Goal: Information Seeking & Learning: Learn about a topic

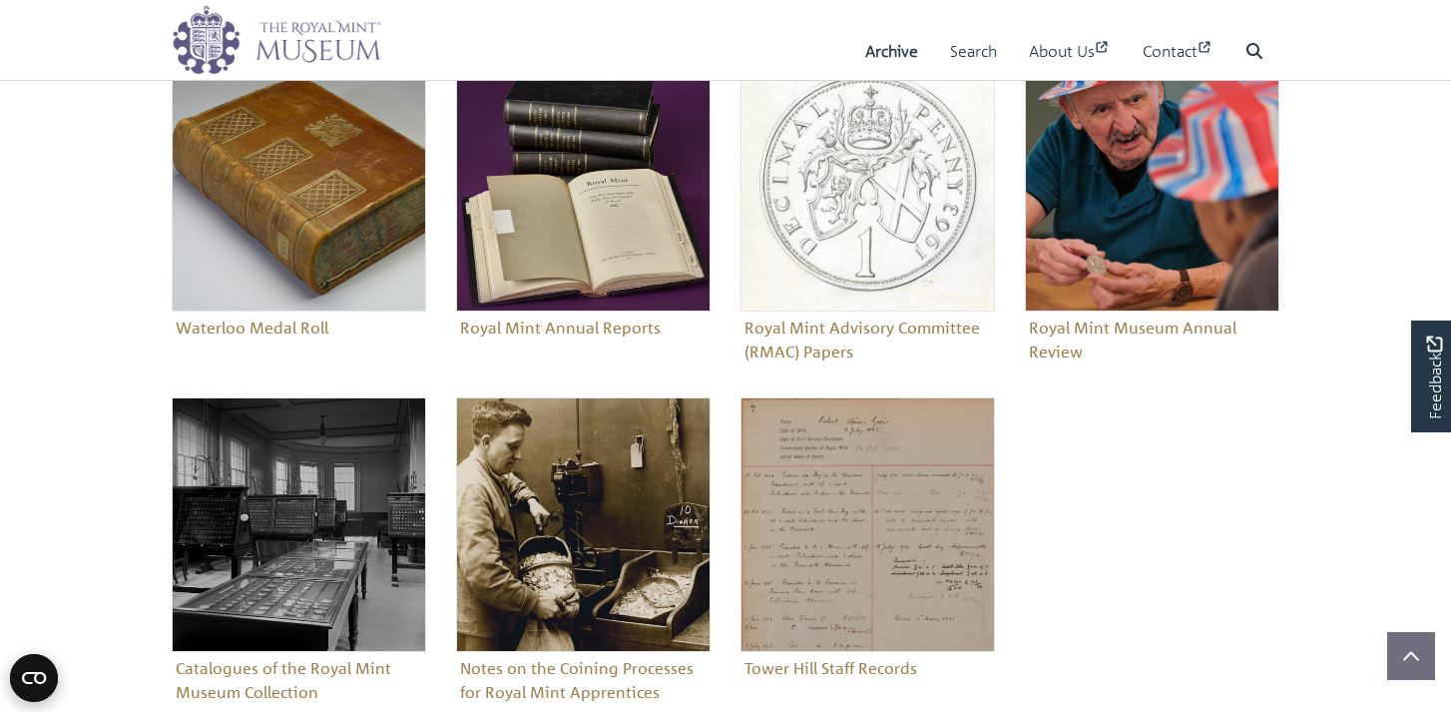
scroll to position [897, 0]
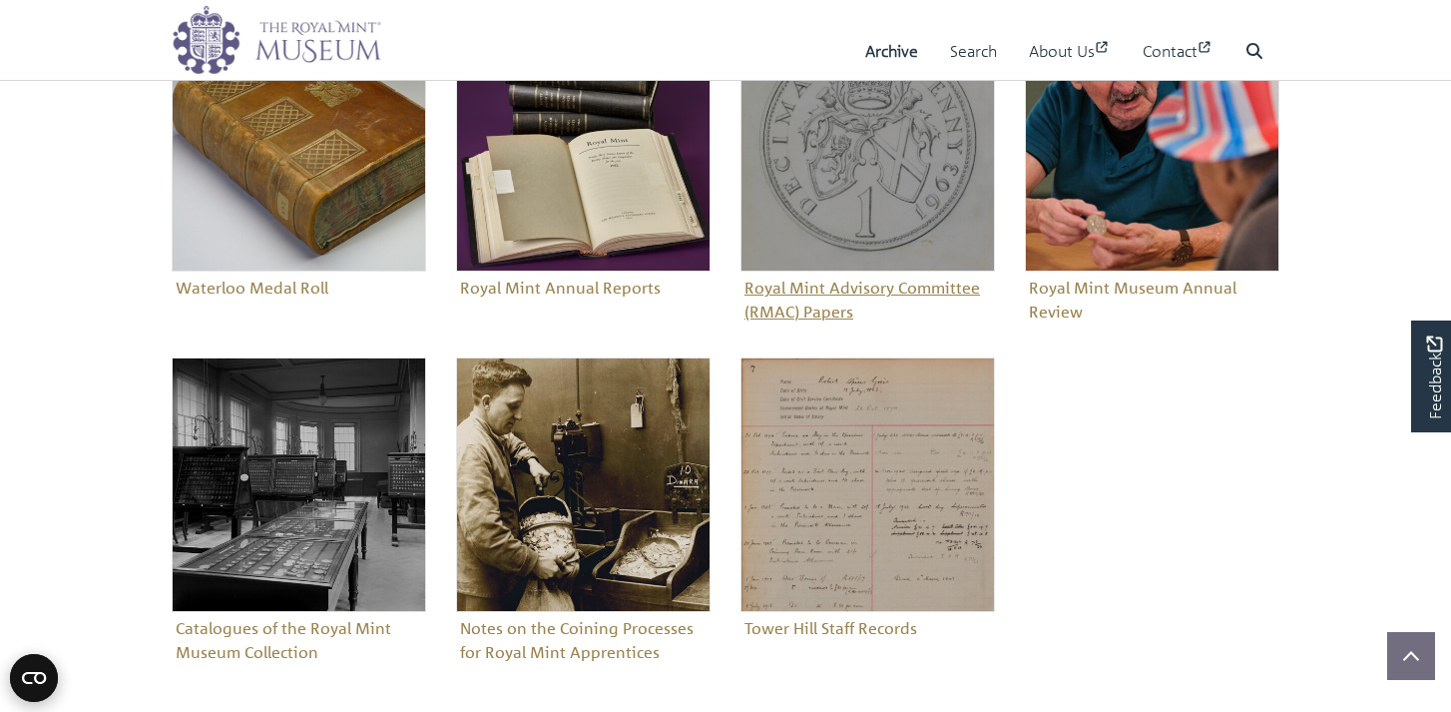
click at [811, 286] on figure "Royal Mint Advisory Committee (RMAC) Papers" at bounding box center [868, 172] width 254 height 310
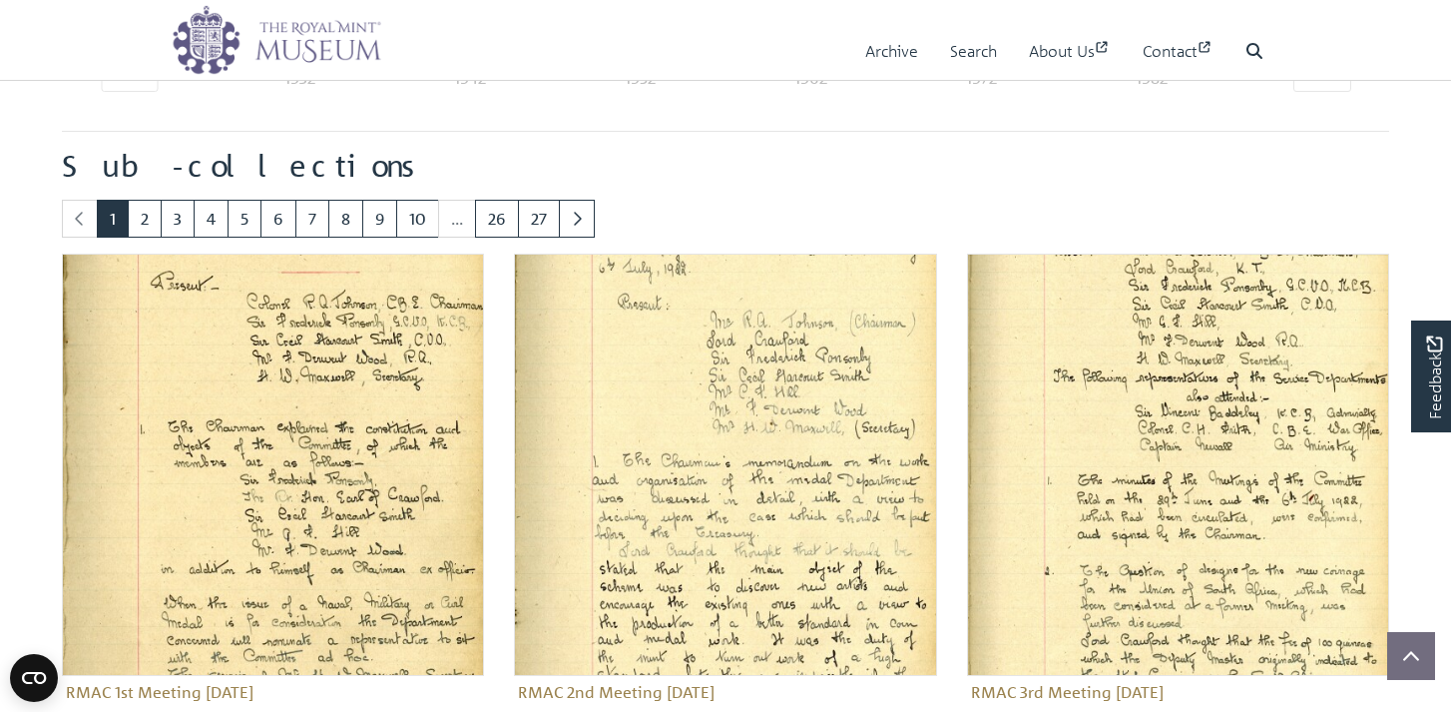
scroll to position [587, 0]
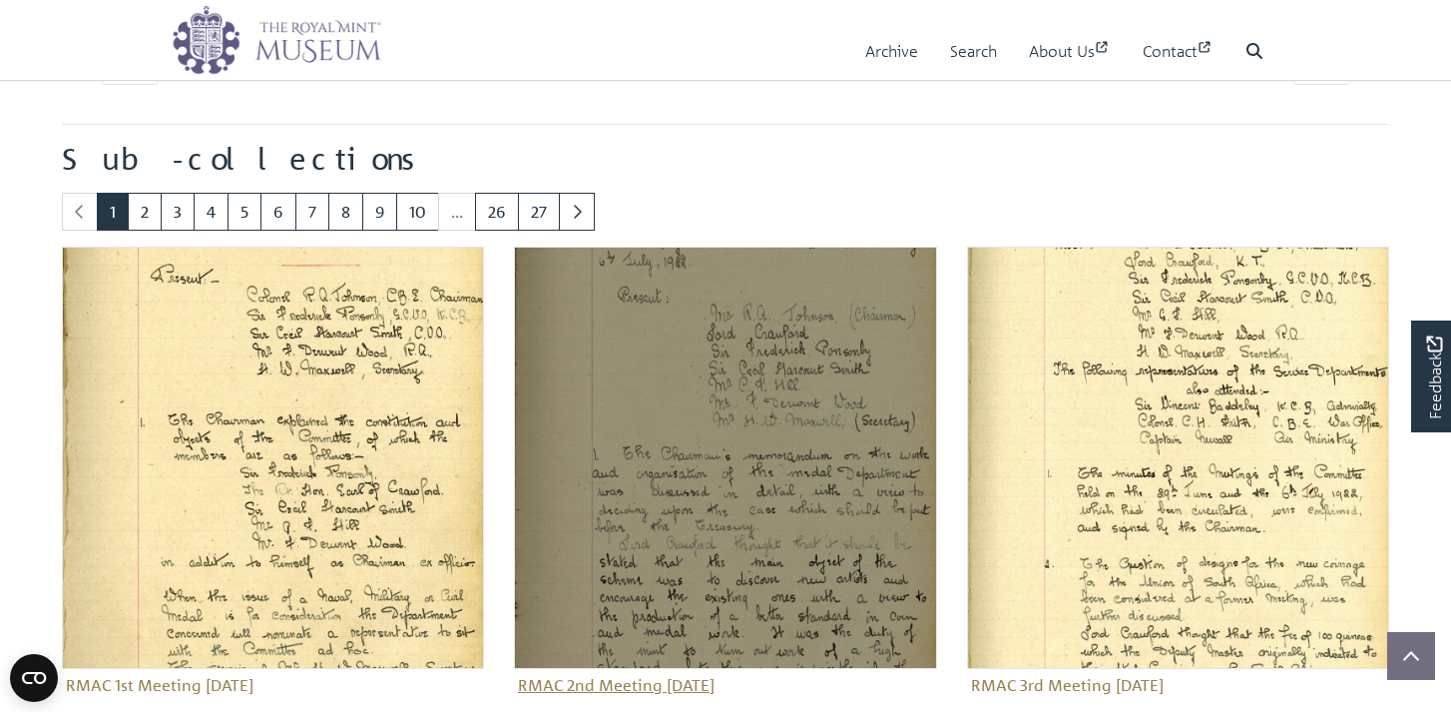
click at [693, 519] on img "Sub-collection" at bounding box center [725, 458] width 422 height 422
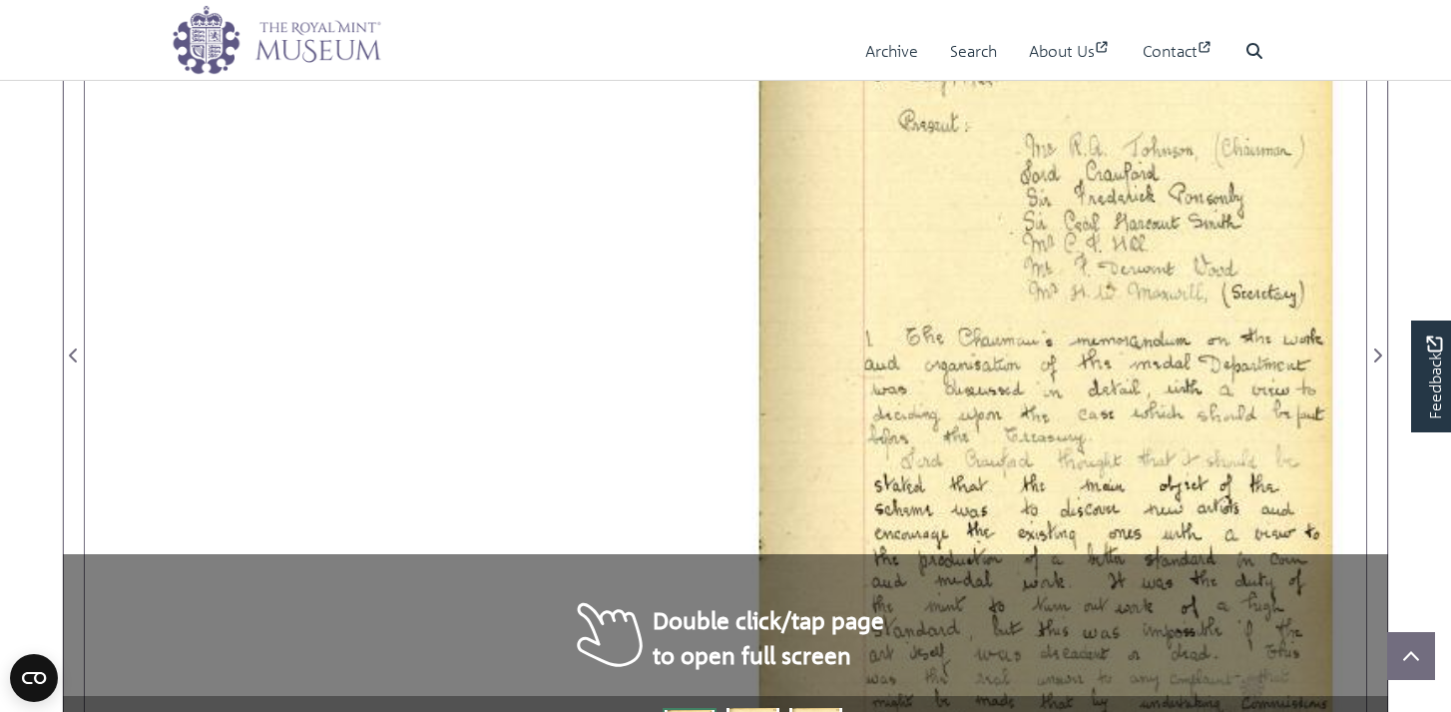
scroll to position [466, 0]
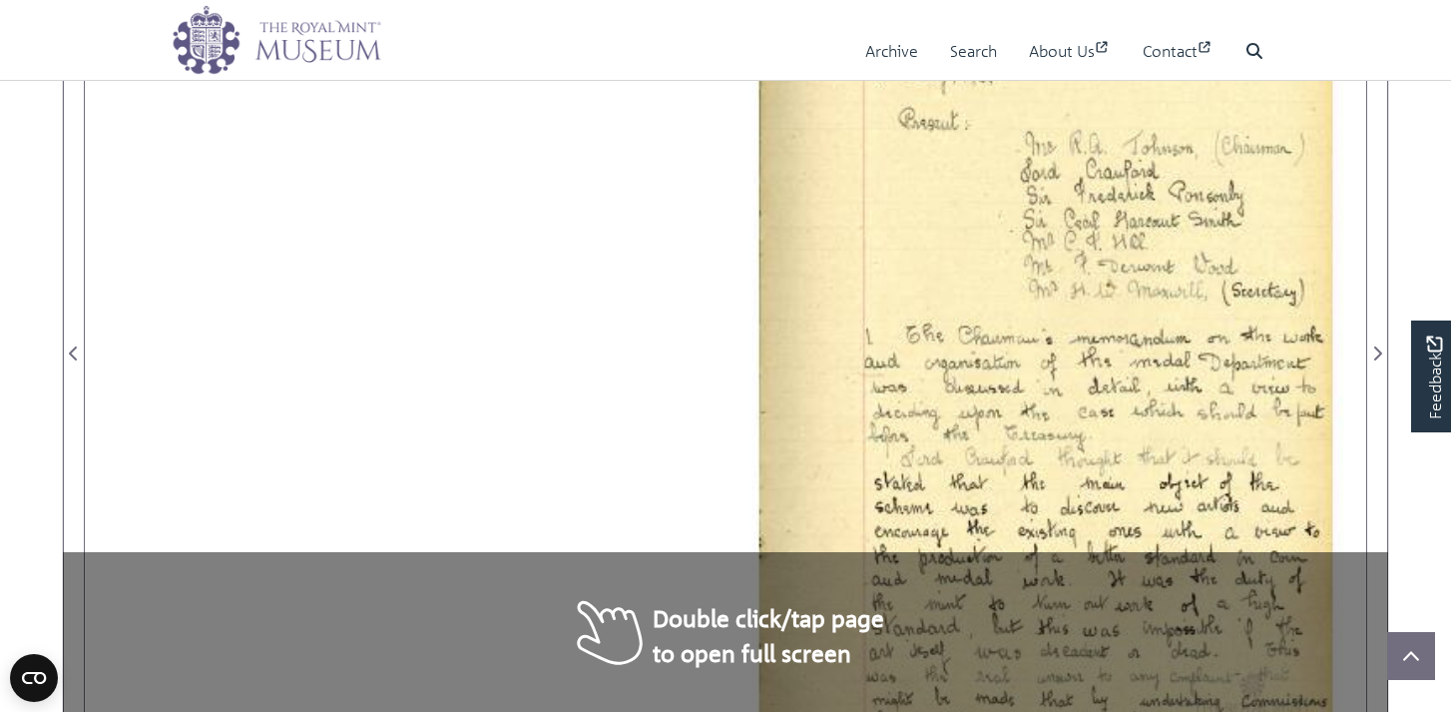
click at [615, 253] on div at bounding box center [725, 341] width 1281 height 906
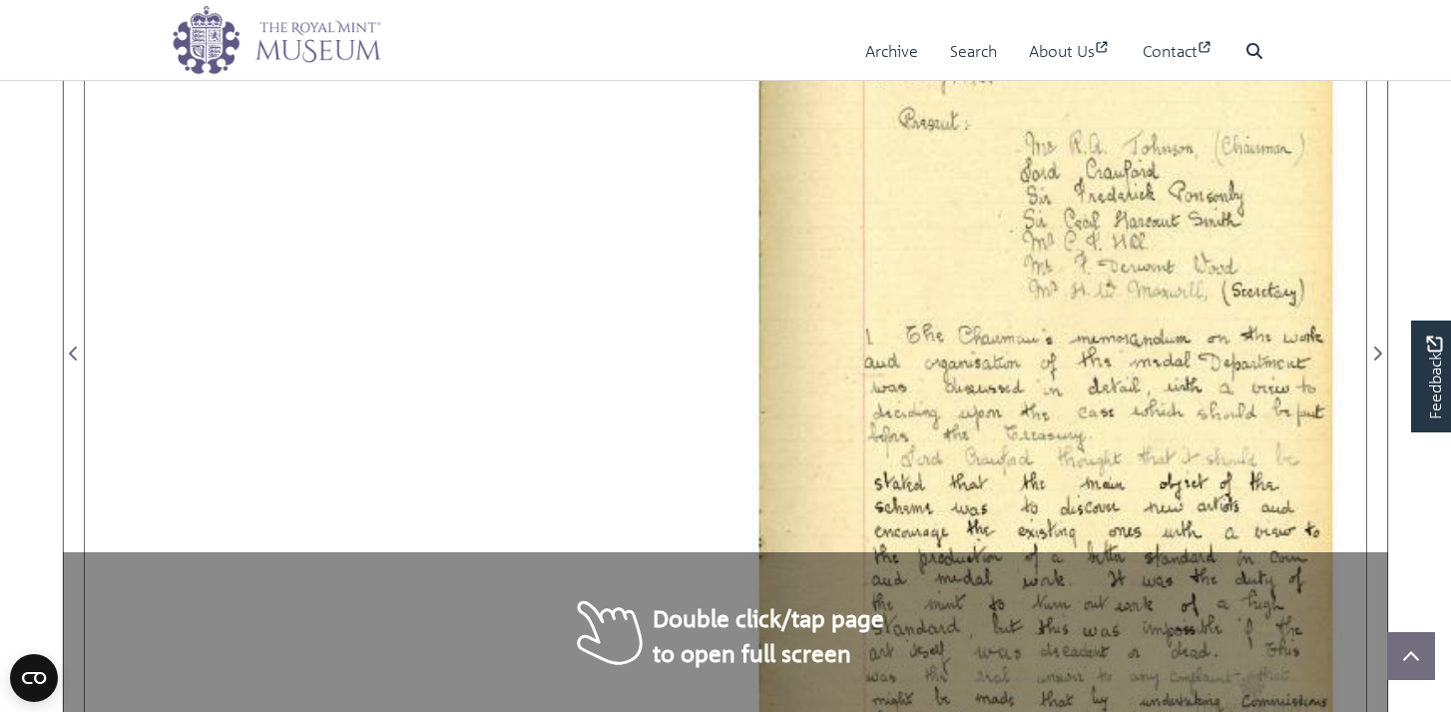
click at [615, 253] on div at bounding box center [725, 341] width 1281 height 906
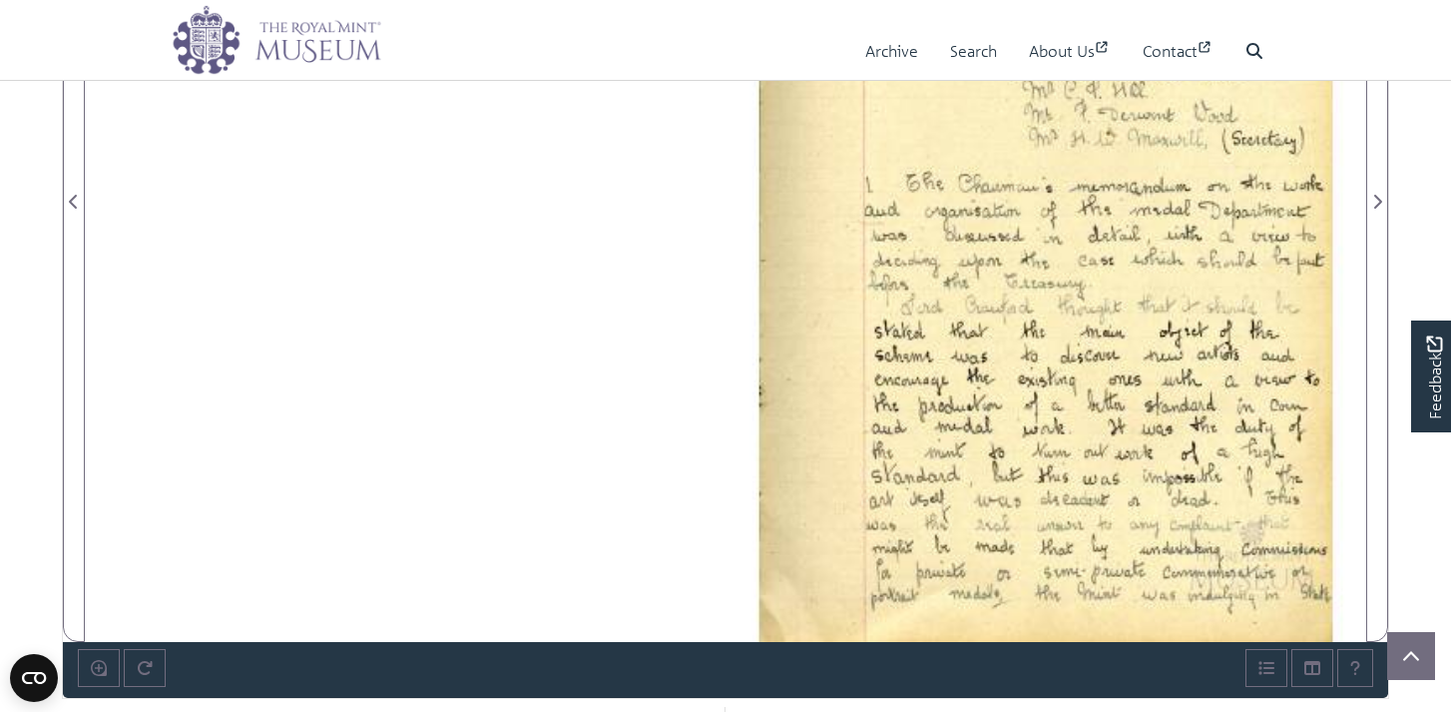
scroll to position [625, 0]
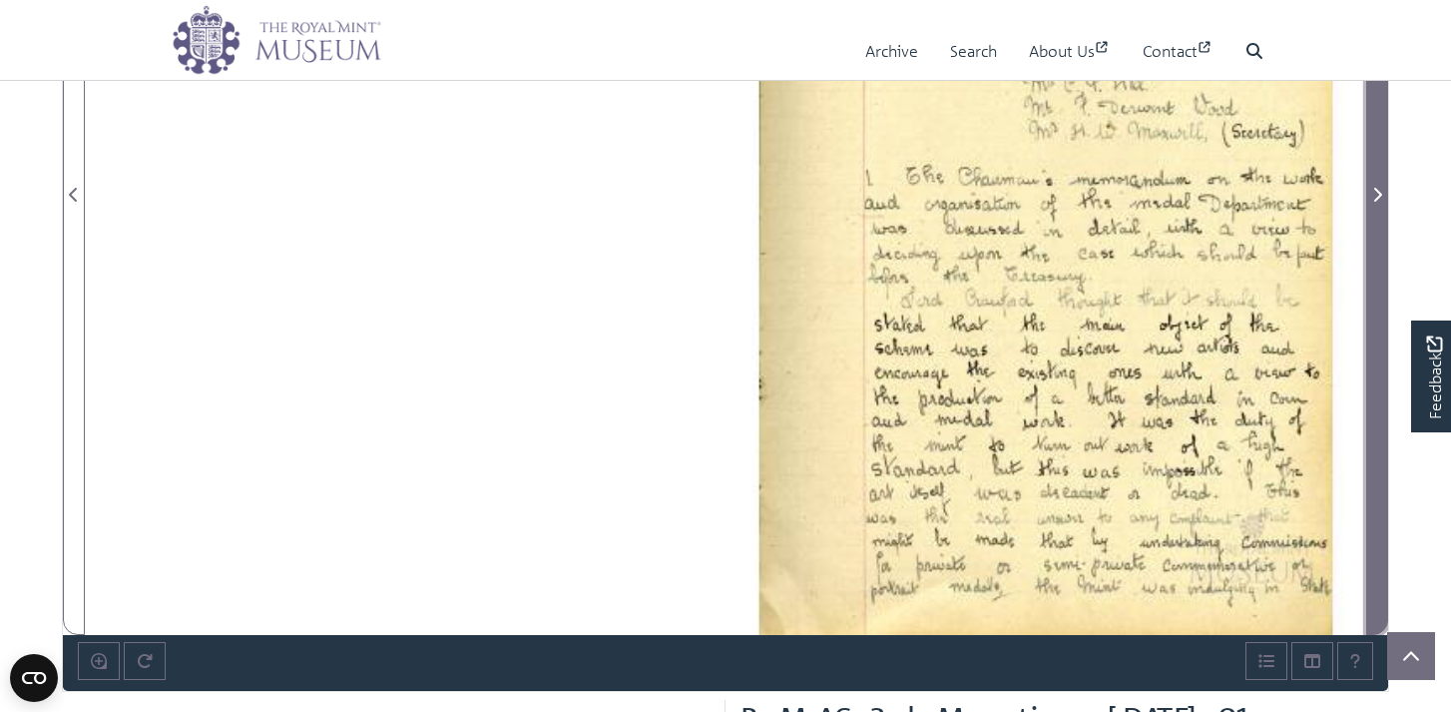
click at [1377, 190] on icon "Next Page" at bounding box center [1378, 195] width 8 height 14
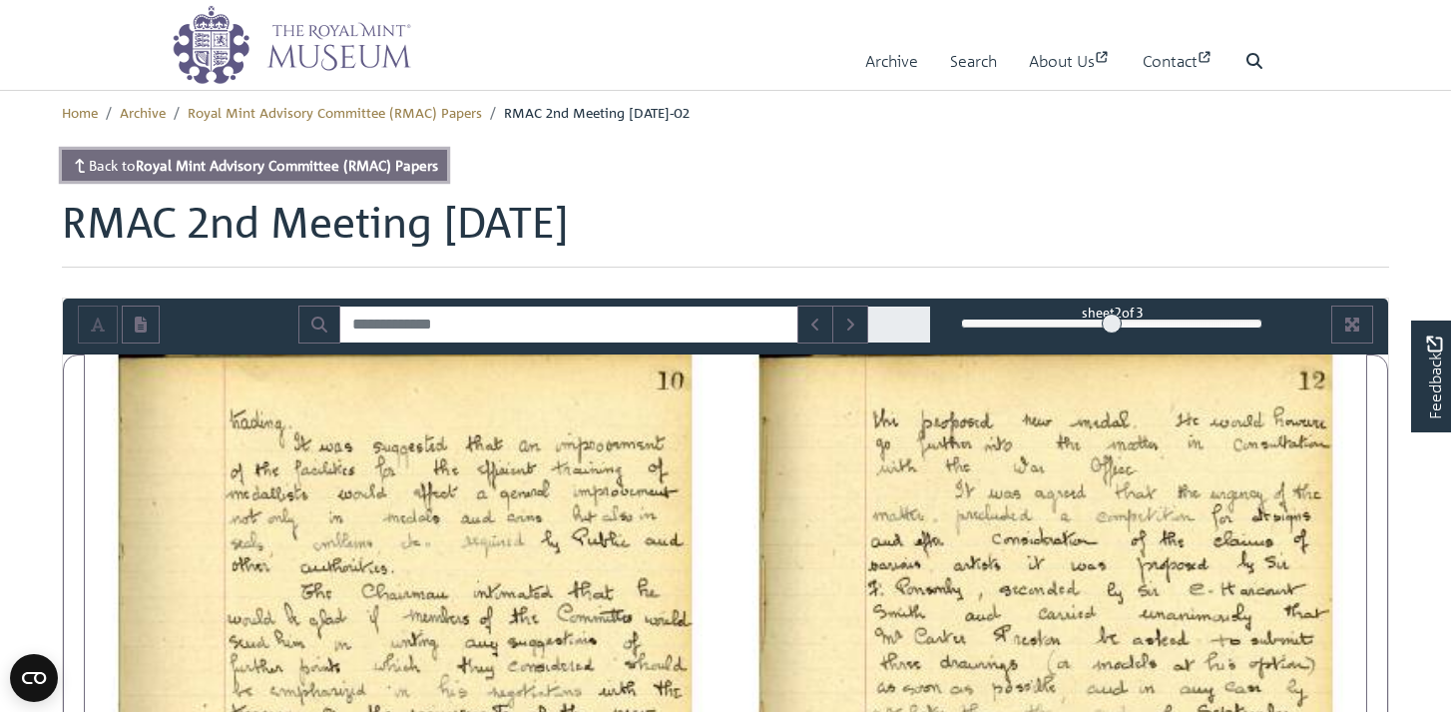
click at [165, 166] on strong "Royal Mint Advisory Committee (RMAC) Papers" at bounding box center [287, 165] width 302 height 18
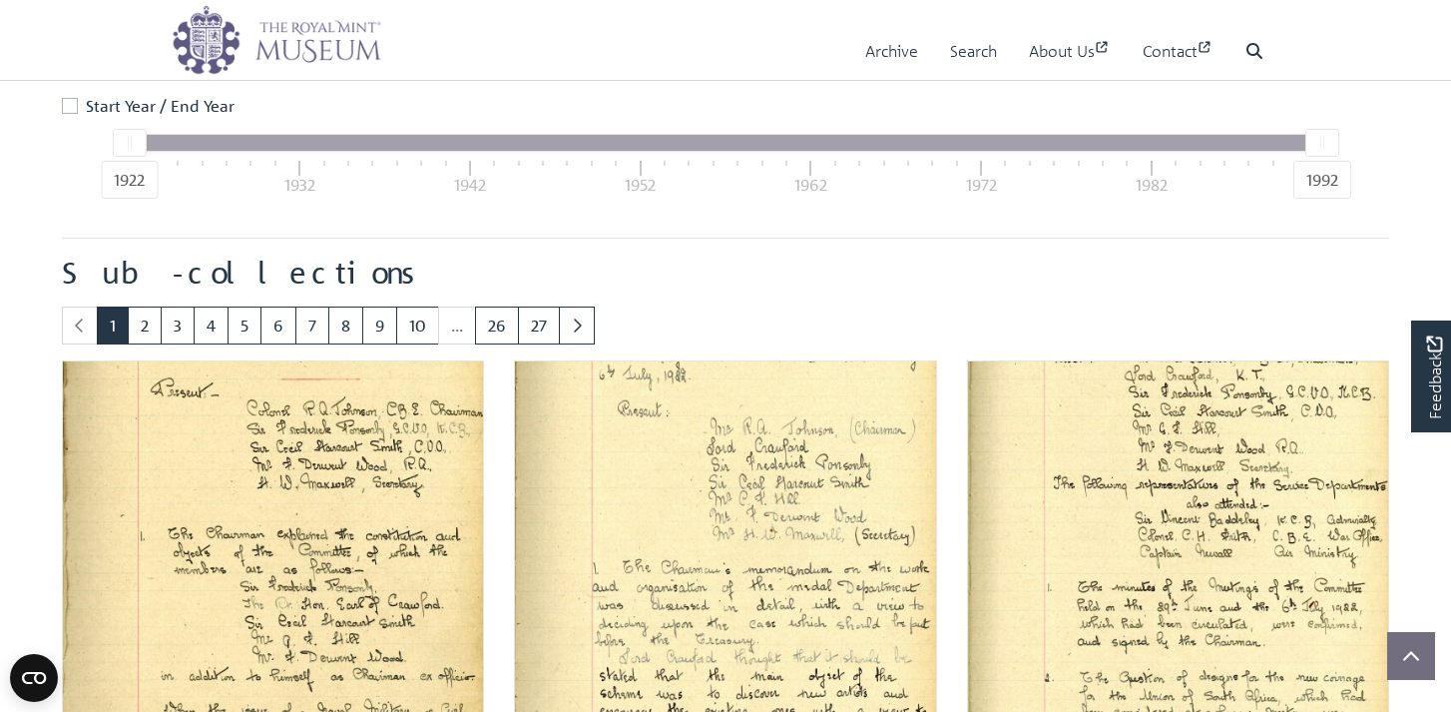
scroll to position [479, 0]
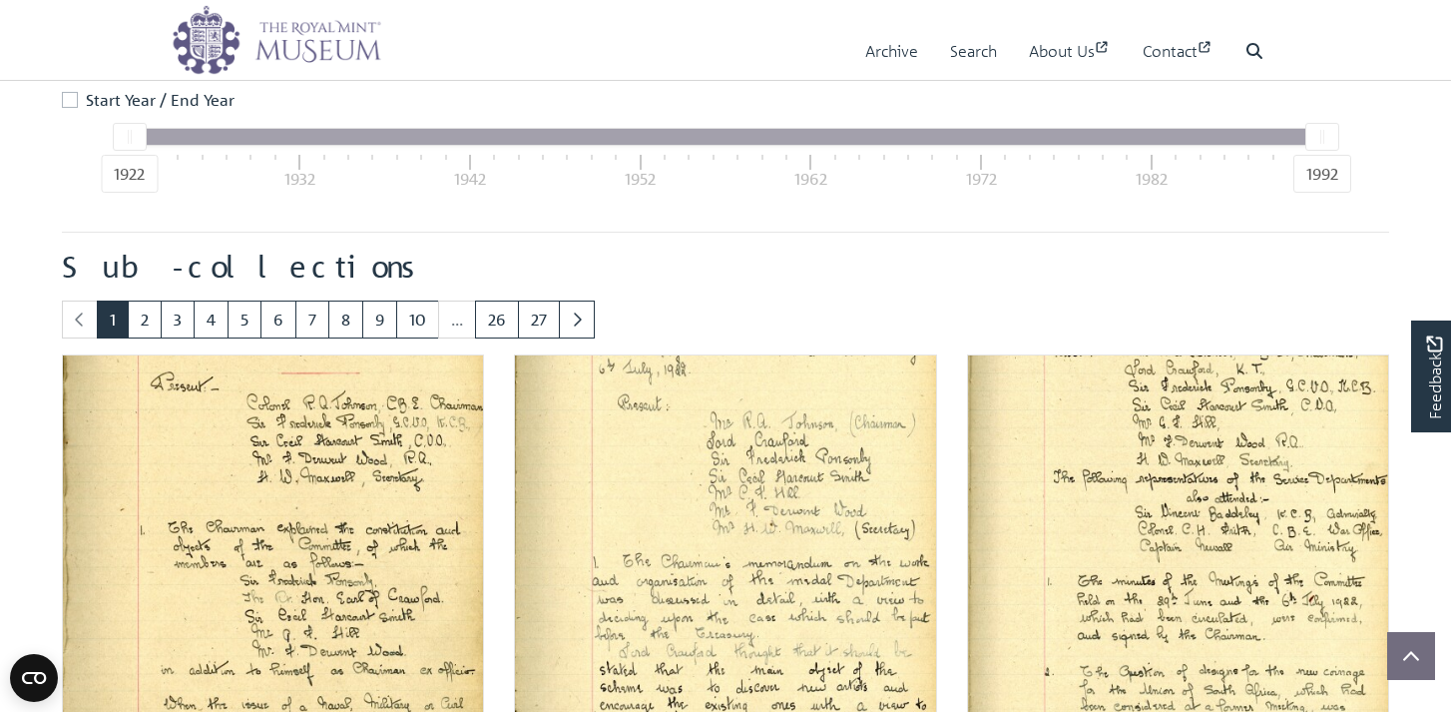
click at [1318, 170] on div "1992" at bounding box center [1322, 174] width 58 height 38
click at [537, 321] on link "27" at bounding box center [539, 319] width 42 height 38
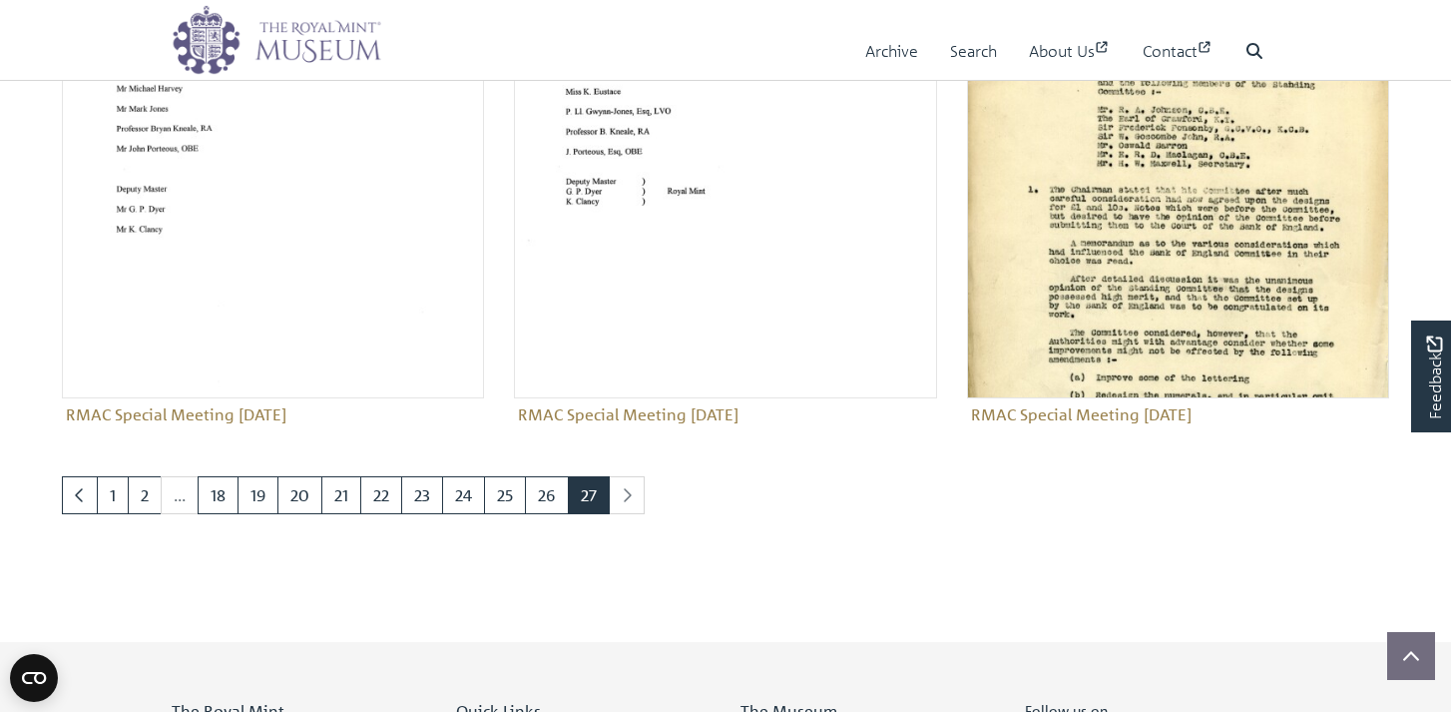
scroll to position [859, 0]
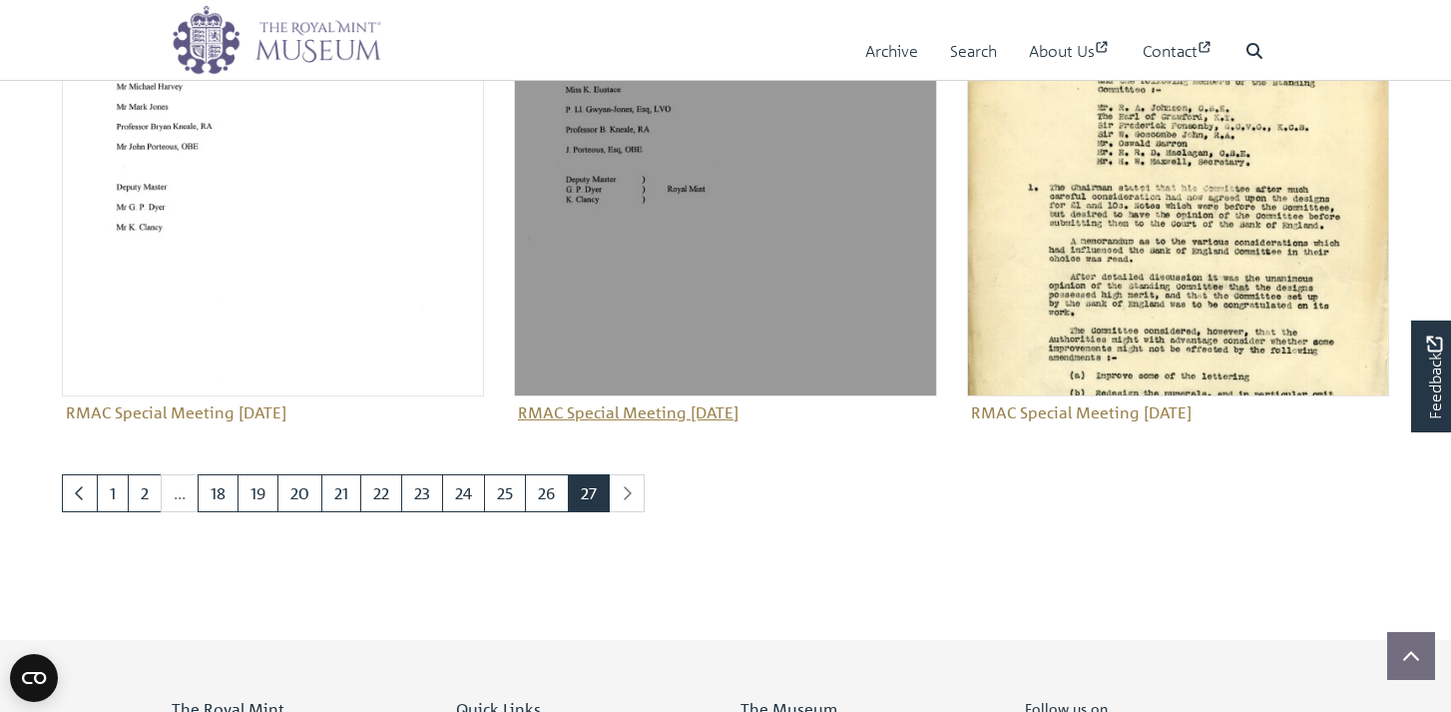
click at [611, 152] on img "Sub-collection" at bounding box center [725, 185] width 422 height 422
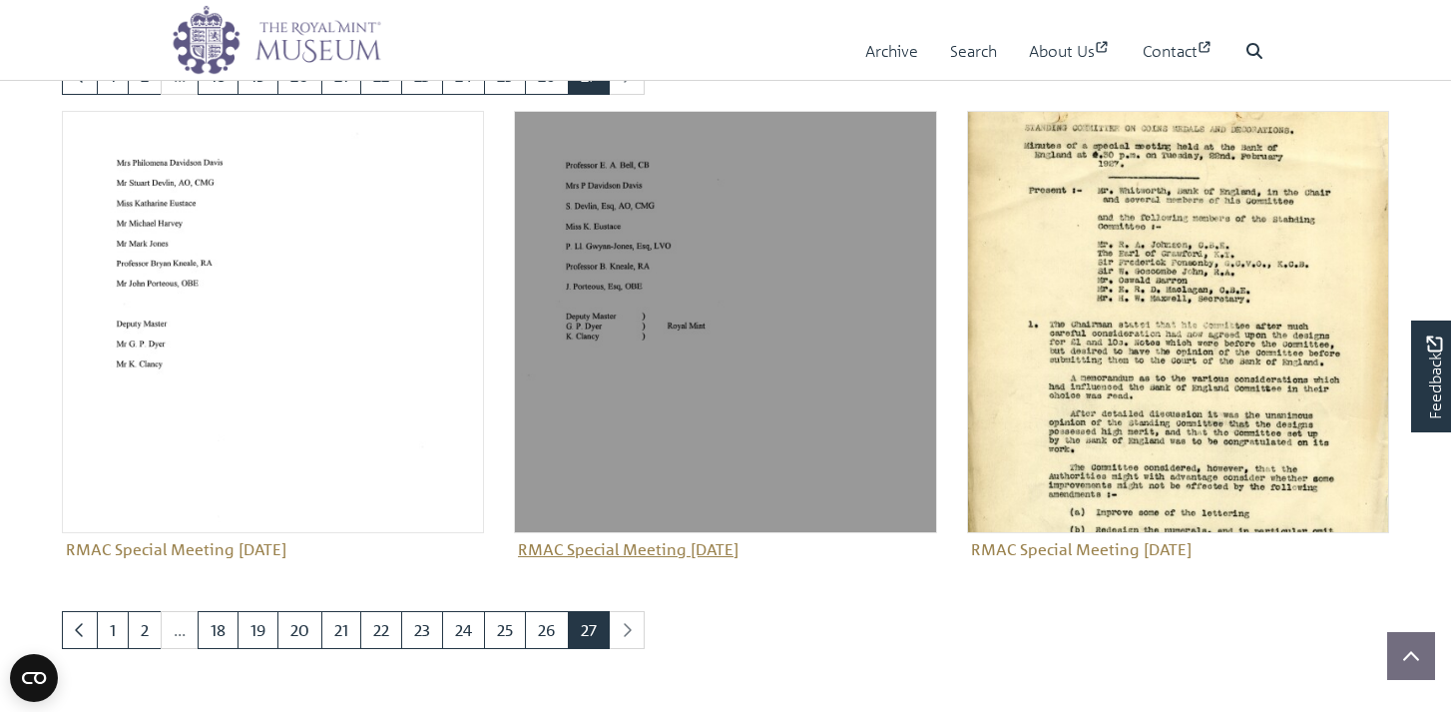
scroll to position [743, 0]
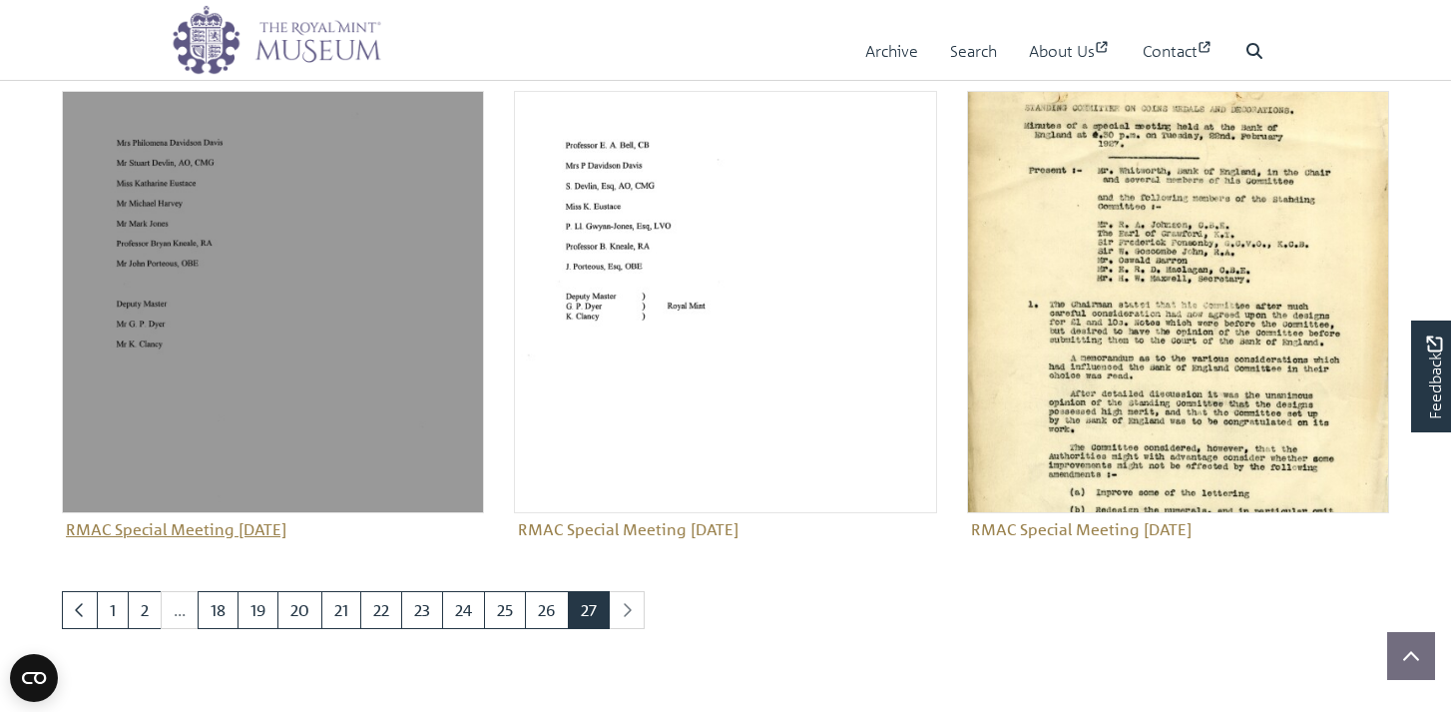
click at [153, 212] on img "Sub-collection" at bounding box center [273, 302] width 422 height 422
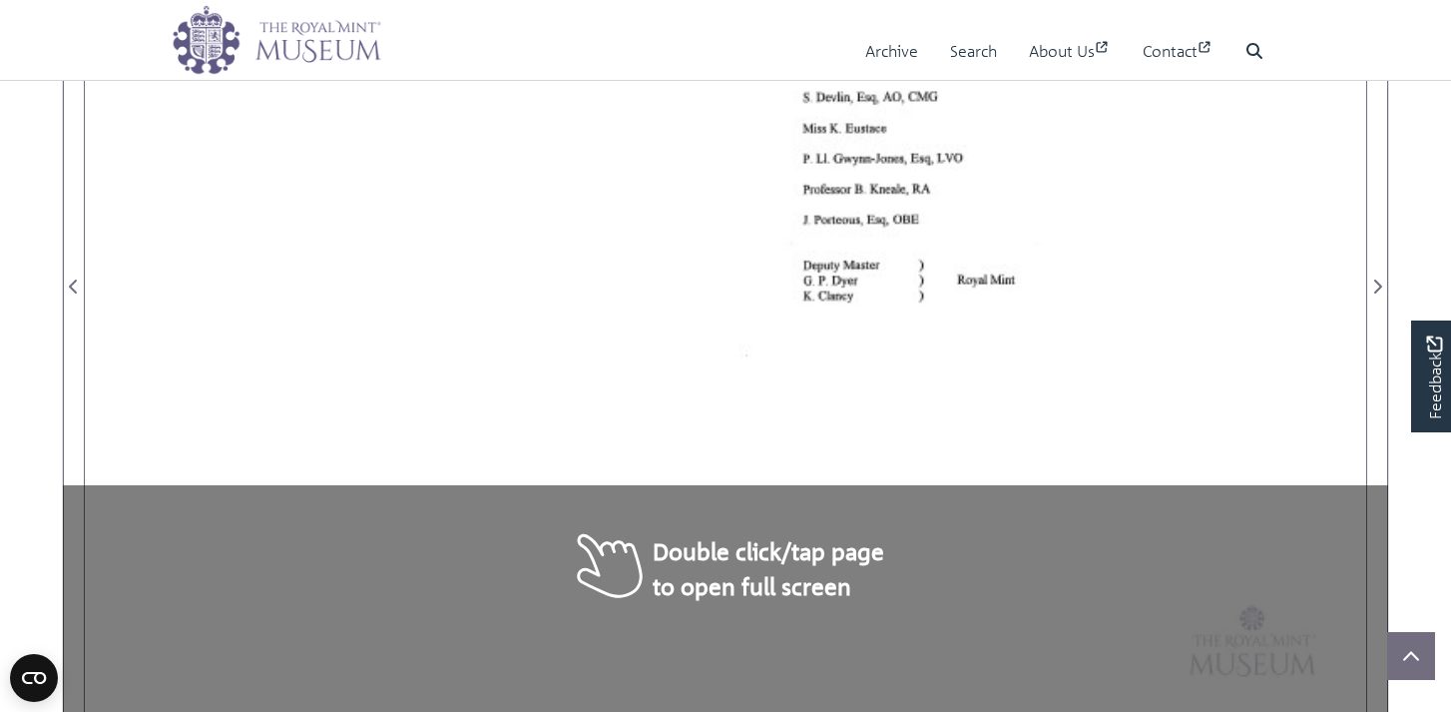
scroll to position [536, 0]
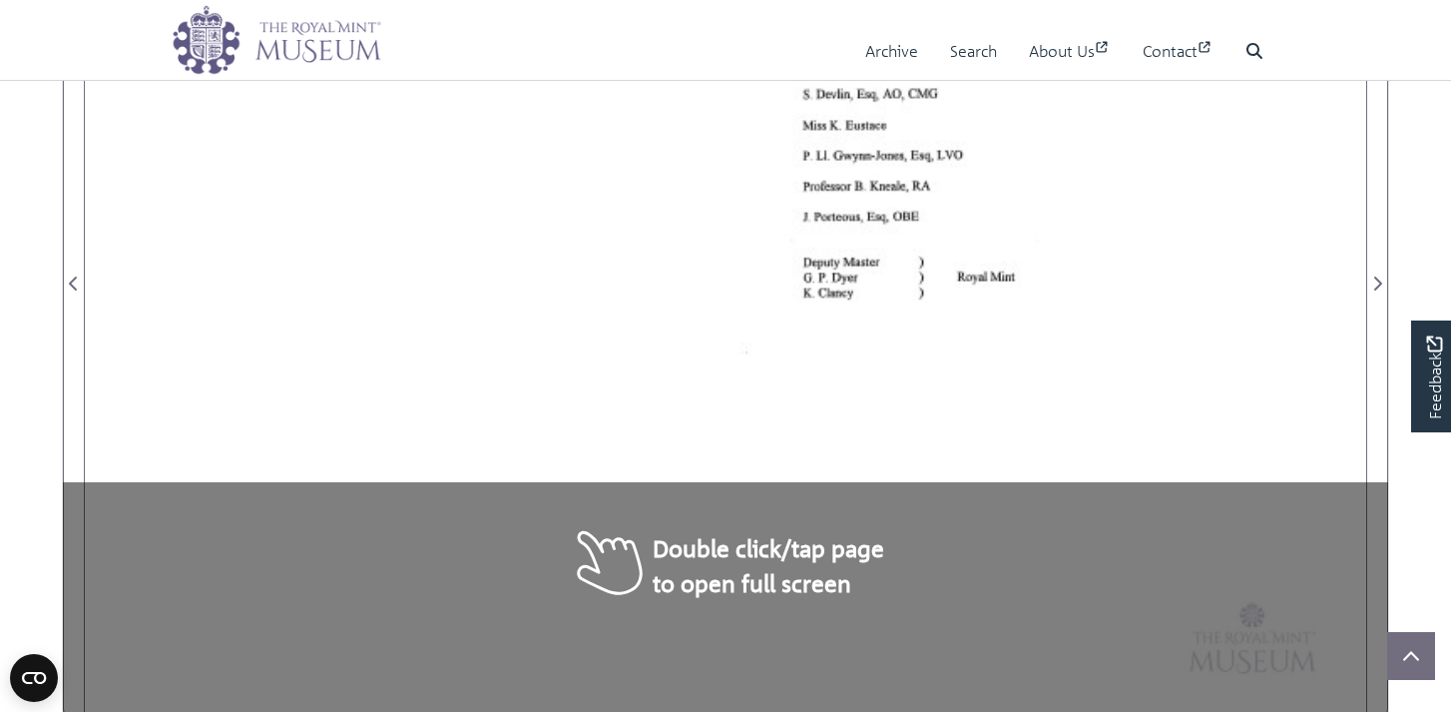
click at [593, 348] on div at bounding box center [725, 271] width 1281 height 906
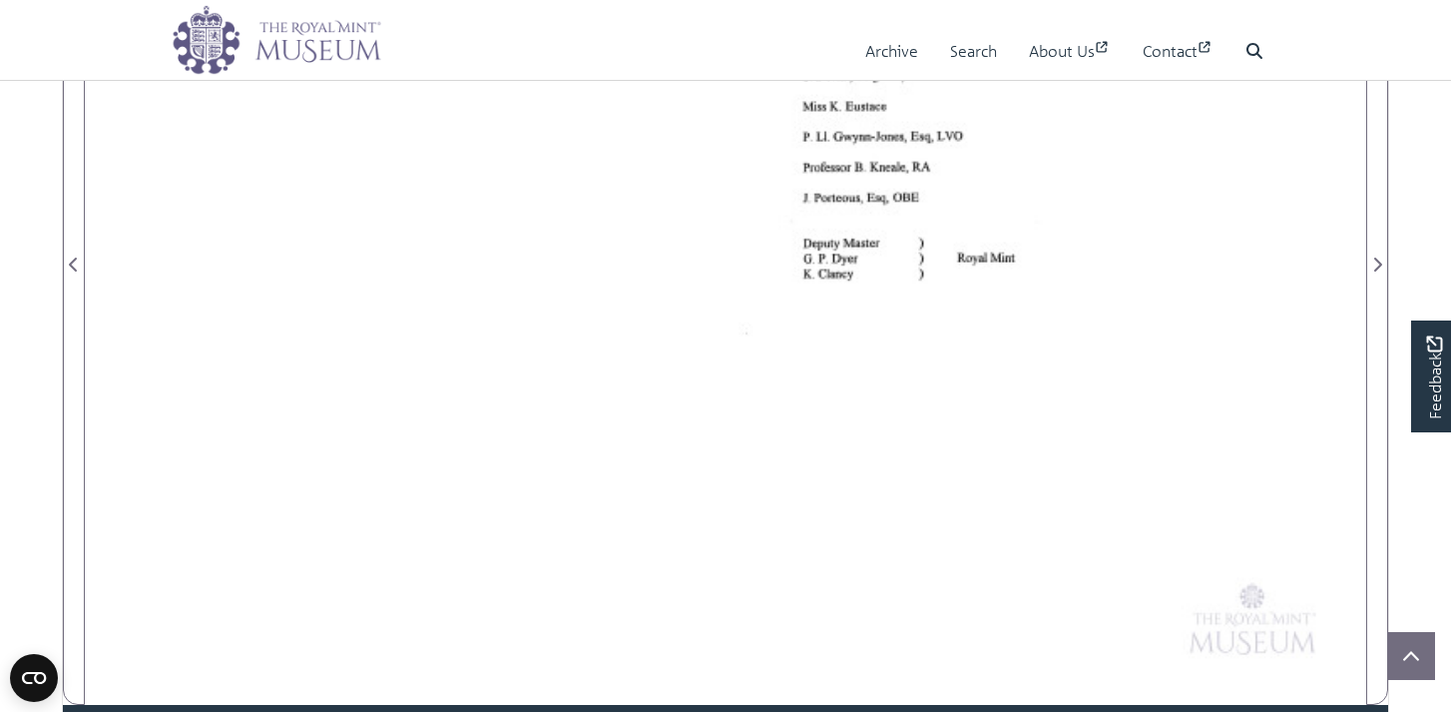
scroll to position [559, 0]
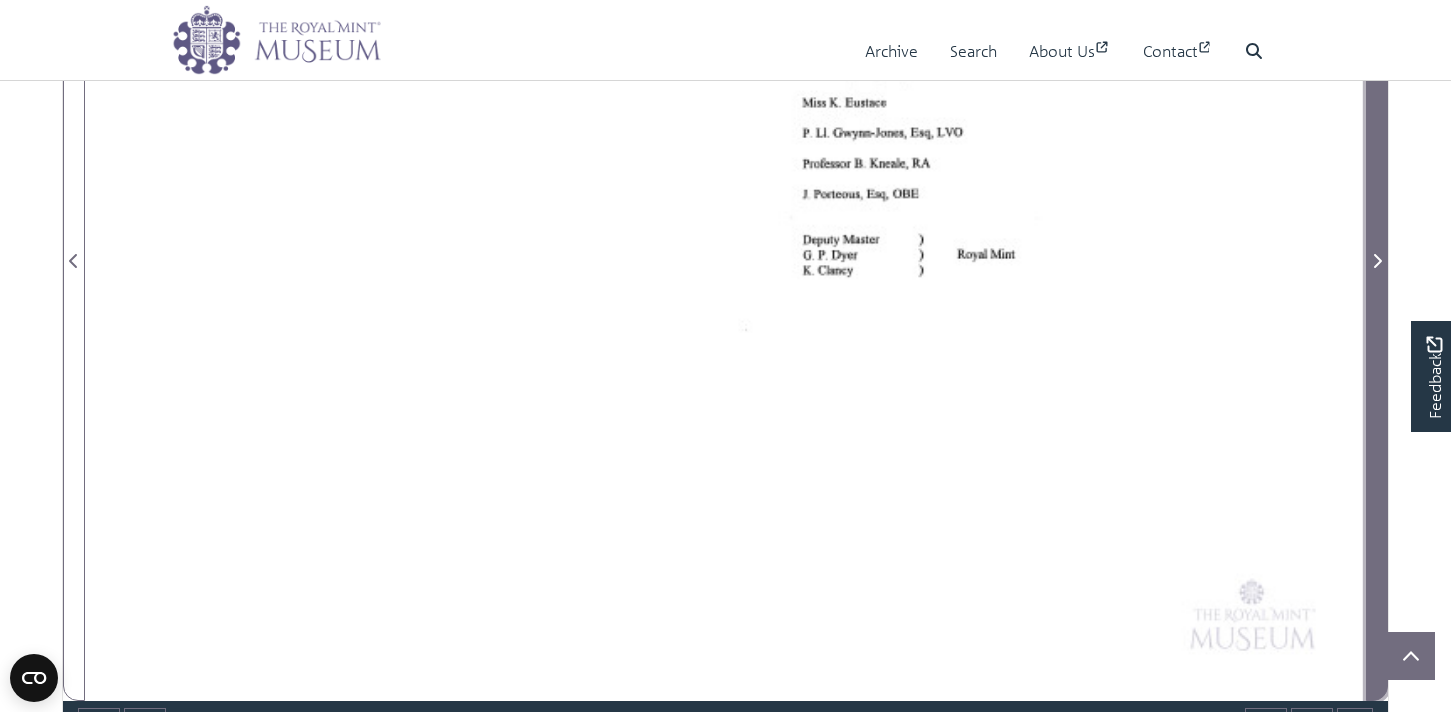
click at [1376, 263] on icon "Next Page" at bounding box center [1378, 260] width 8 height 14
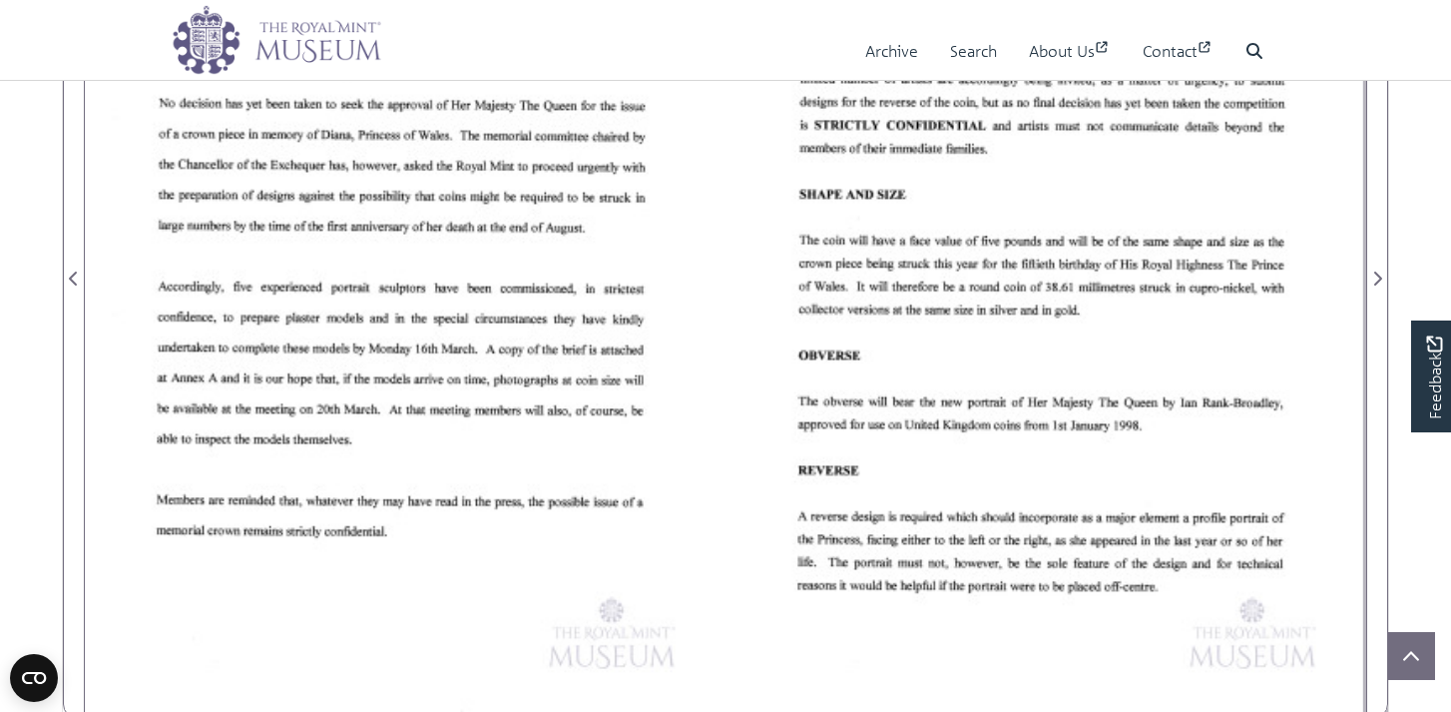
scroll to position [536, 0]
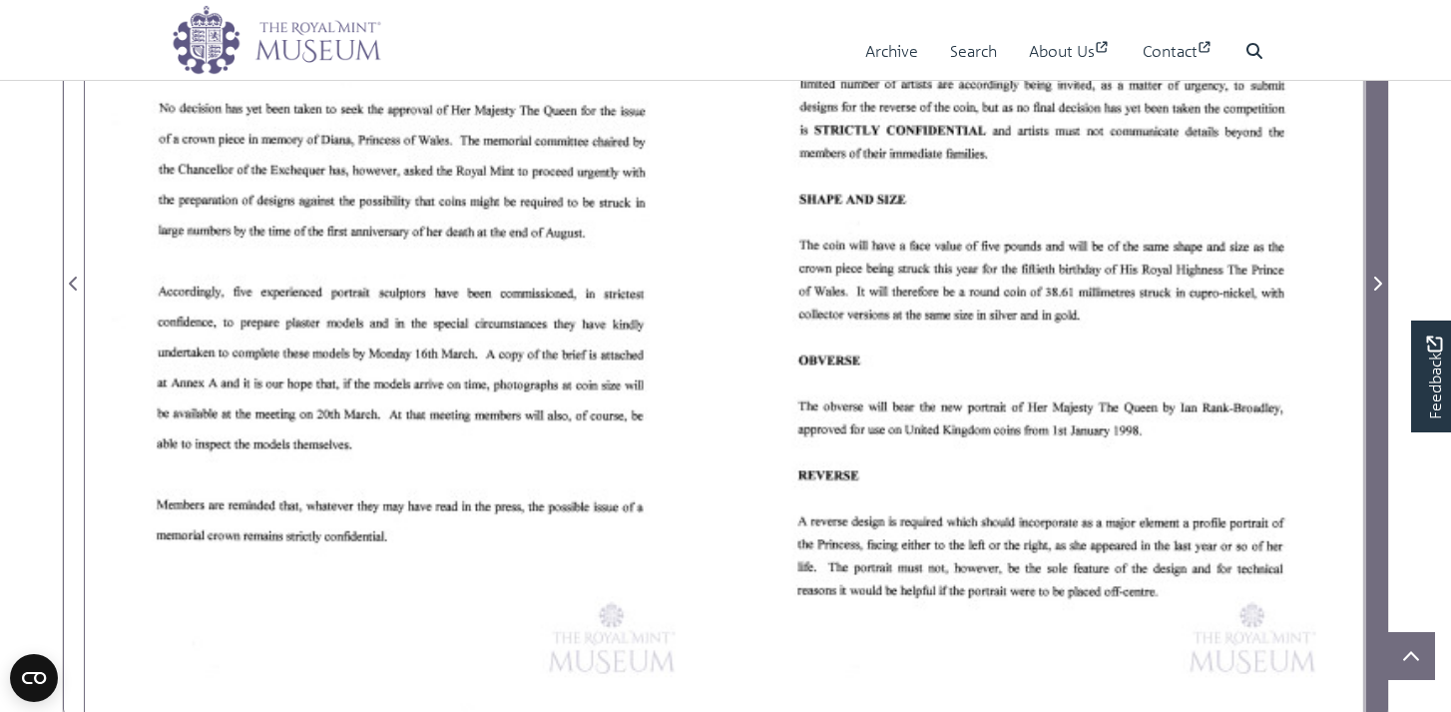
click at [1377, 276] on icon "Next Page" at bounding box center [1377, 283] width 10 height 16
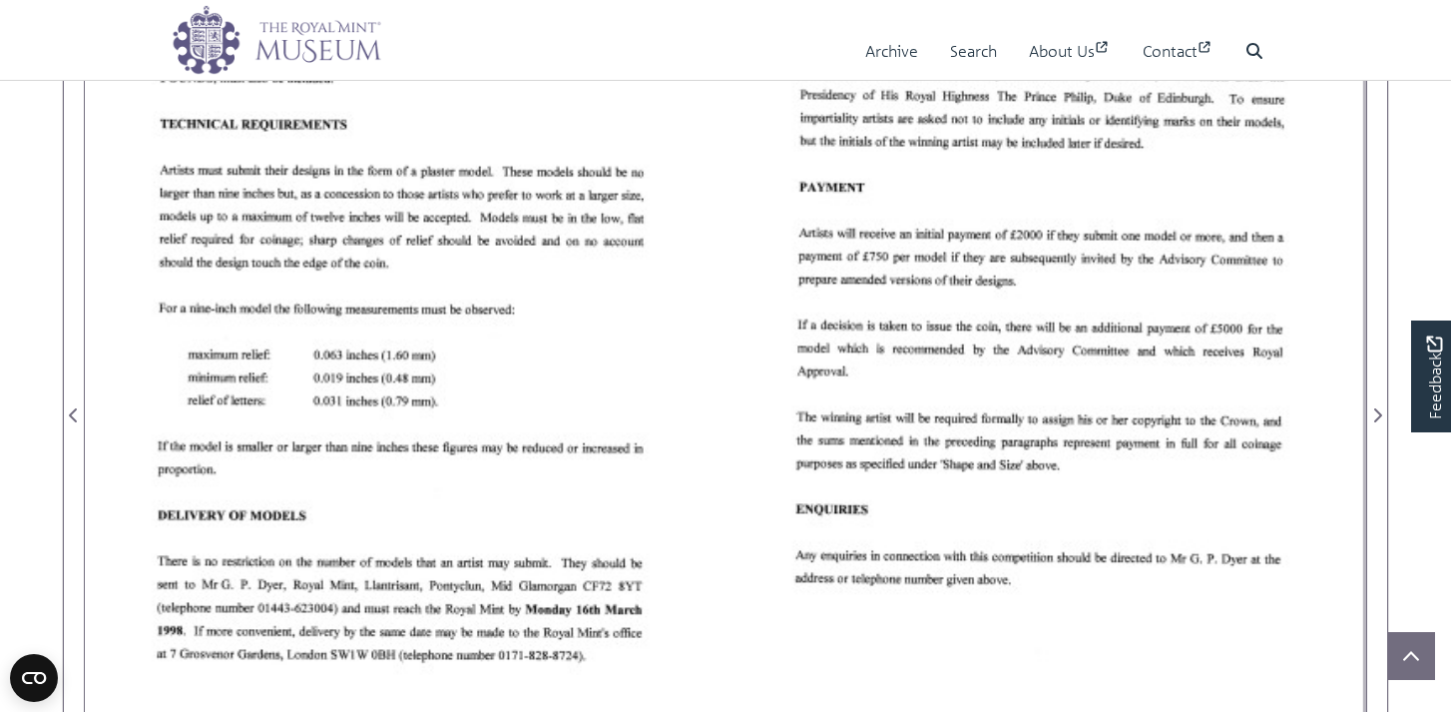
scroll to position [406, 0]
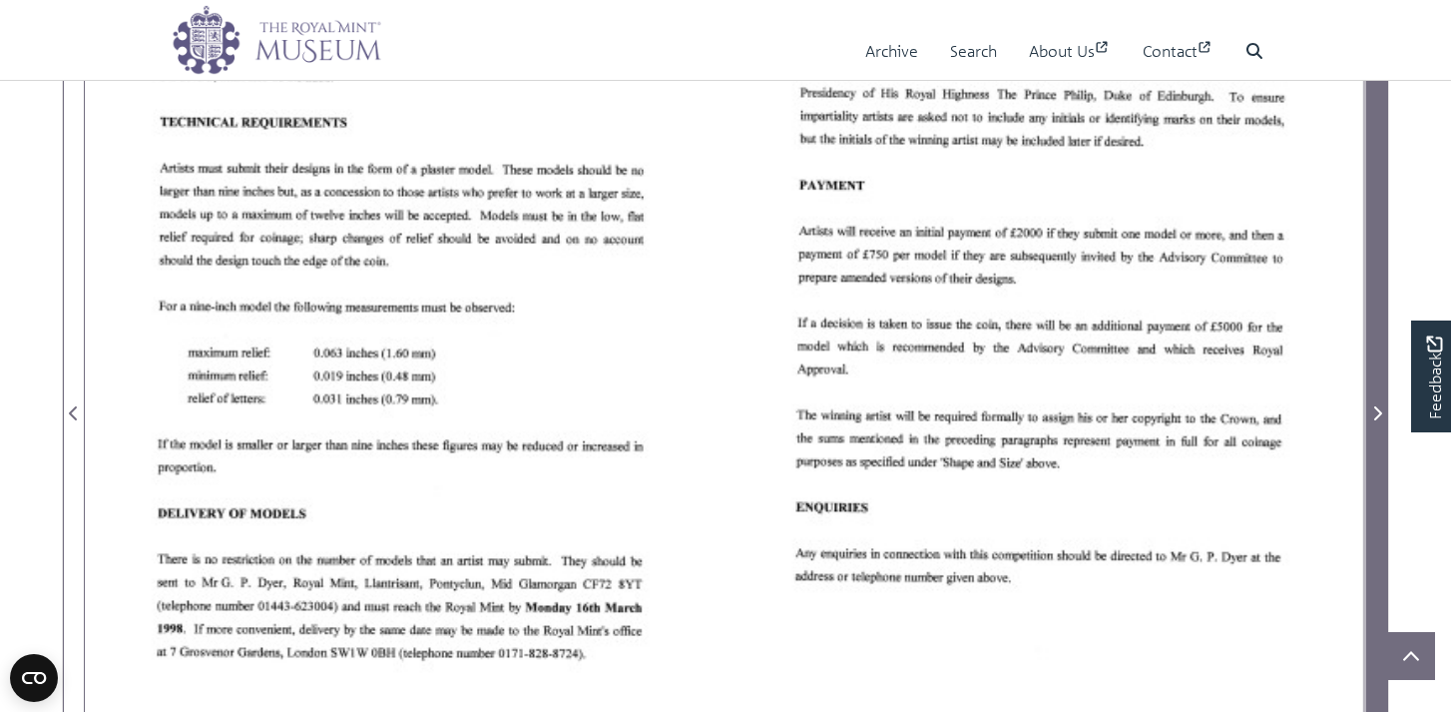
click at [1377, 411] on icon "Next Page" at bounding box center [1377, 413] width 10 height 16
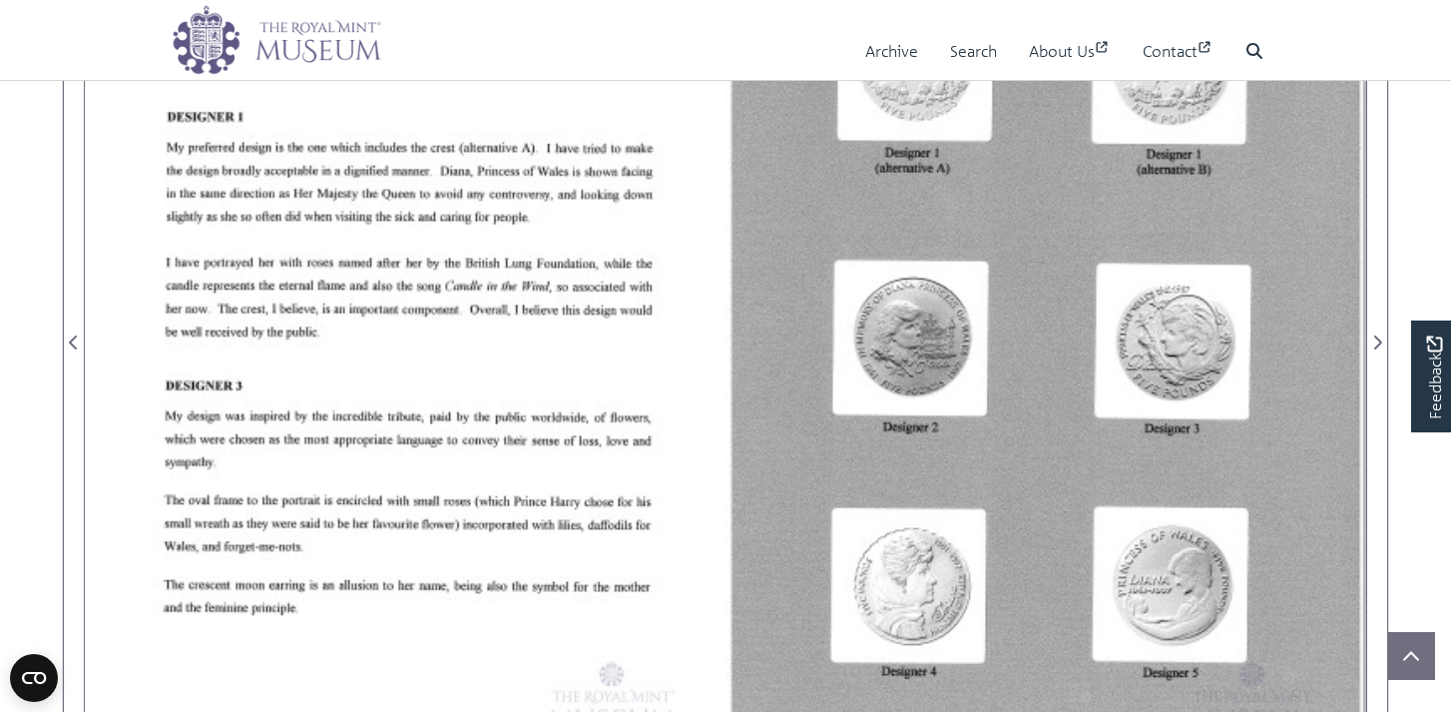
scroll to position [452, 0]
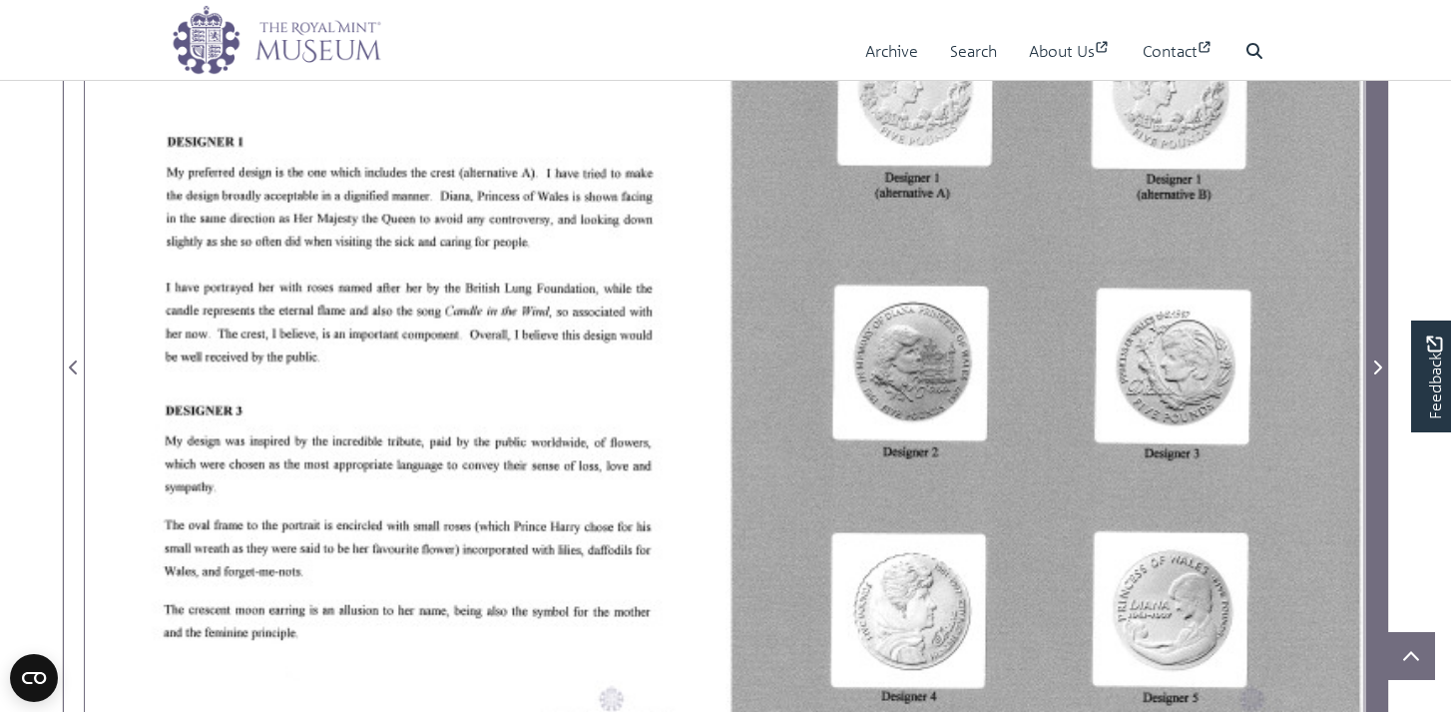
click at [1376, 364] on icon "Next Page" at bounding box center [1377, 367] width 10 height 16
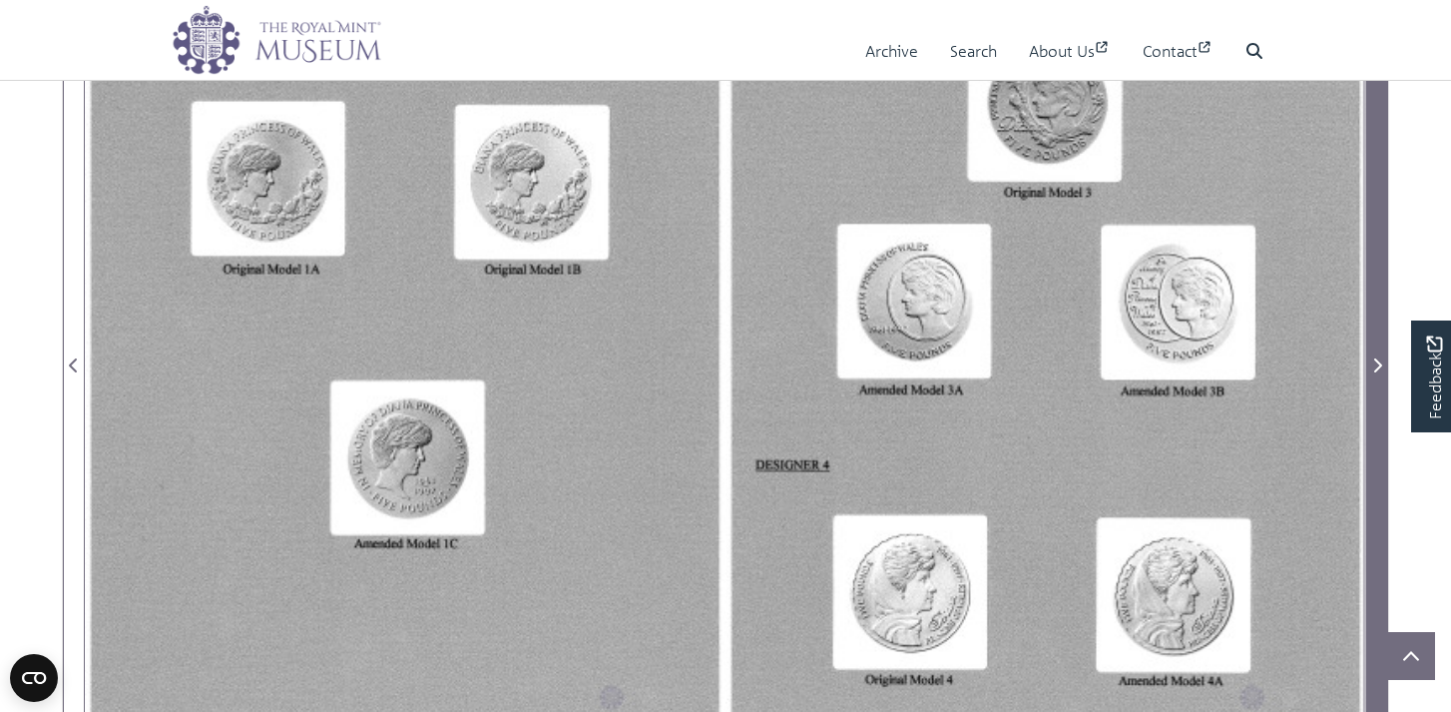
scroll to position [458, 0]
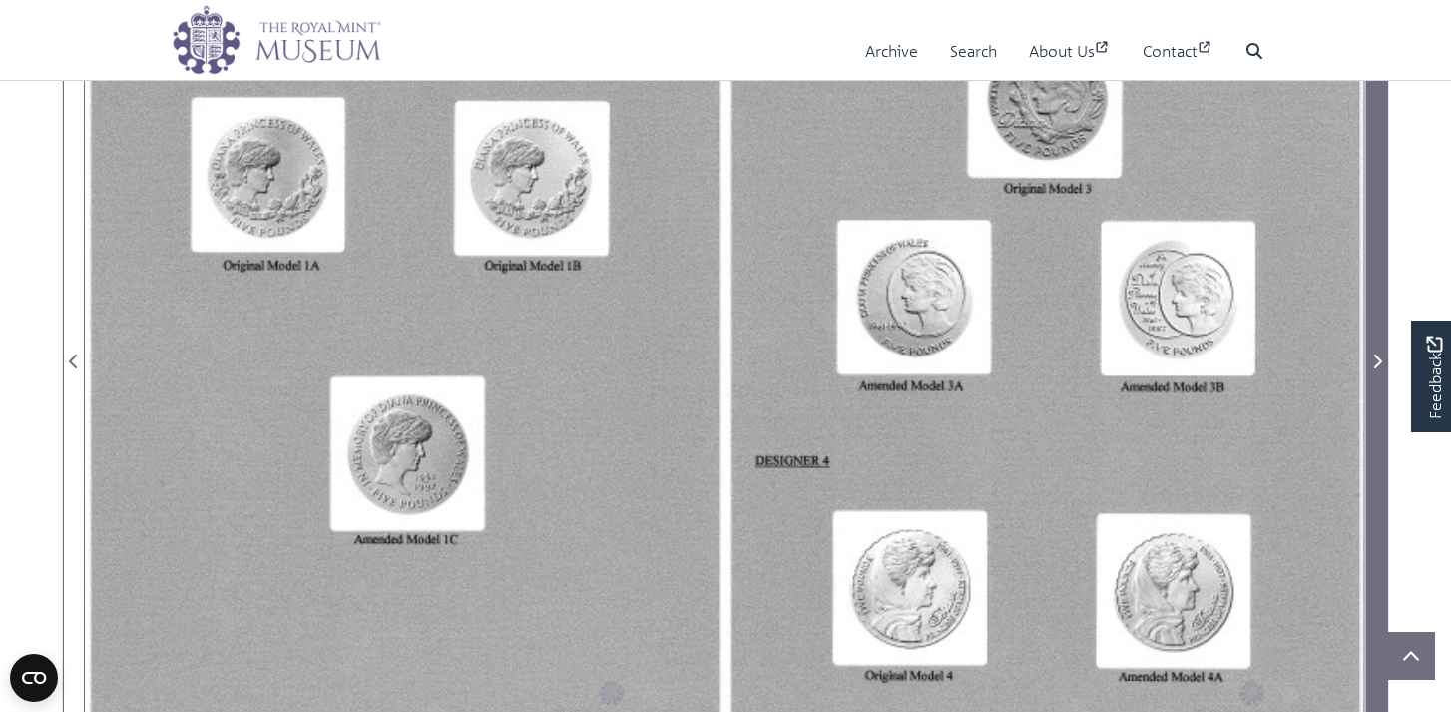
click at [1378, 360] on icon "Next Page" at bounding box center [1377, 361] width 10 height 16
click at [1381, 356] on icon "Next Page" at bounding box center [1377, 361] width 10 height 16
click at [1379, 360] on icon "Next Page" at bounding box center [1378, 361] width 8 height 14
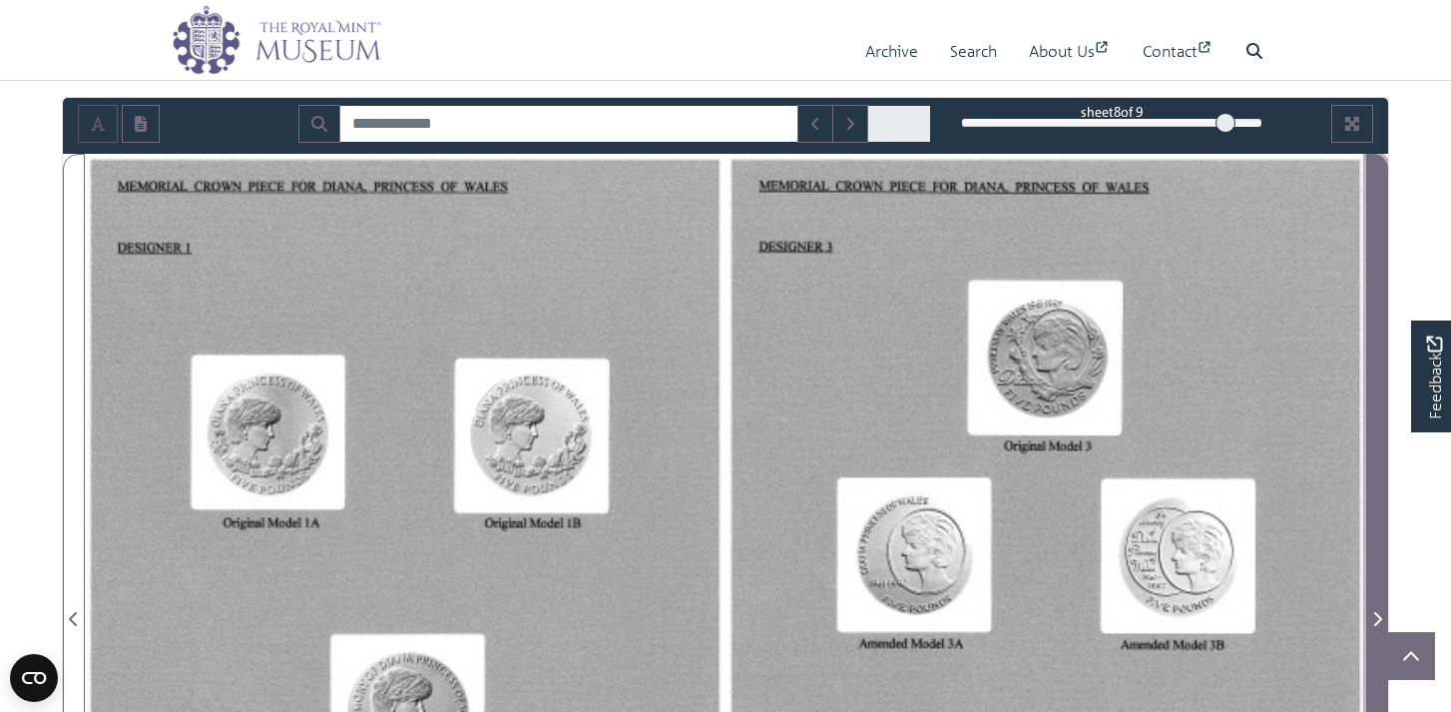
scroll to position [188, 0]
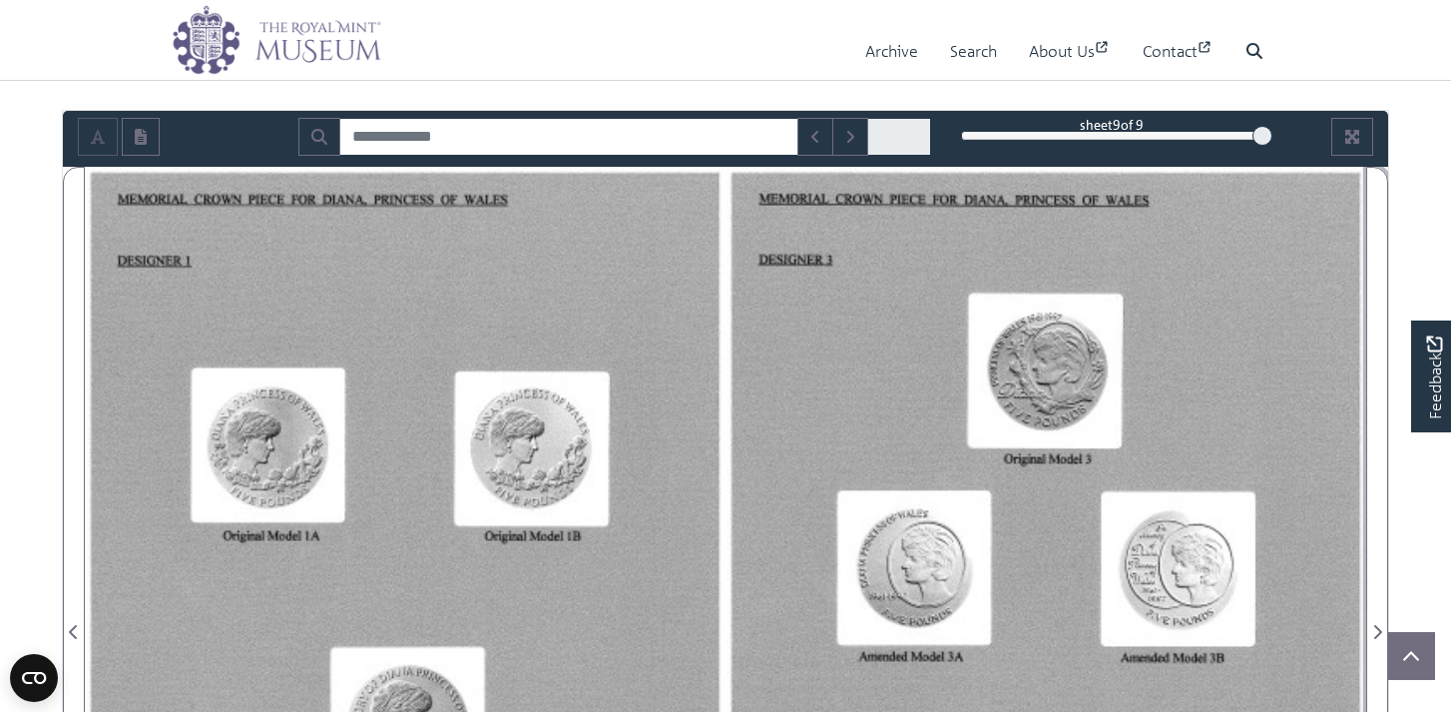
drag, startPoint x: 1222, startPoint y: 134, endPoint x: 1268, endPoint y: 140, distance: 47.3
click at [1268, 140] on div at bounding box center [1263, 136] width 20 height 20
click at [1291, 306] on div at bounding box center [1046, 620] width 641 height 906
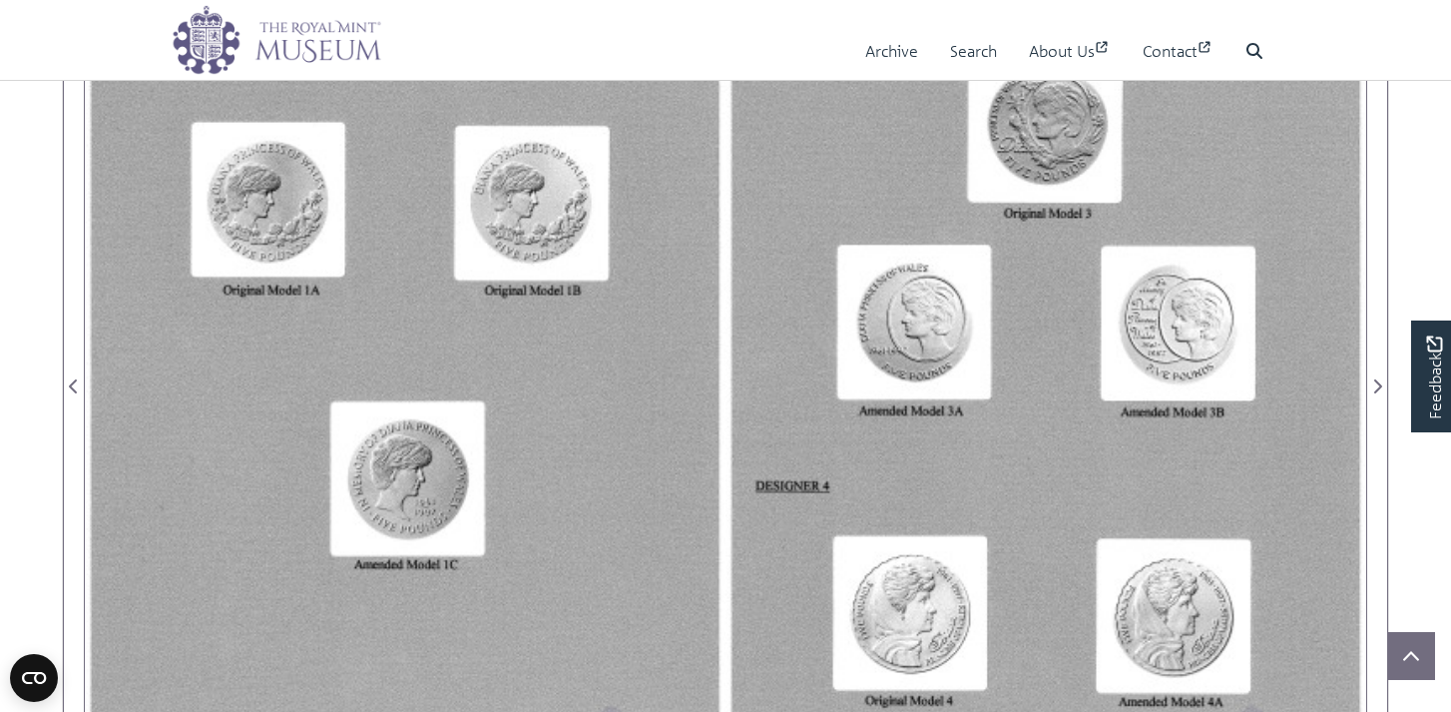
scroll to position [426, 0]
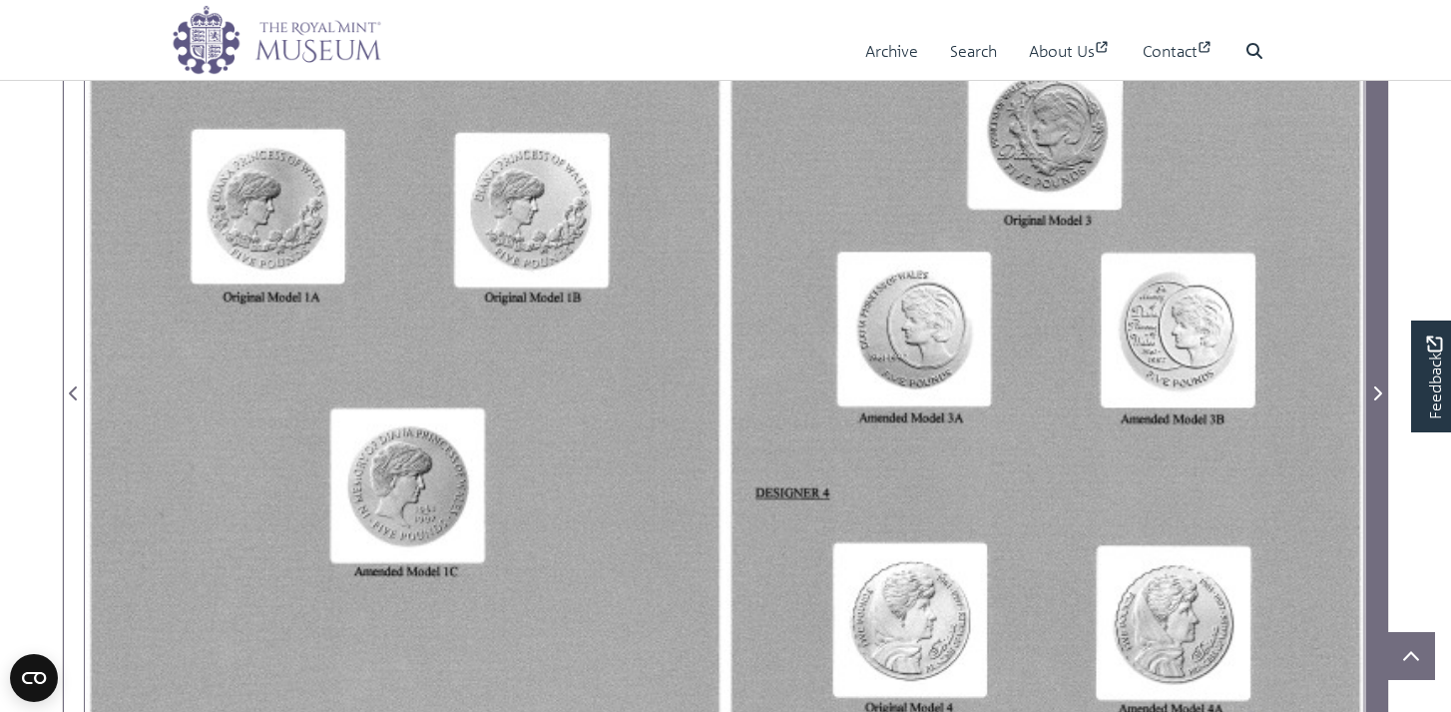
click at [1379, 393] on icon "Next Page" at bounding box center [1378, 393] width 8 height 14
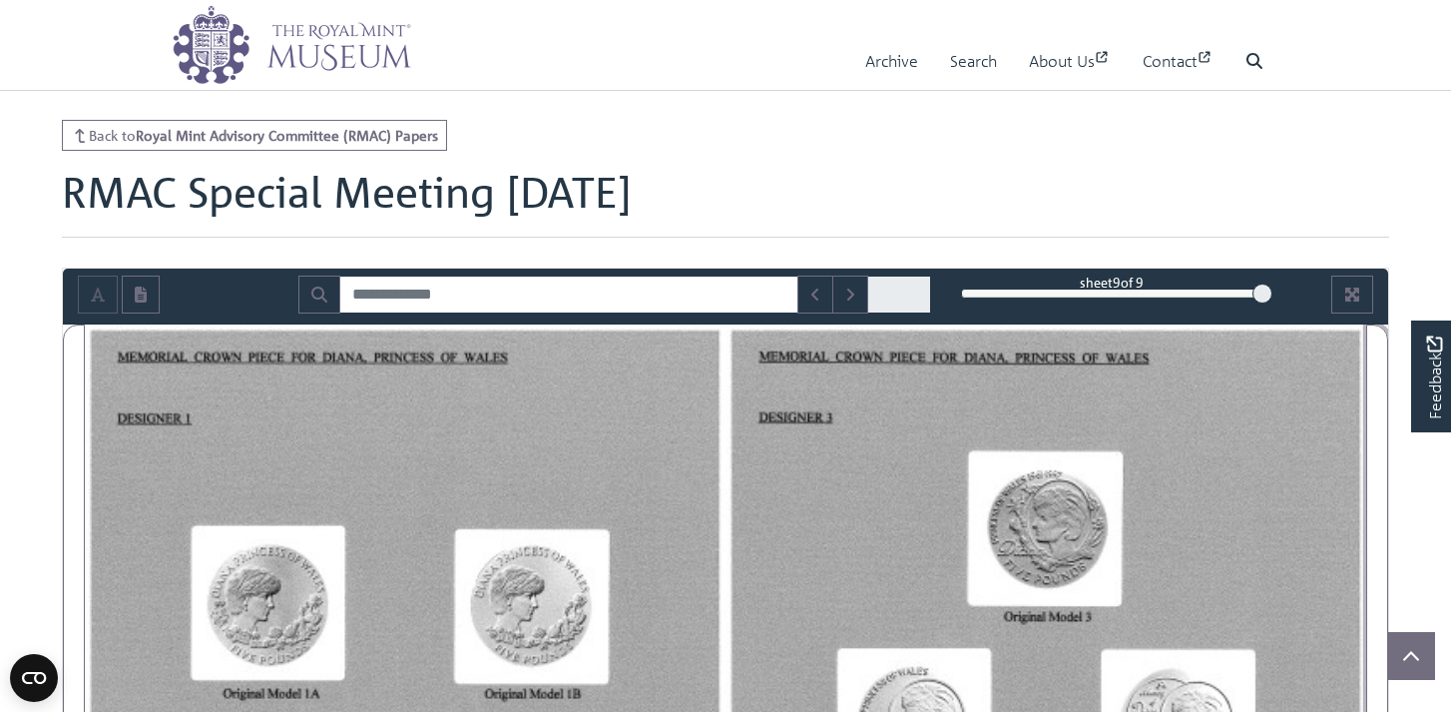
scroll to position [24, 0]
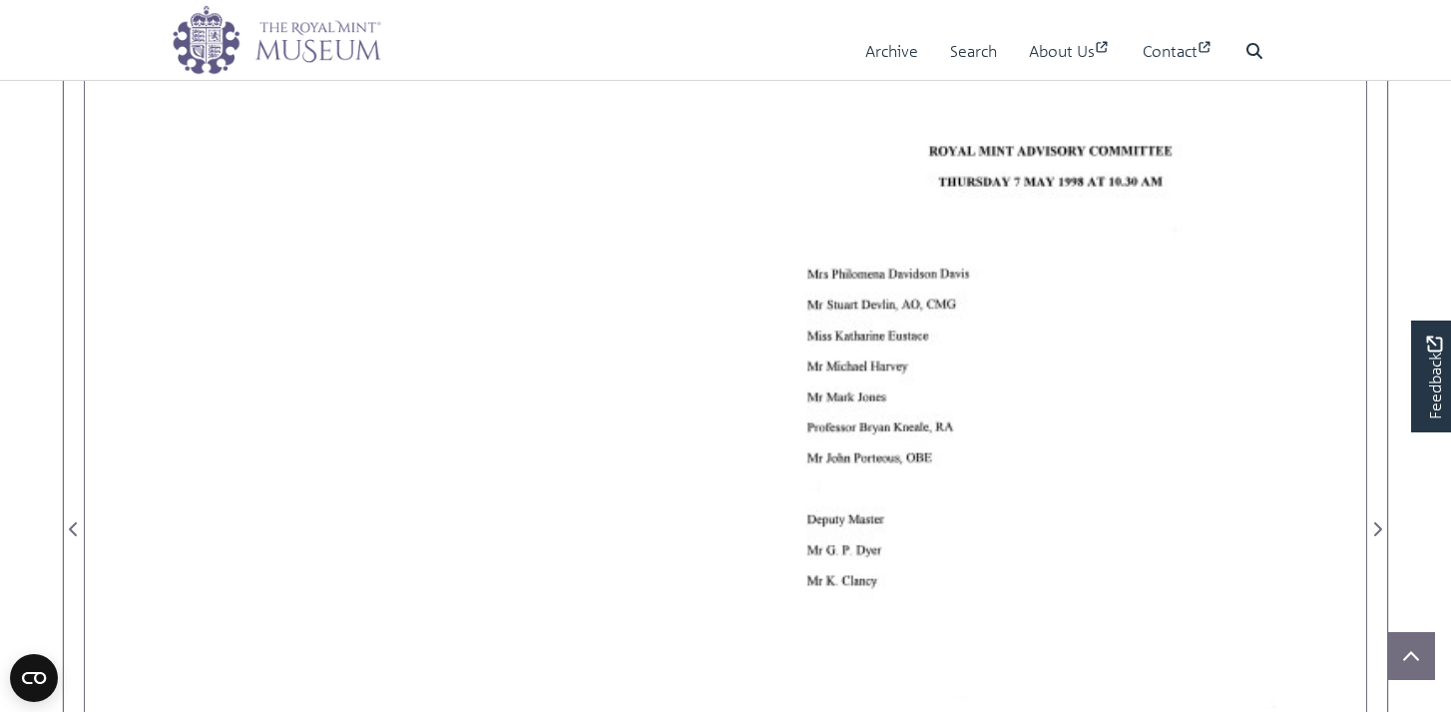
scroll to position [318, 0]
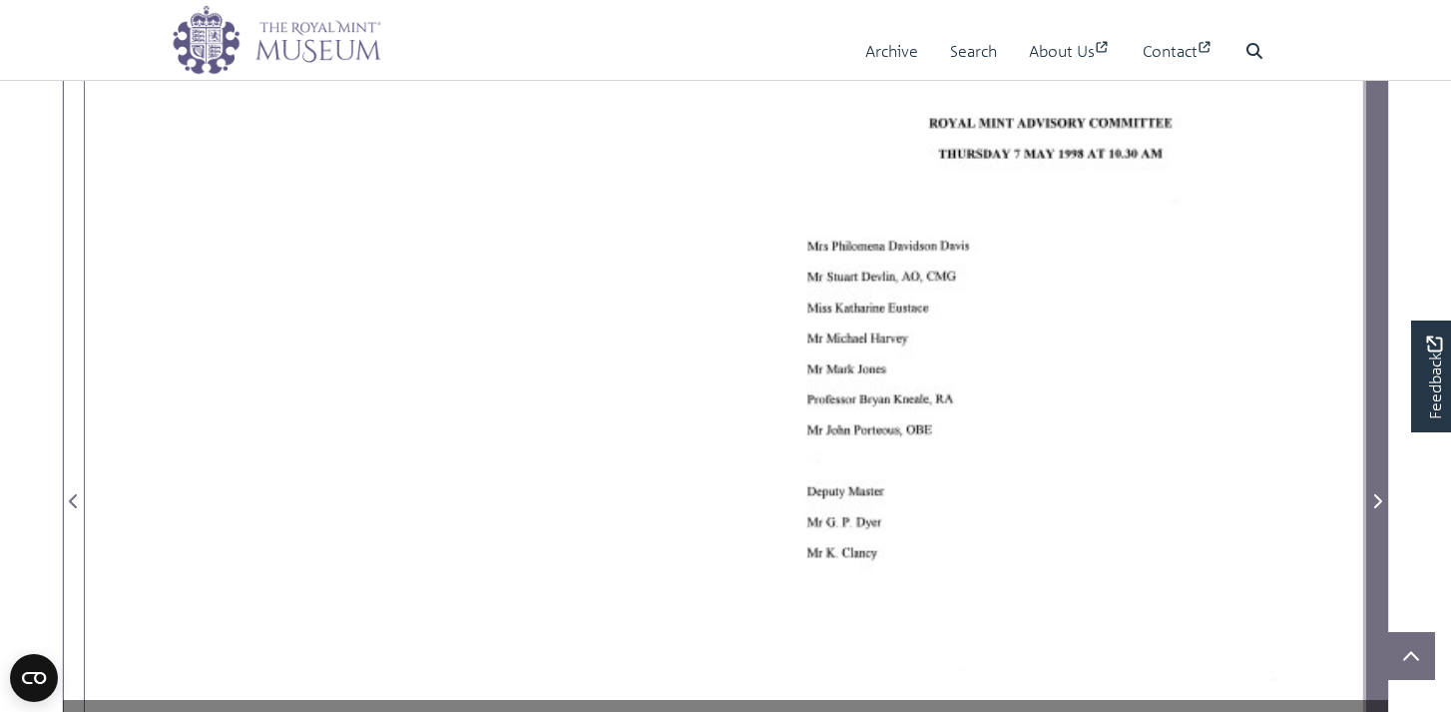
click at [1376, 497] on icon "Next Page" at bounding box center [1377, 501] width 10 height 16
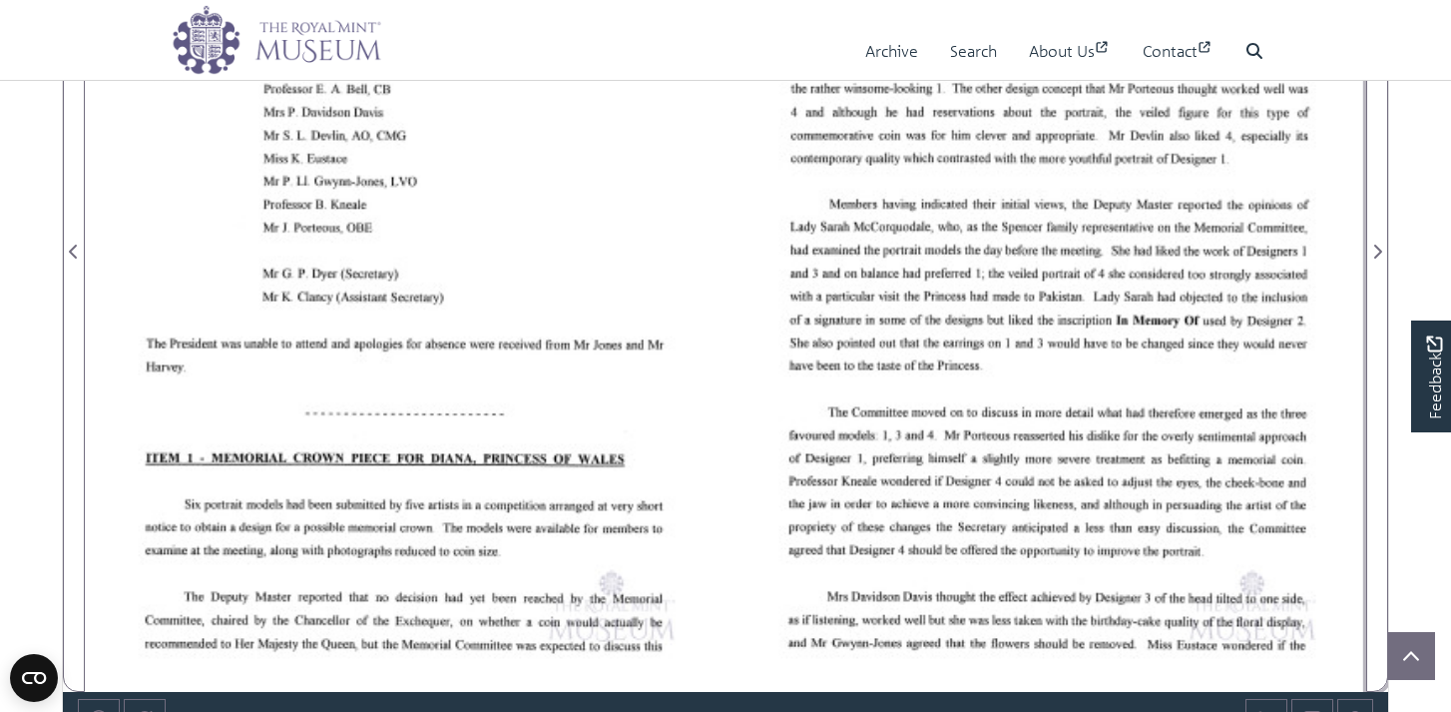
scroll to position [573, 0]
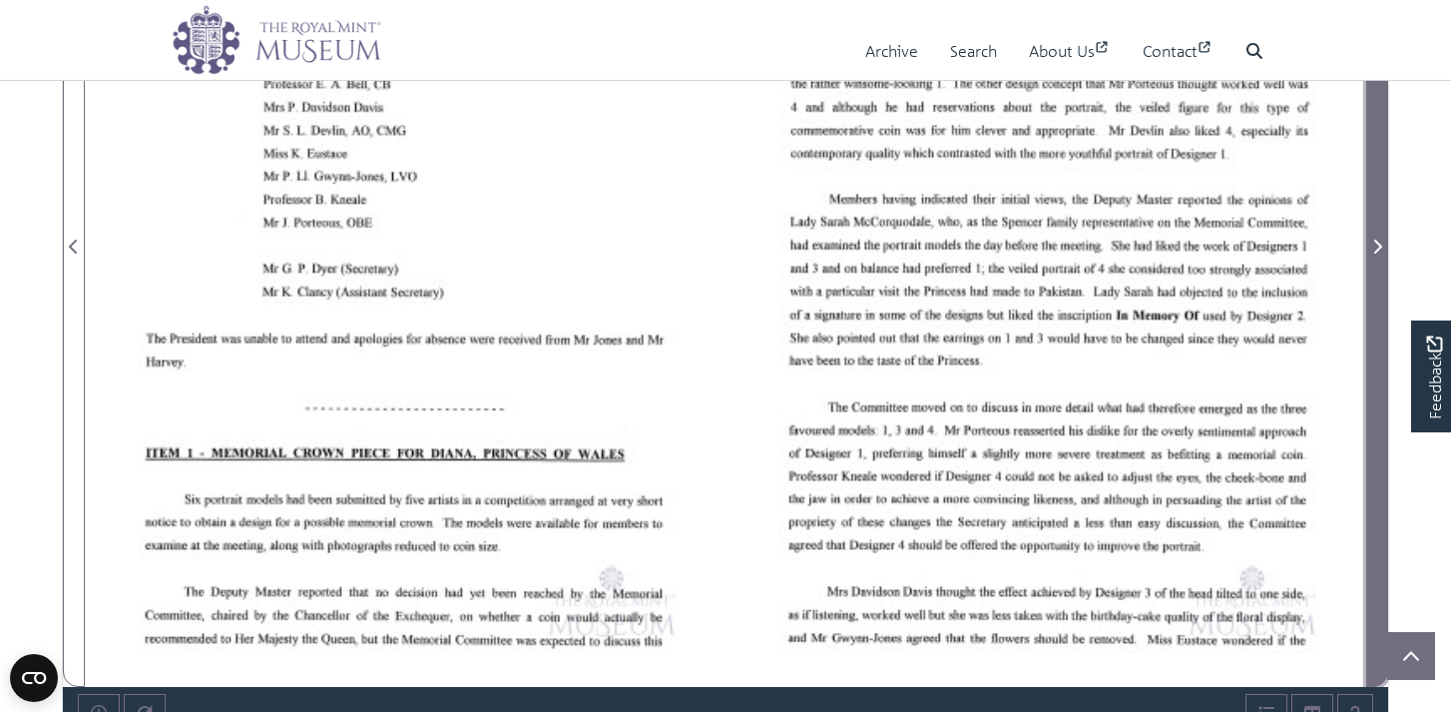
click at [1377, 247] on icon "Next Page" at bounding box center [1377, 247] width 10 height 16
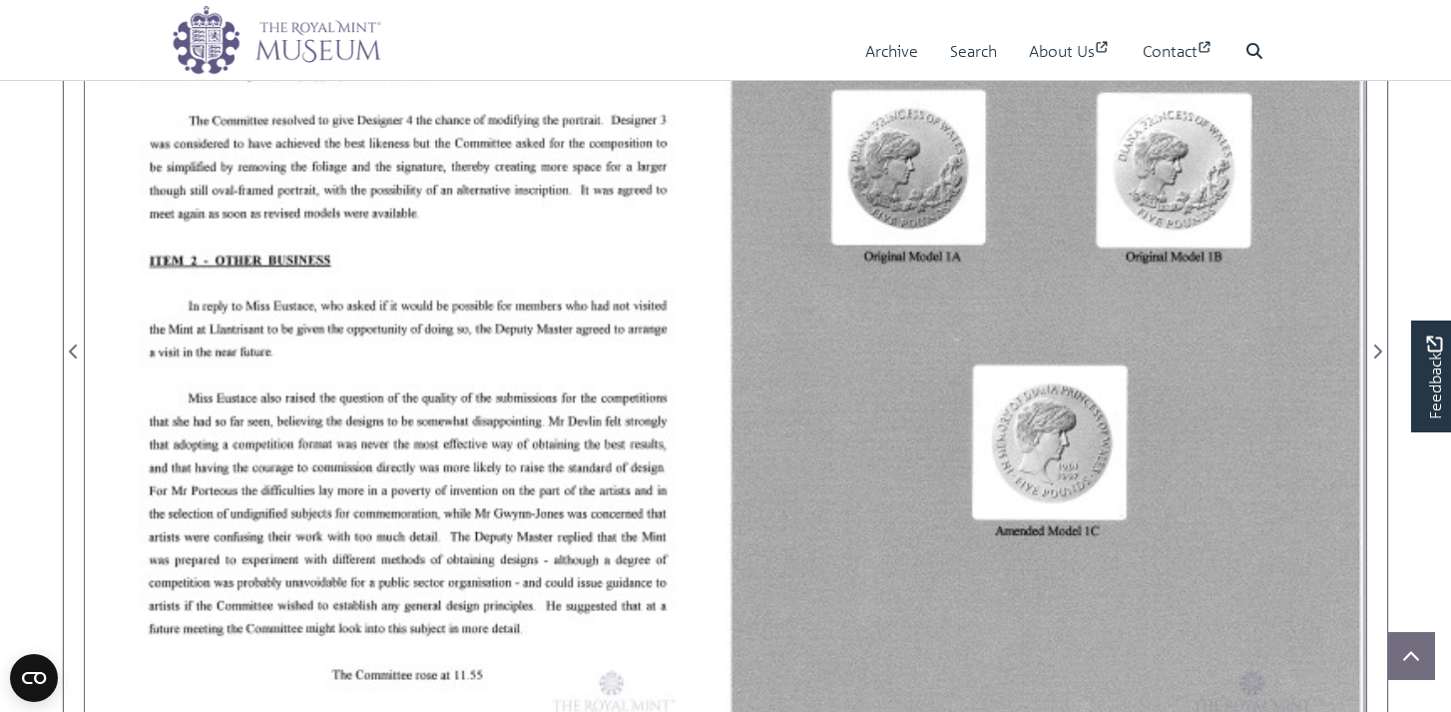
scroll to position [469, 0]
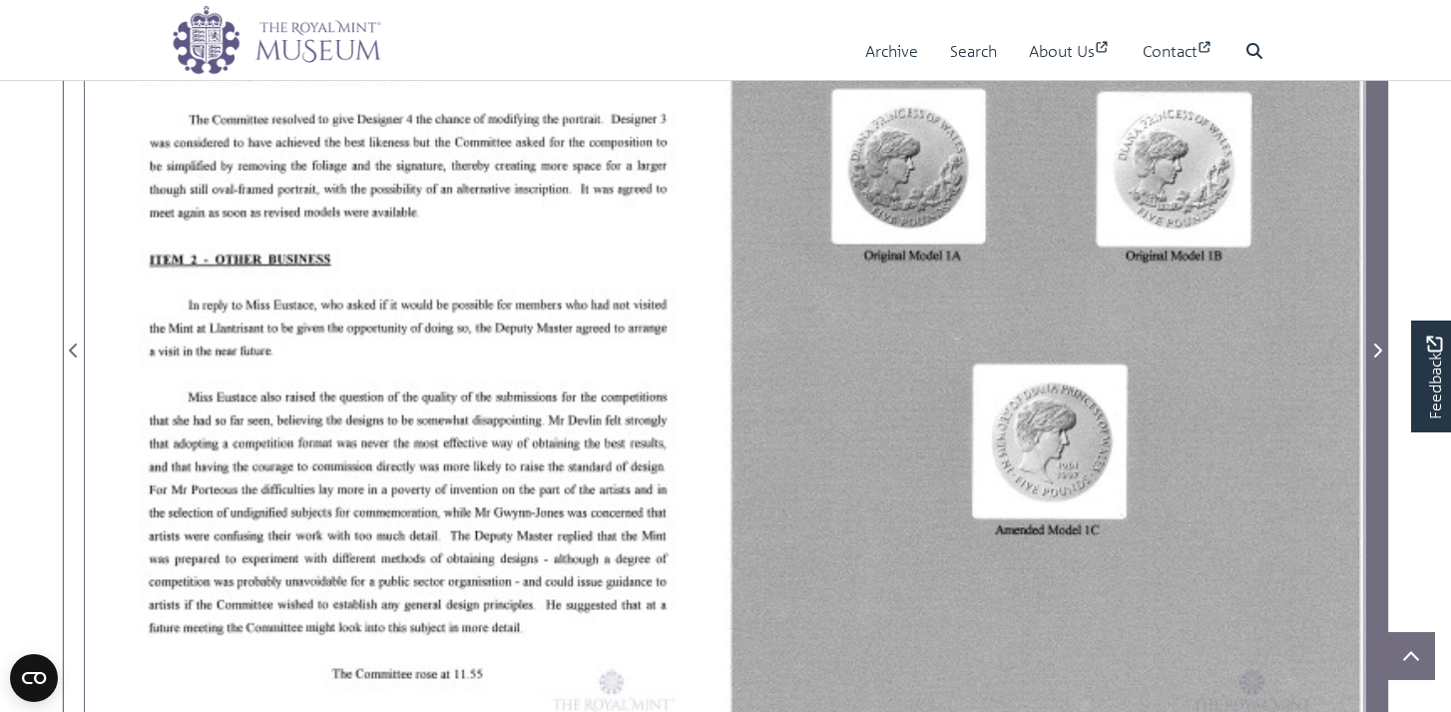
click at [1378, 349] on icon "Next Page" at bounding box center [1377, 350] width 10 height 16
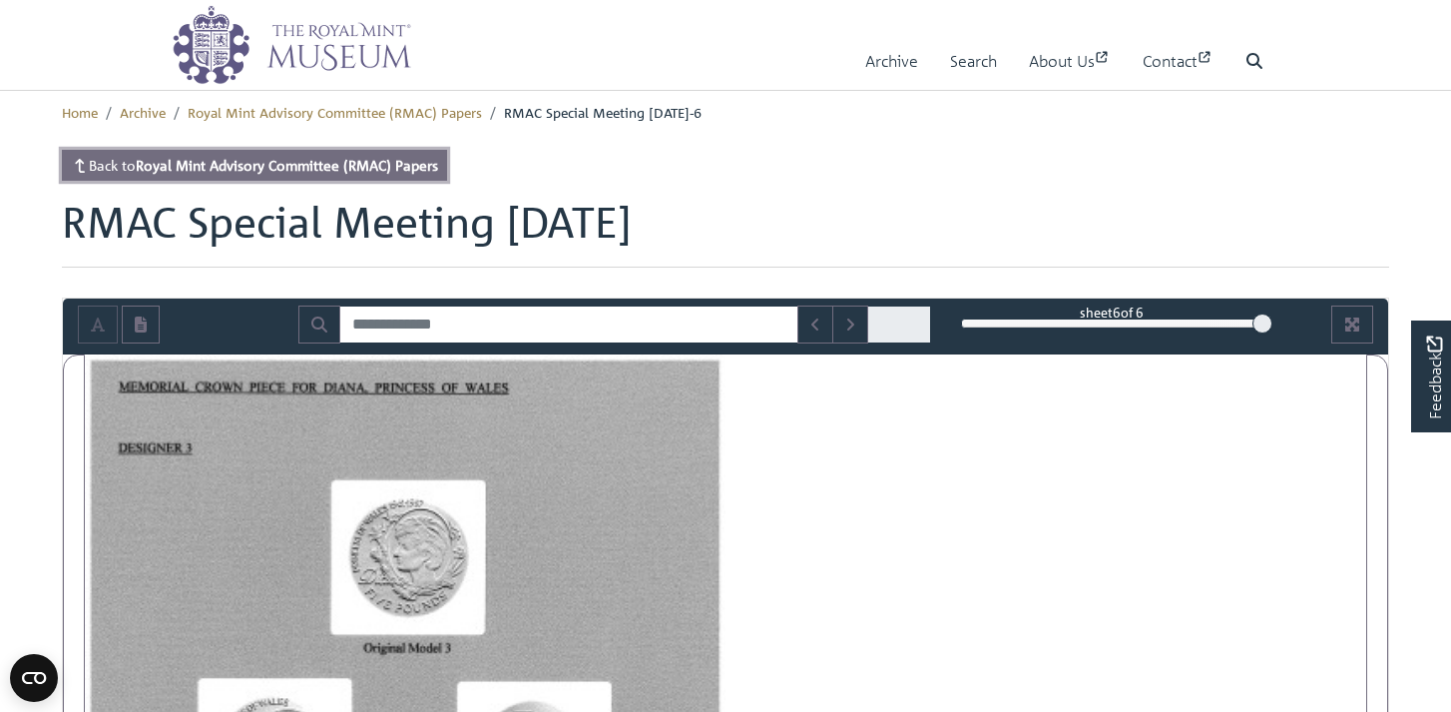
click at [166, 168] on strong "Royal Mint Advisory Committee (RMAC) Papers" at bounding box center [287, 165] width 302 height 18
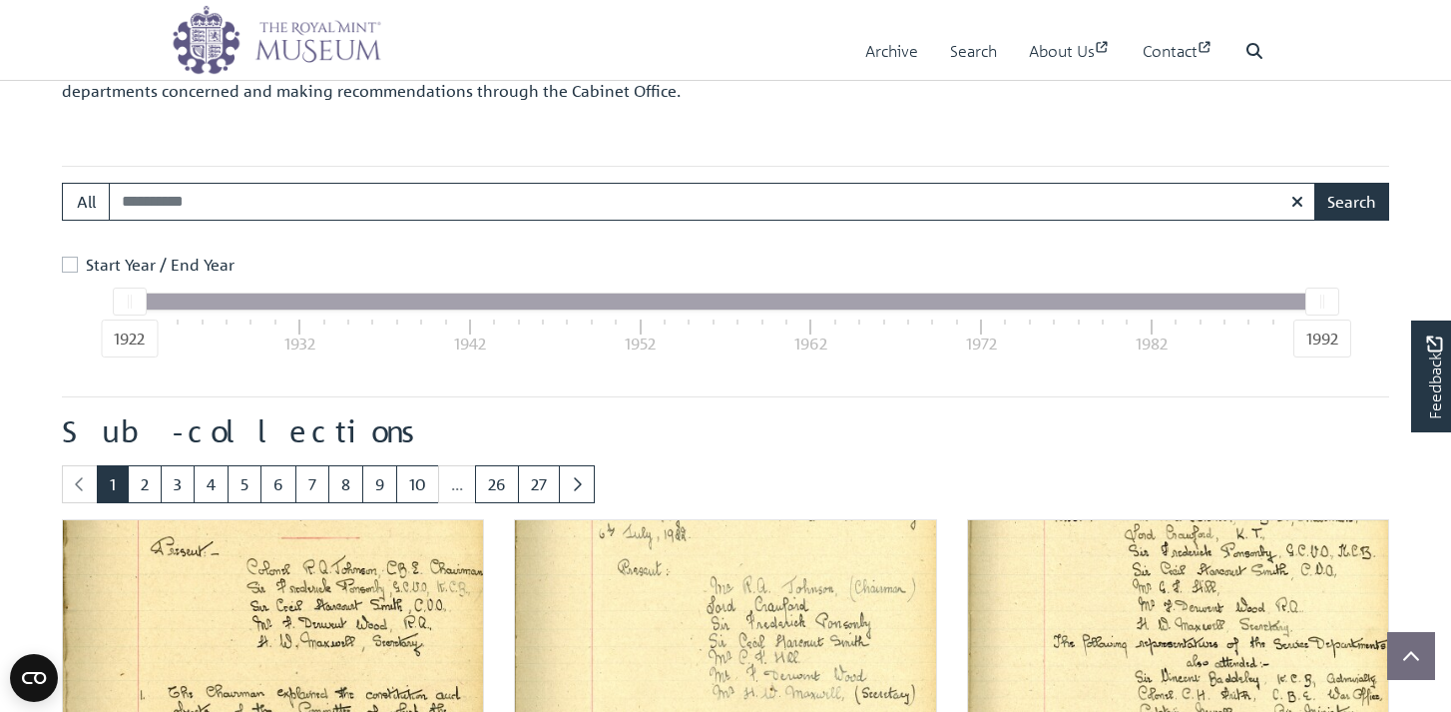
scroll to position [315, 0]
click at [1149, 328] on div "1922 1932 1942 1952 1962 1972 1982 1992" at bounding box center [726, 335] width 1193 height 54
click at [1153, 339] on div "1982" at bounding box center [1152, 342] width 32 height 24
click at [497, 475] on link "26" at bounding box center [497, 483] width 44 height 38
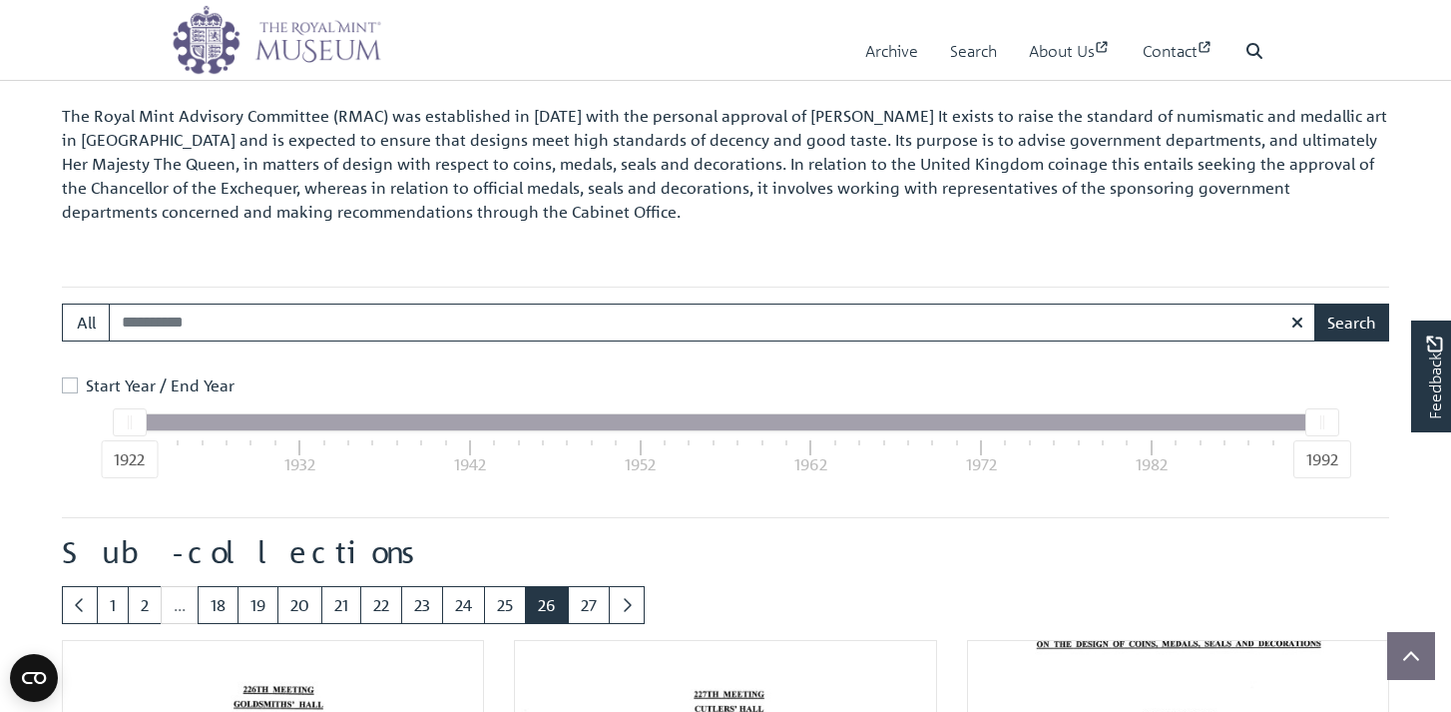
scroll to position [196, 0]
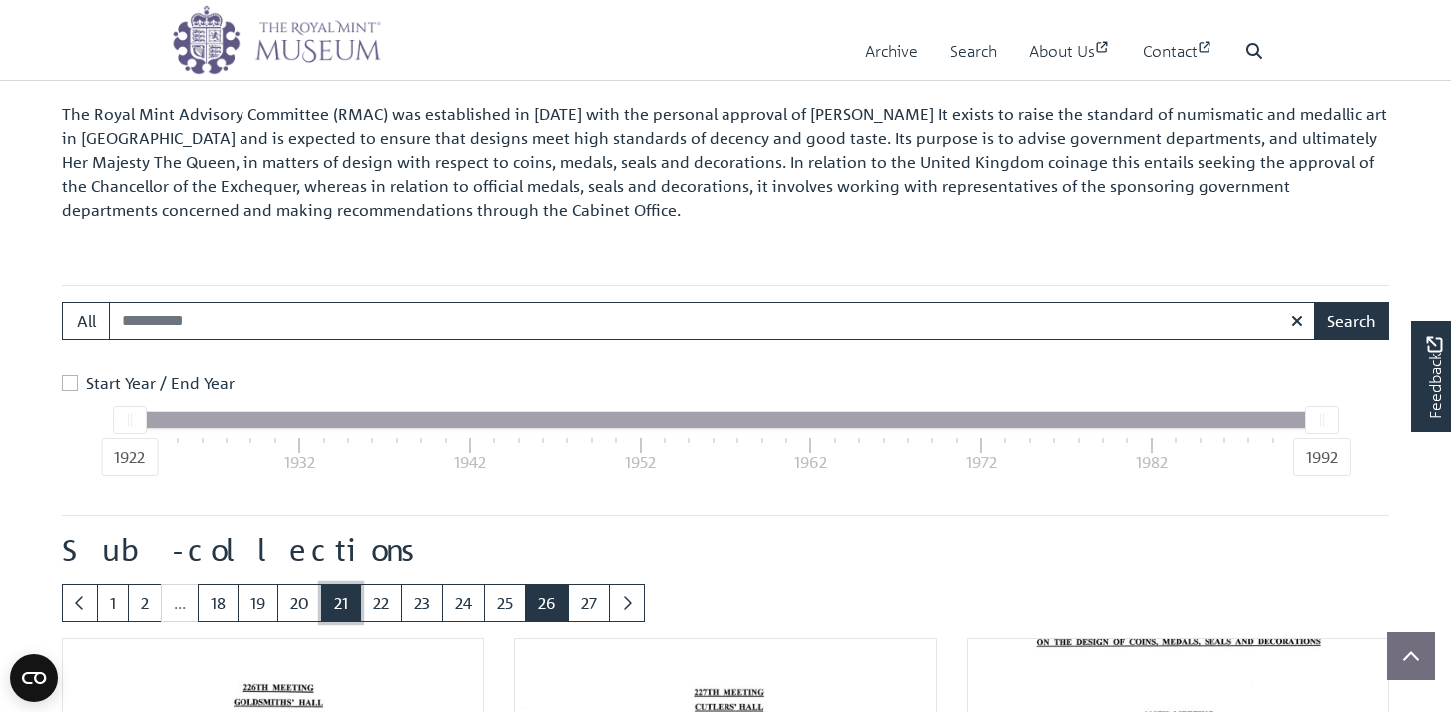
click at [341, 610] on link "21" at bounding box center [341, 603] width 40 height 38
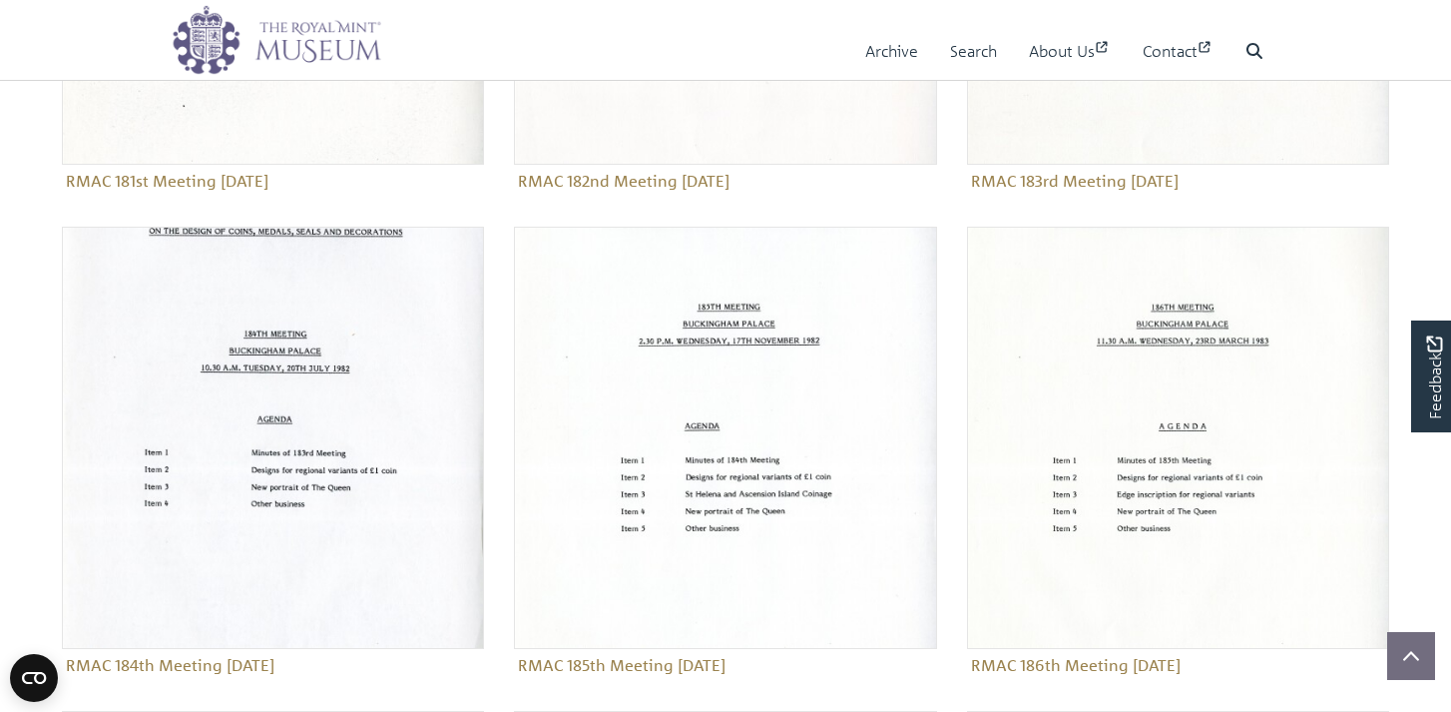
scroll to position [1101, 0]
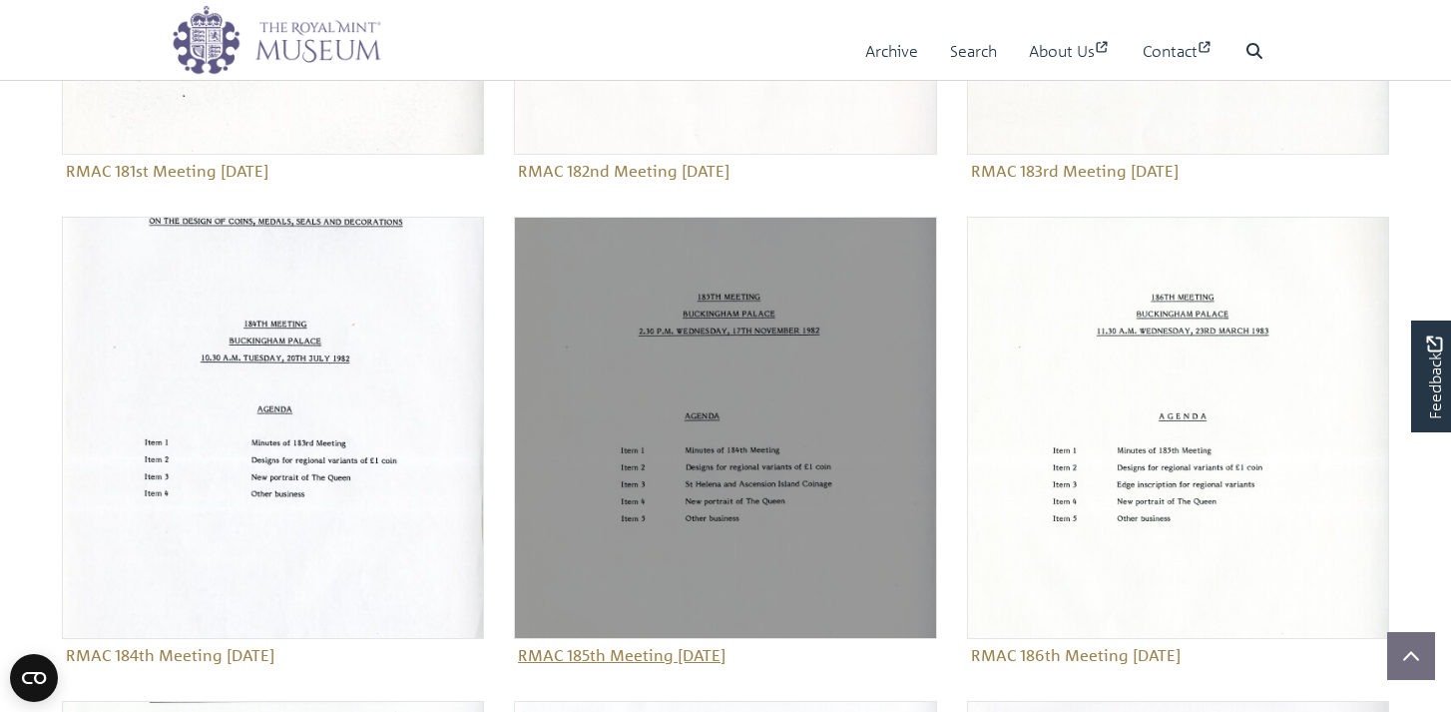
click at [726, 322] on img "Sub-collection" at bounding box center [725, 428] width 422 height 422
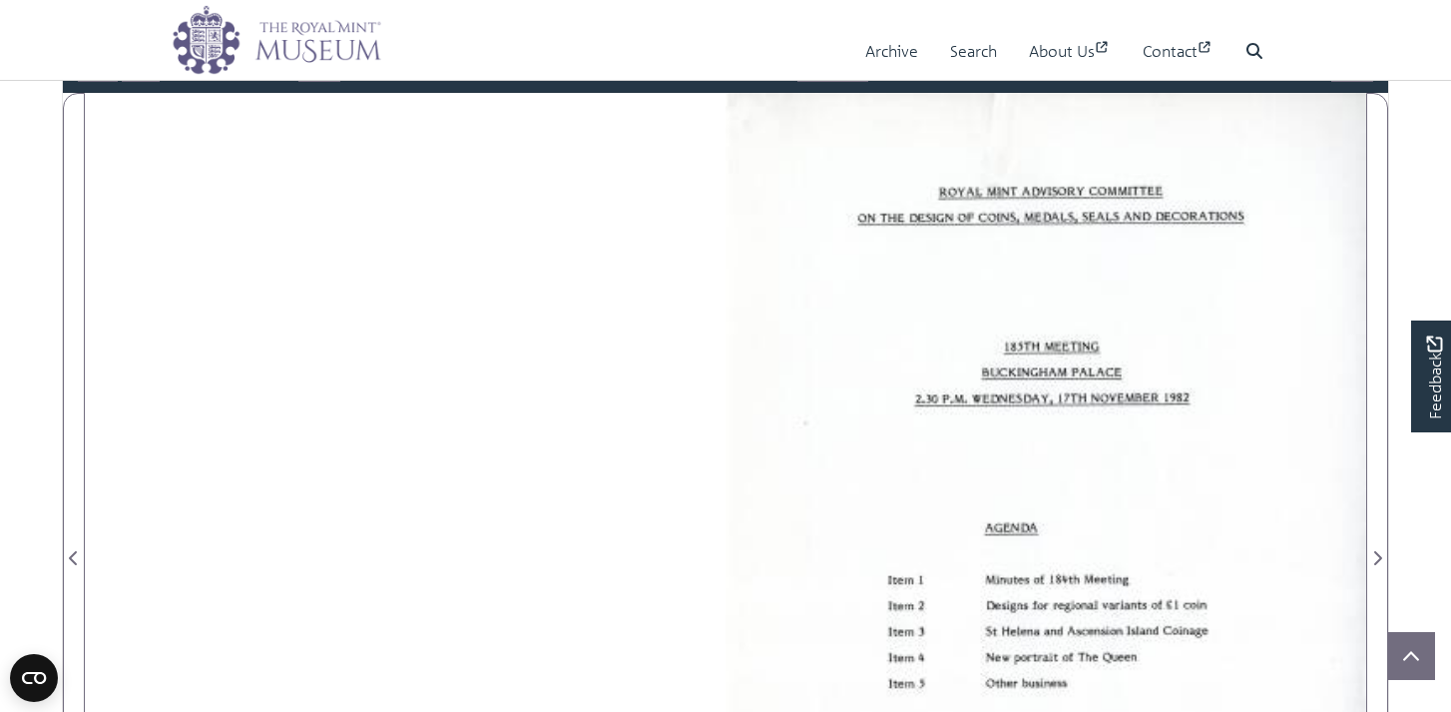
scroll to position [227, 0]
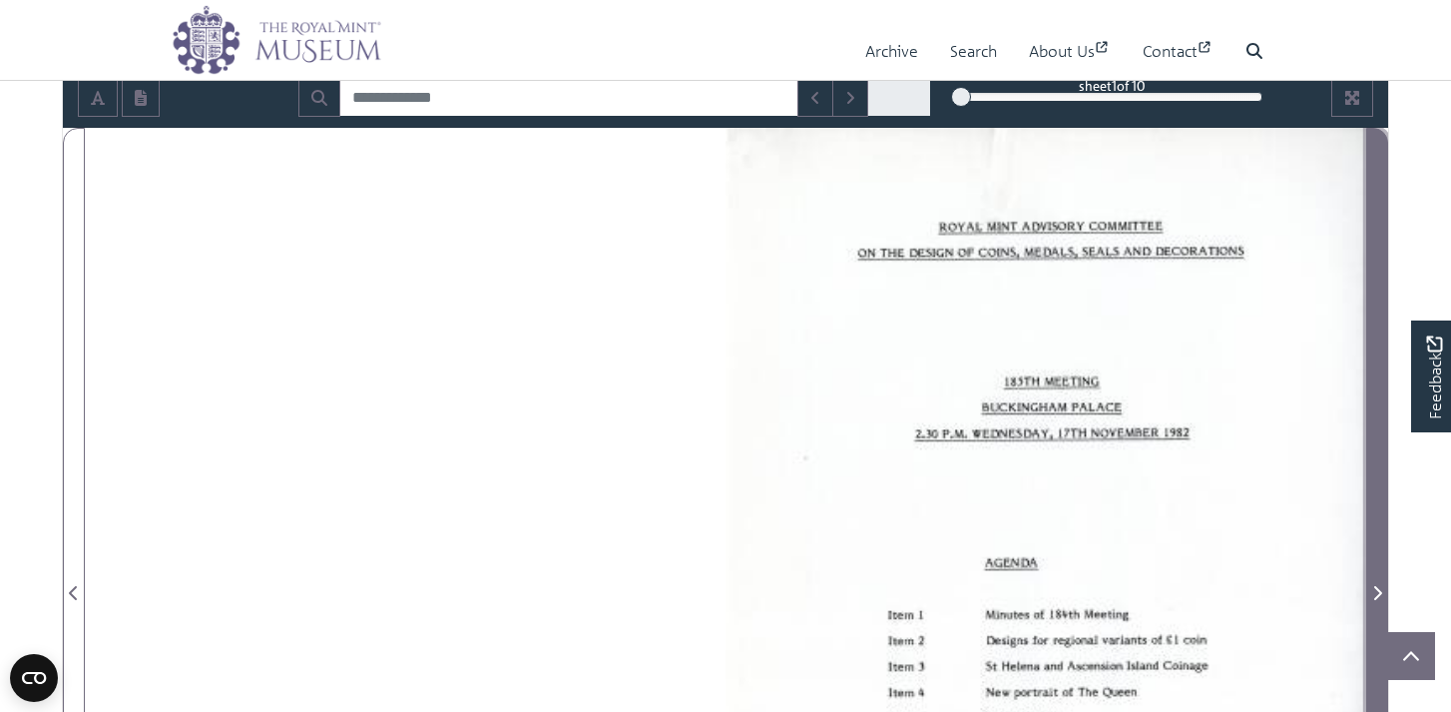
click at [1376, 594] on icon "Next Page" at bounding box center [1377, 593] width 10 height 16
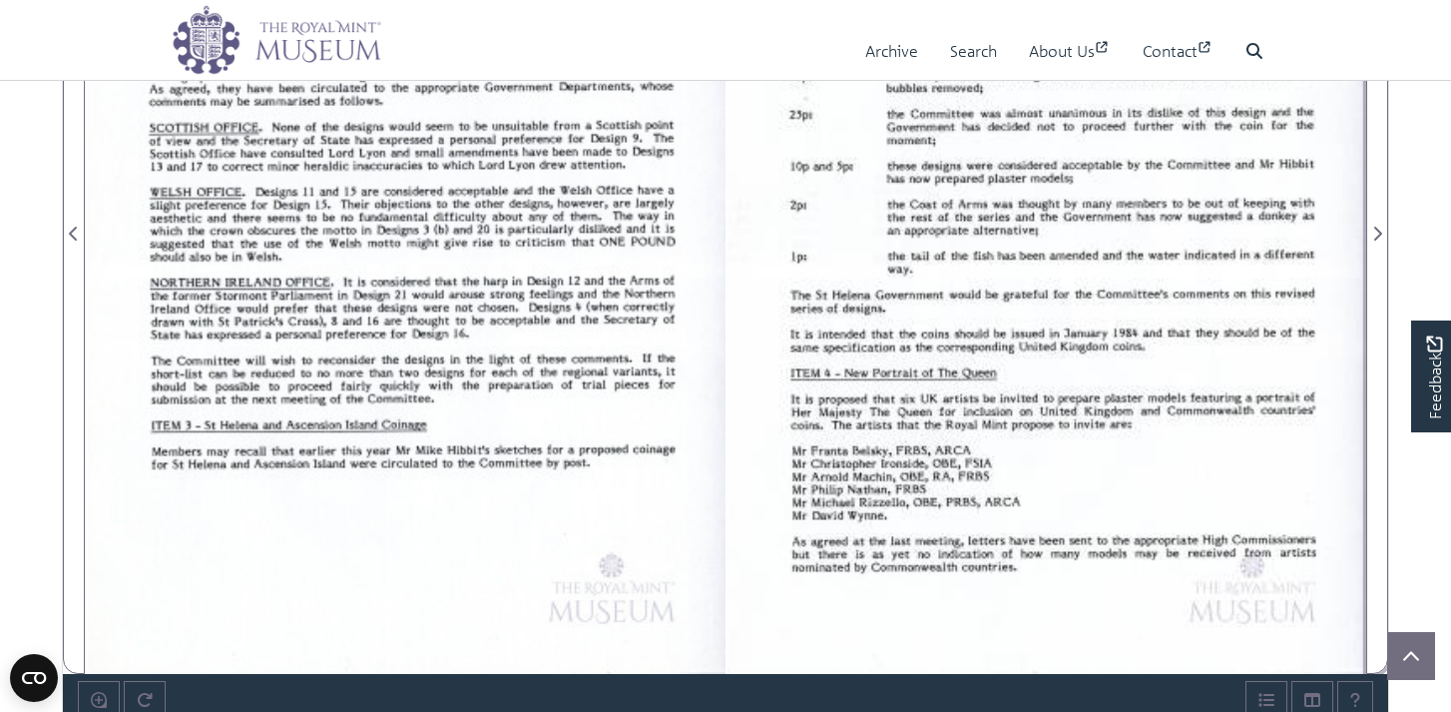
scroll to position [595, 0]
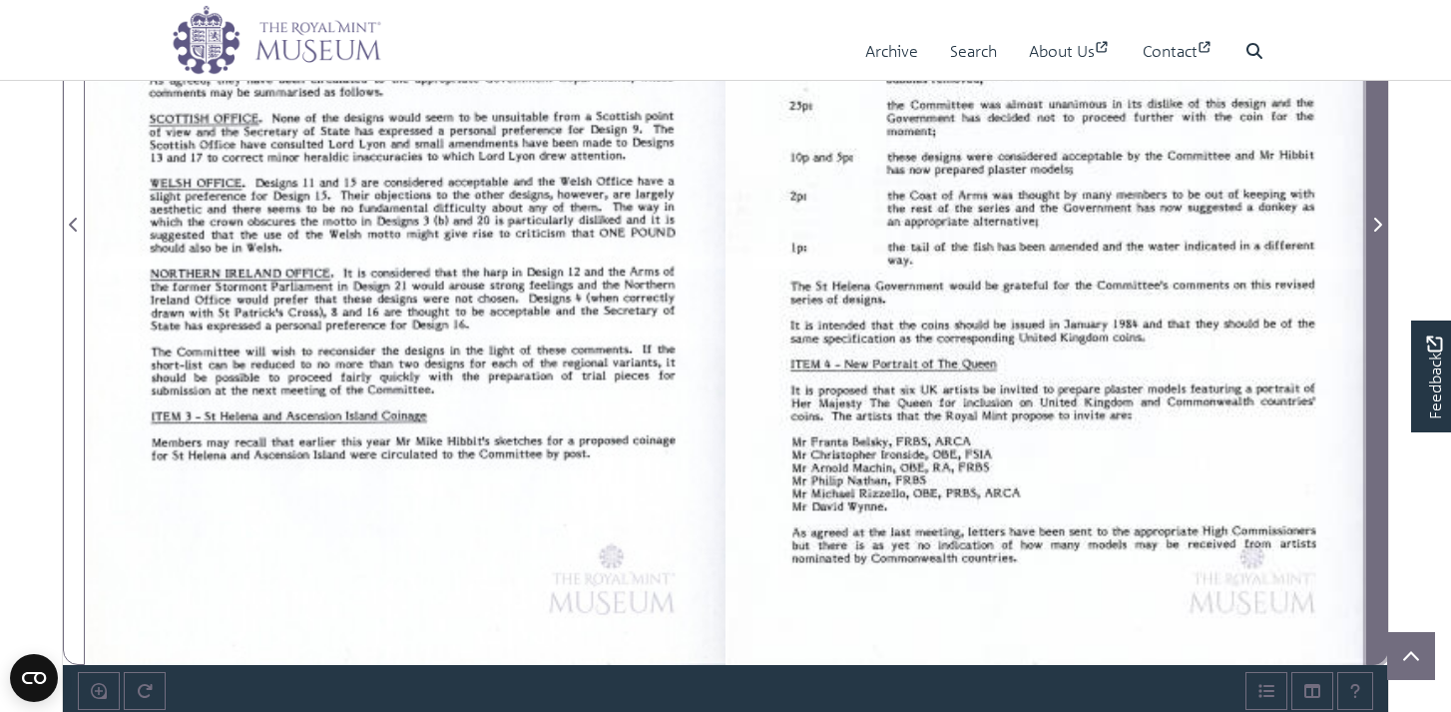
click at [1380, 223] on icon "Next Page" at bounding box center [1378, 225] width 8 height 14
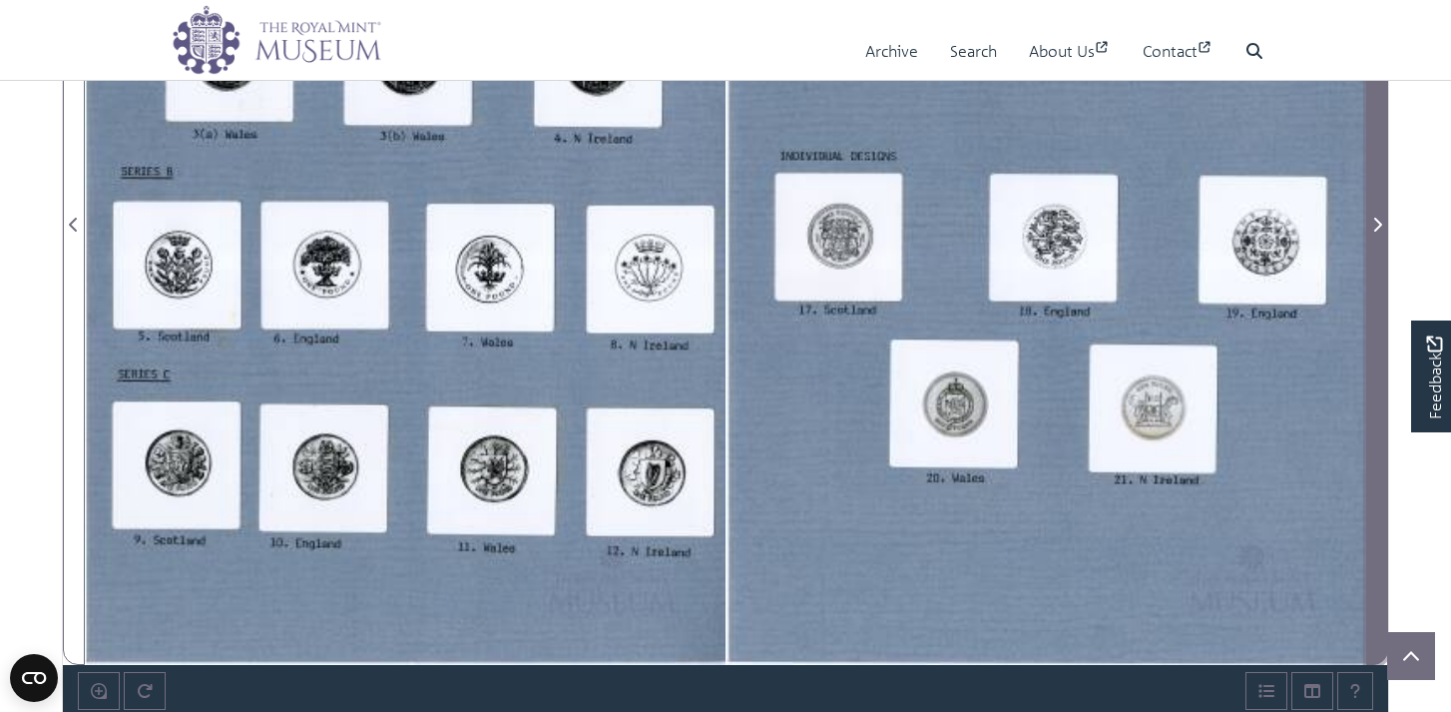
click at [1380, 223] on icon "Next Page" at bounding box center [1378, 225] width 8 height 14
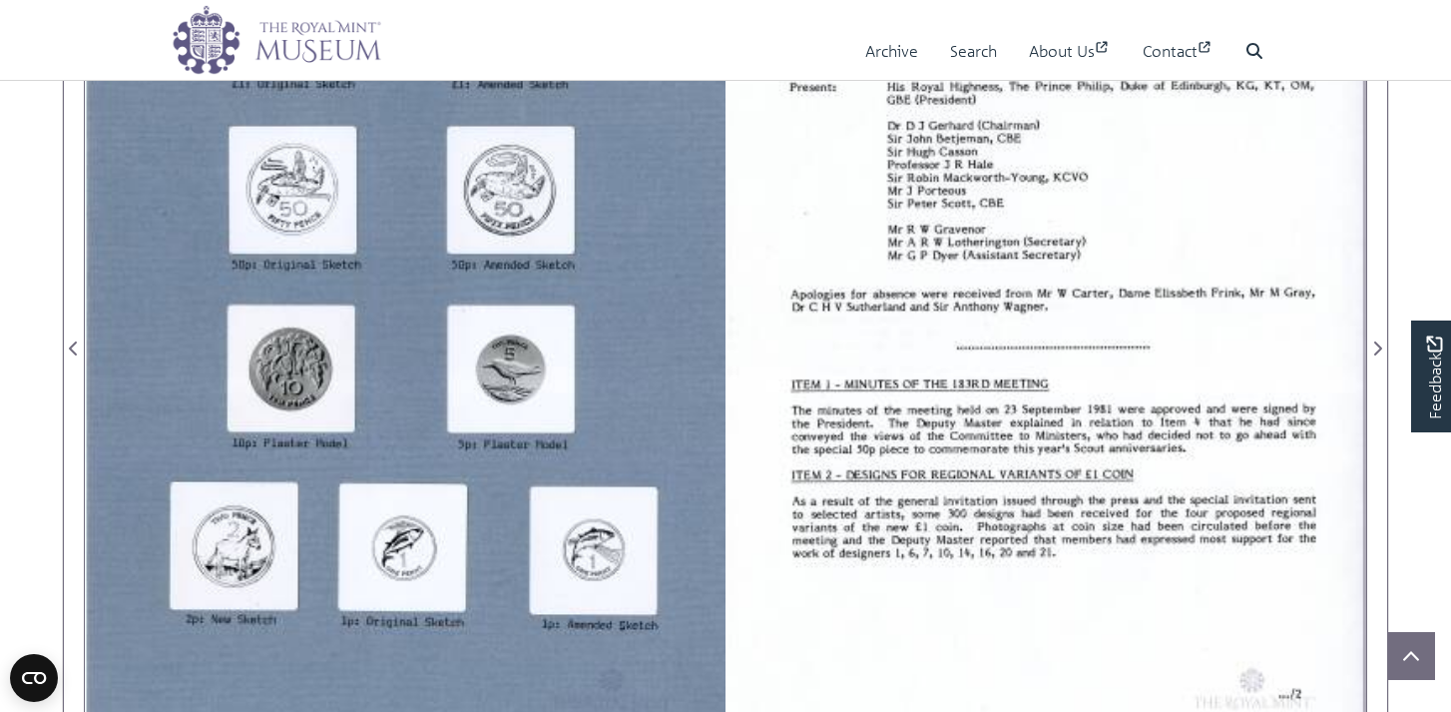
scroll to position [470, 0]
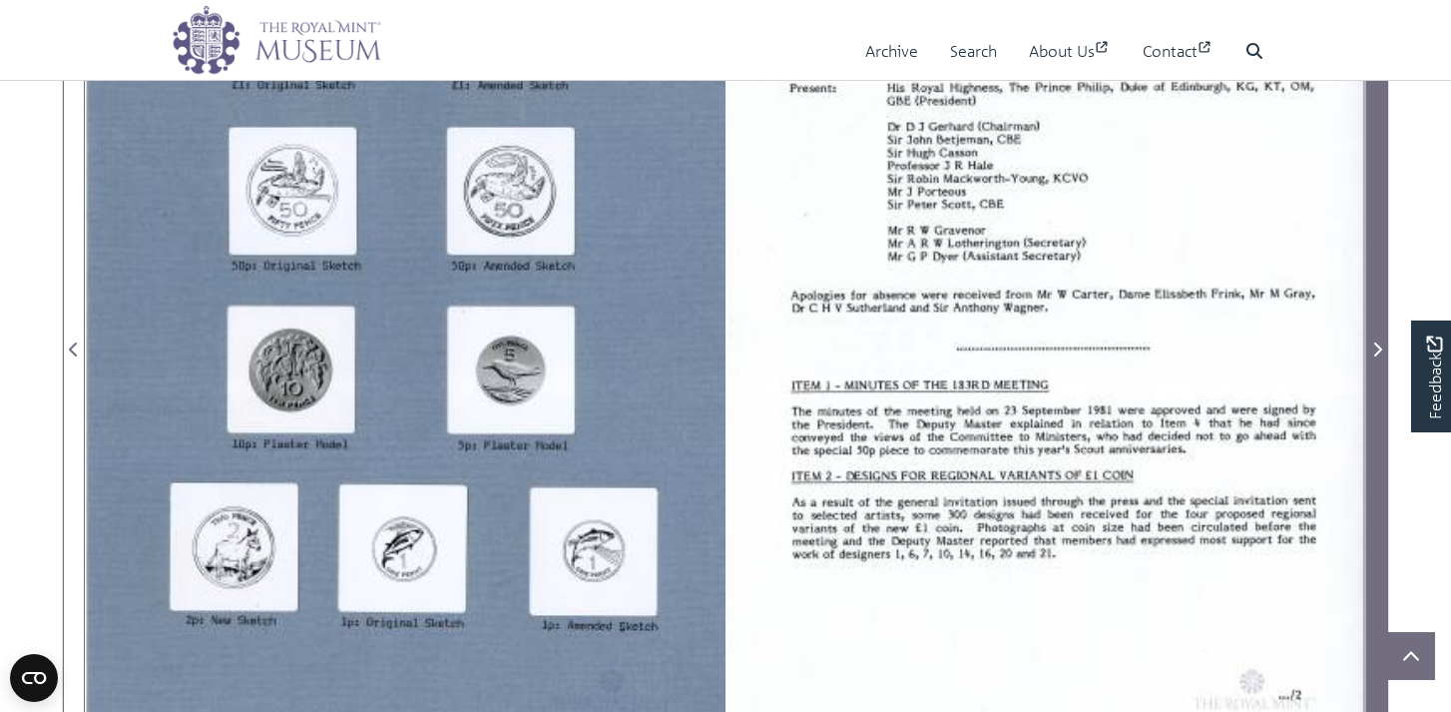
click at [1383, 345] on span "Next Page" at bounding box center [1377, 349] width 20 height 24
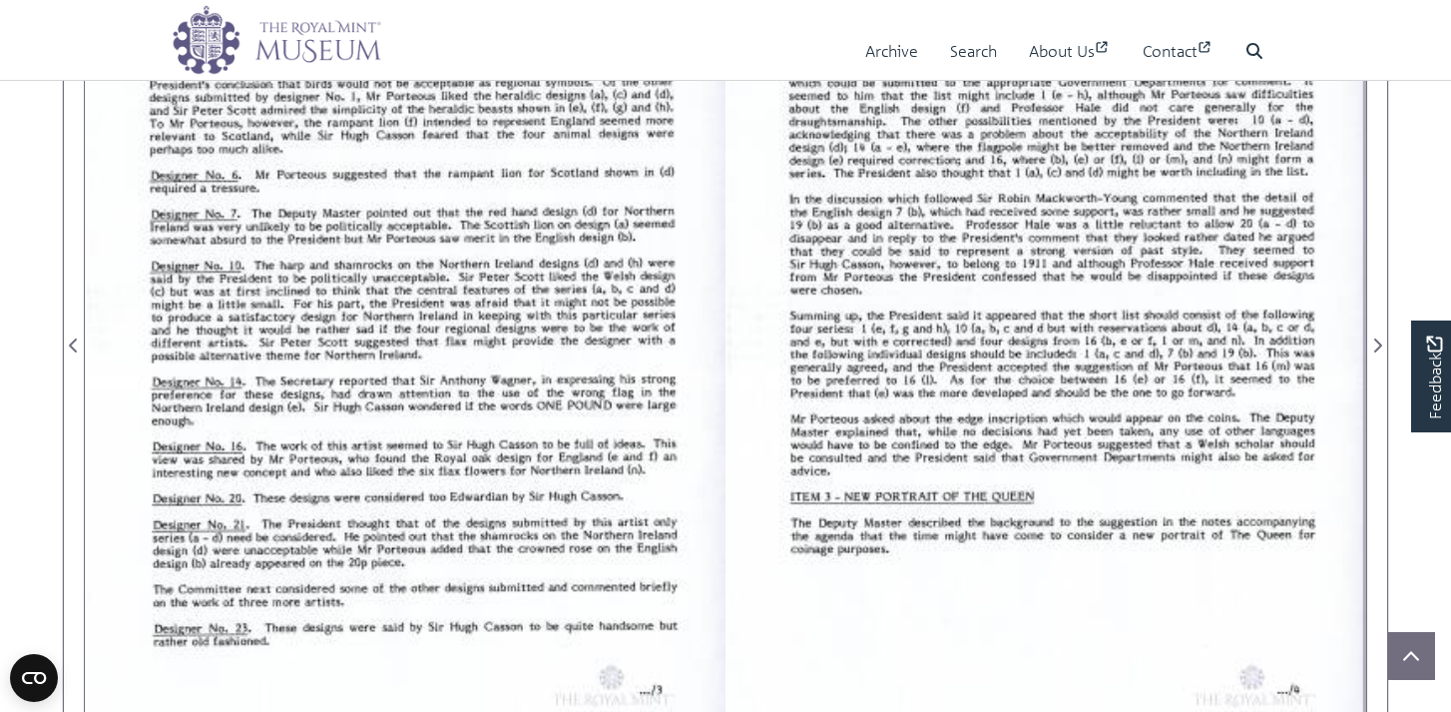
scroll to position [468, 0]
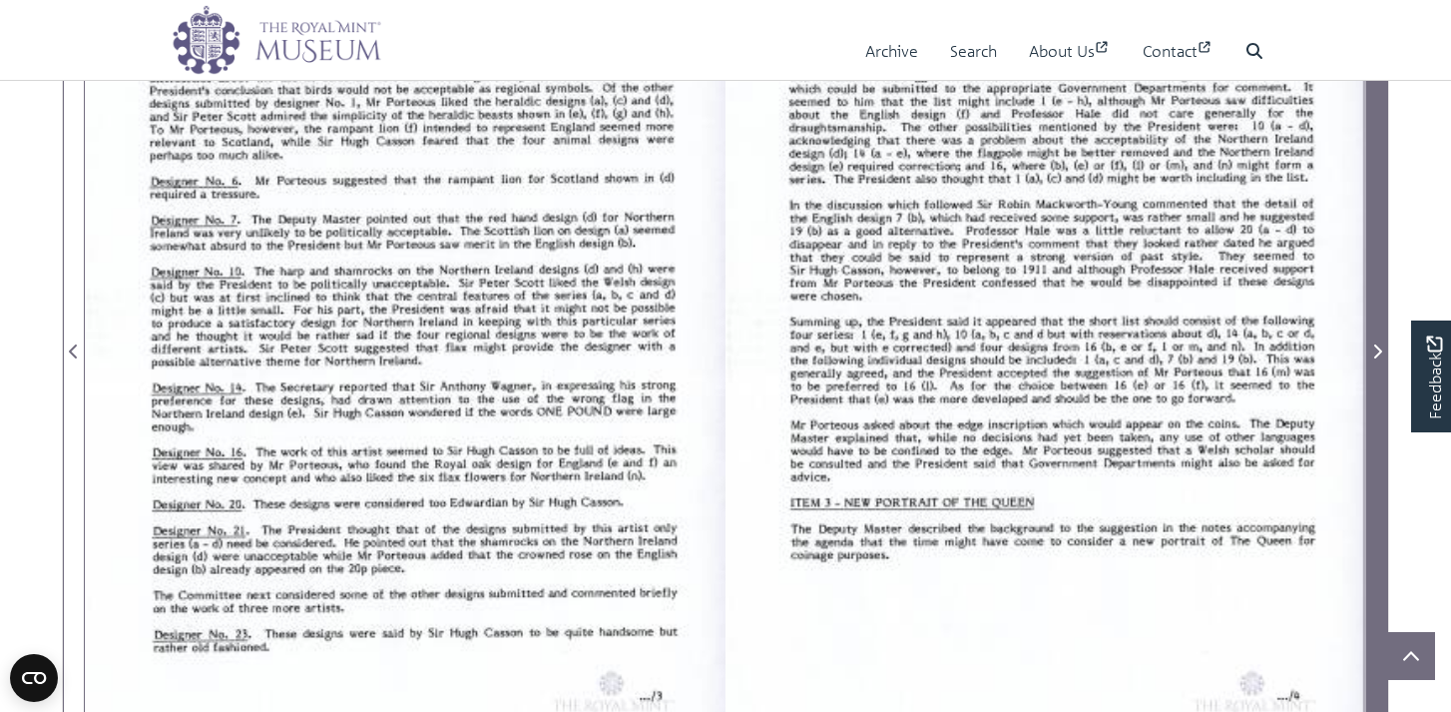
click at [1377, 347] on icon "Next Page" at bounding box center [1378, 351] width 8 height 14
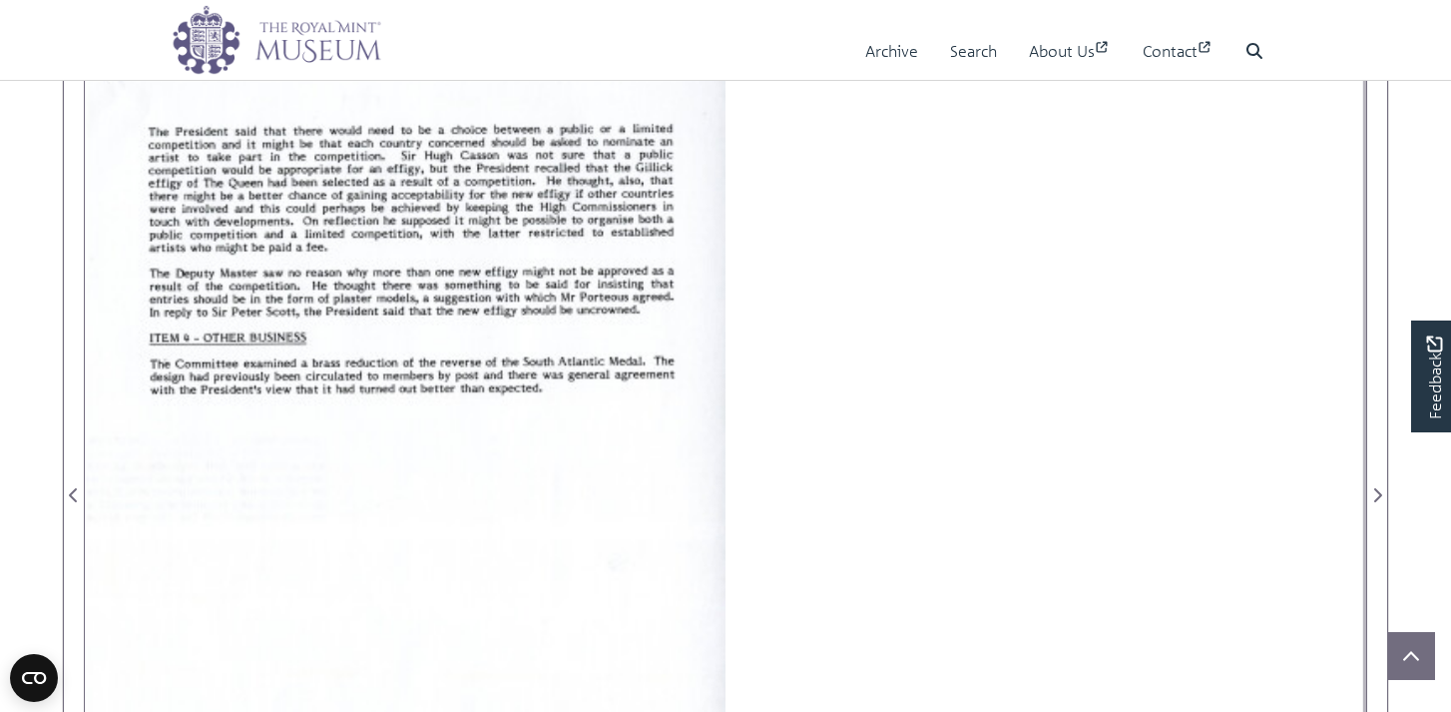
scroll to position [321, 0]
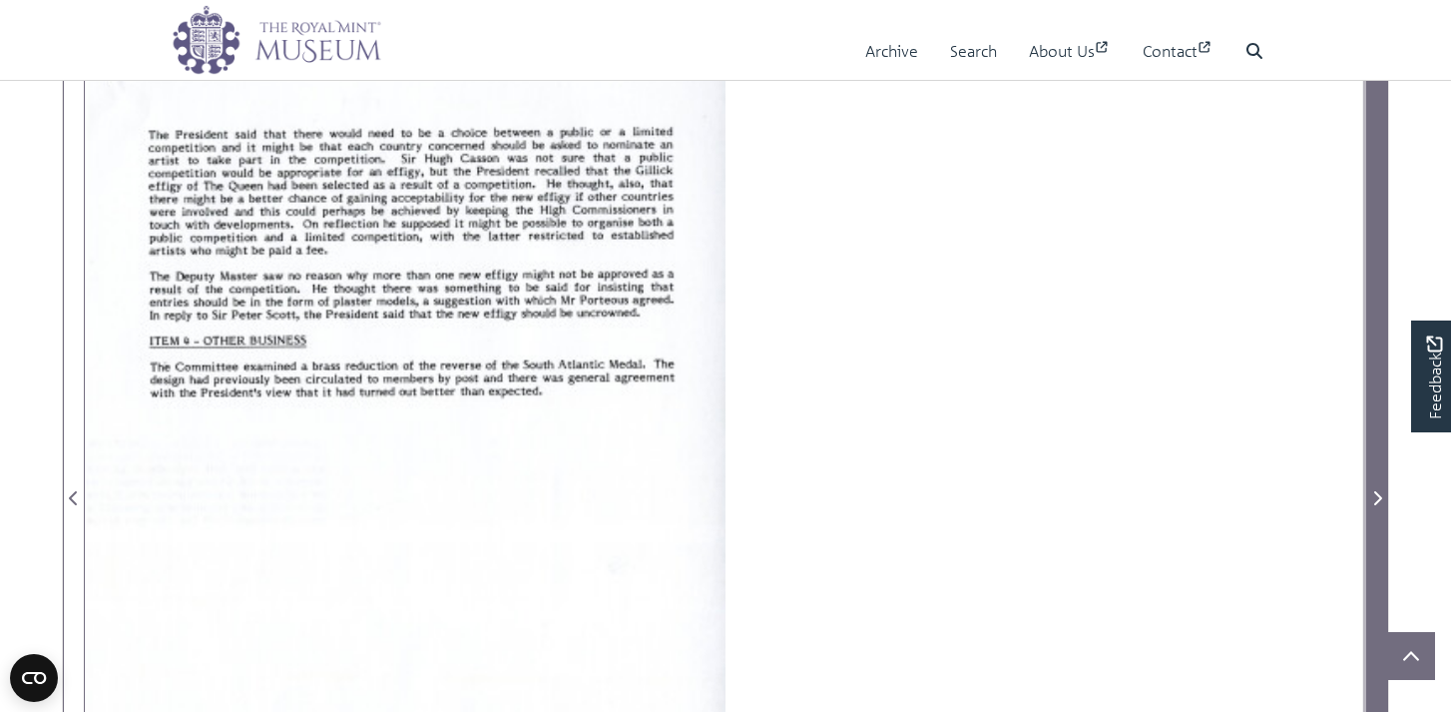
click at [1377, 494] on icon "Next Page" at bounding box center [1378, 498] width 8 height 14
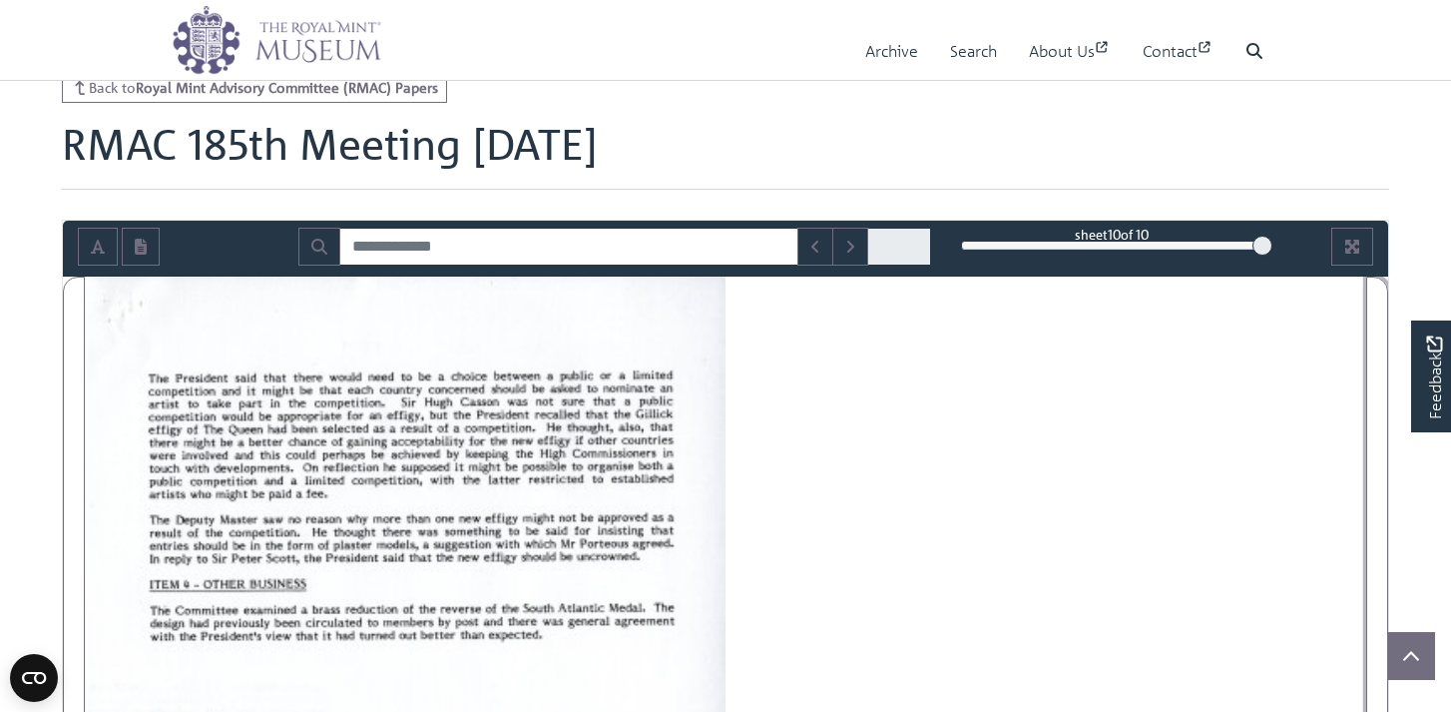
scroll to position [0, 0]
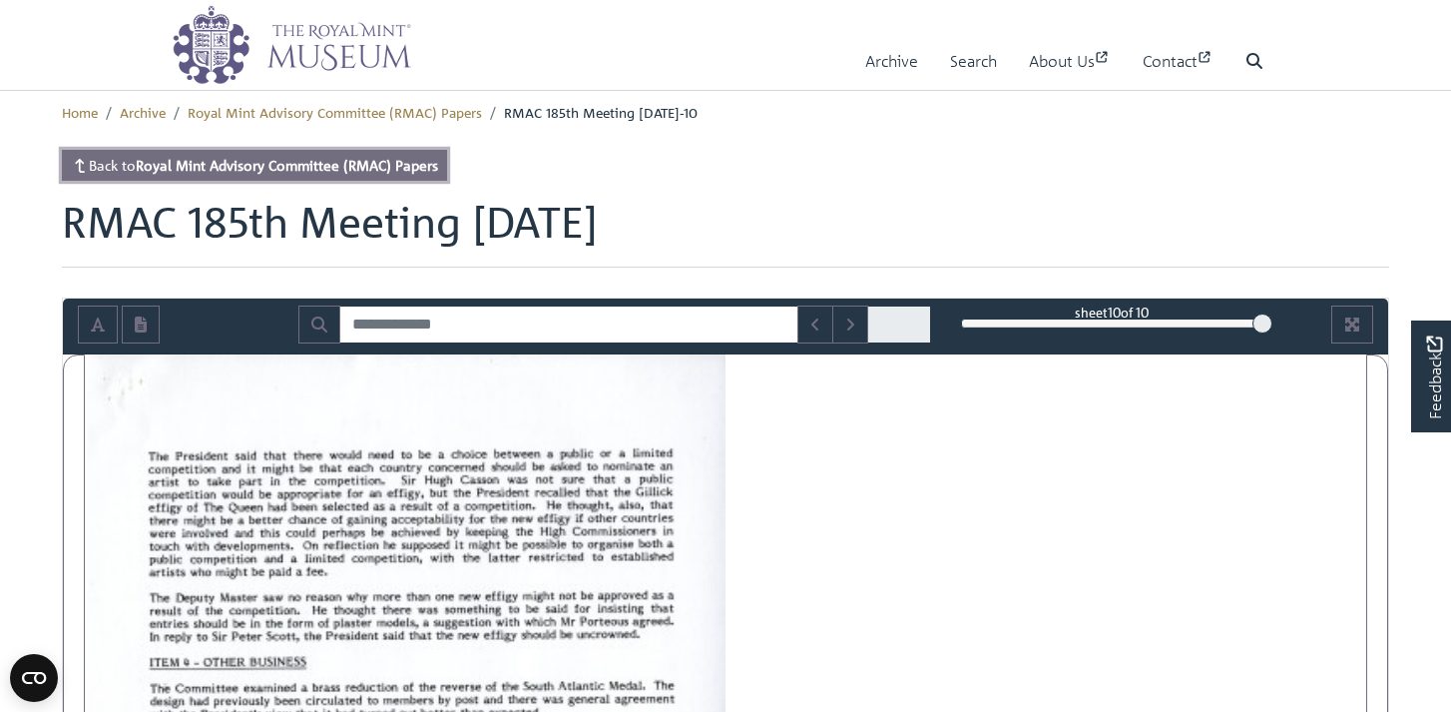
click at [131, 165] on link "Back to Royal Mint Advisory Committee (RMAC) Papers" at bounding box center [254, 165] width 385 height 31
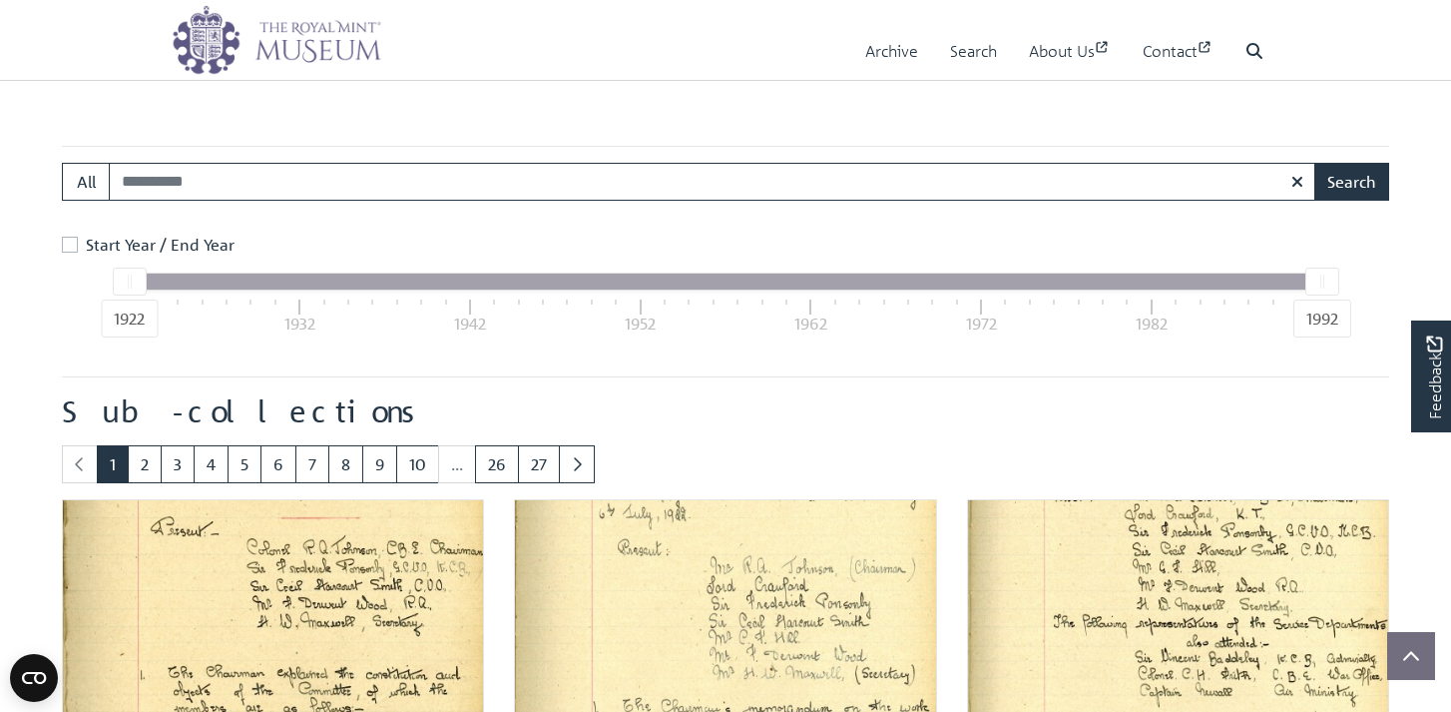
scroll to position [336, 0]
click at [493, 461] on link "26" at bounding box center [497, 462] width 44 height 38
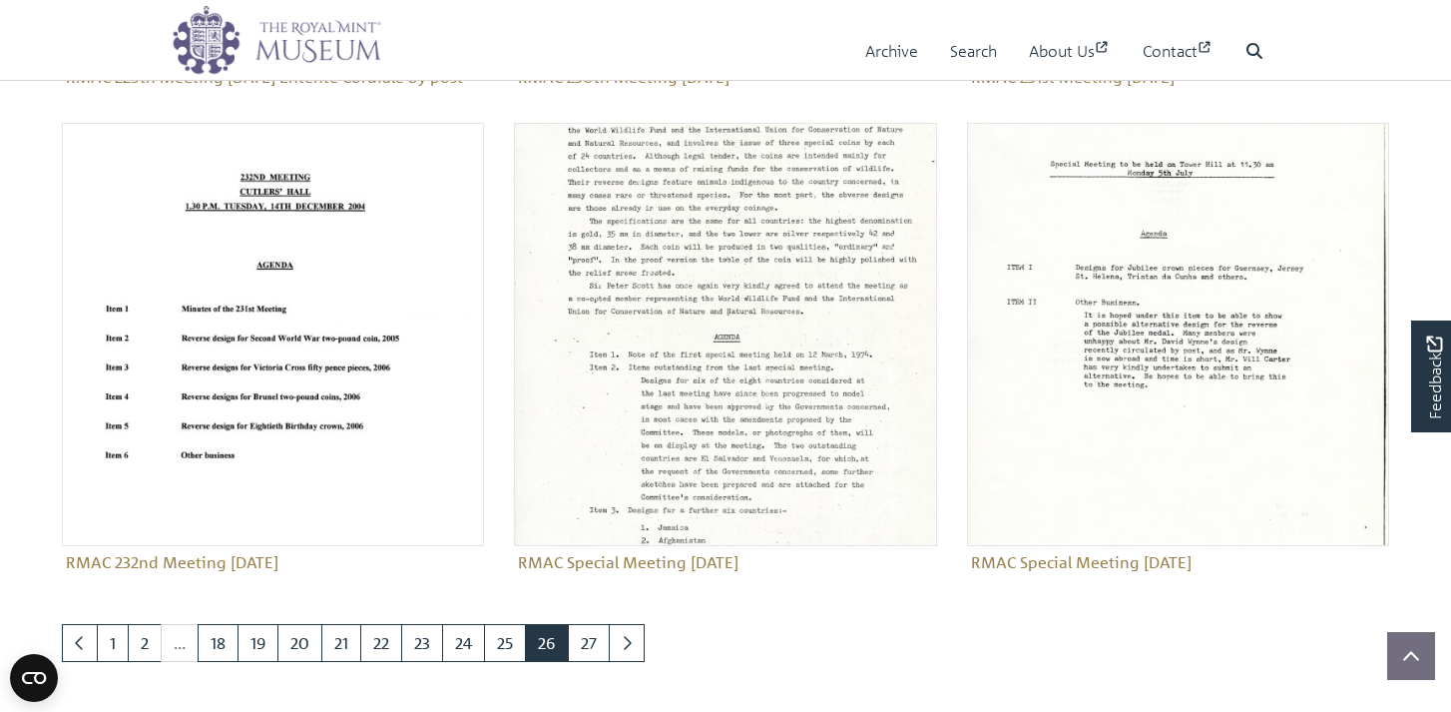
scroll to position [1797, 0]
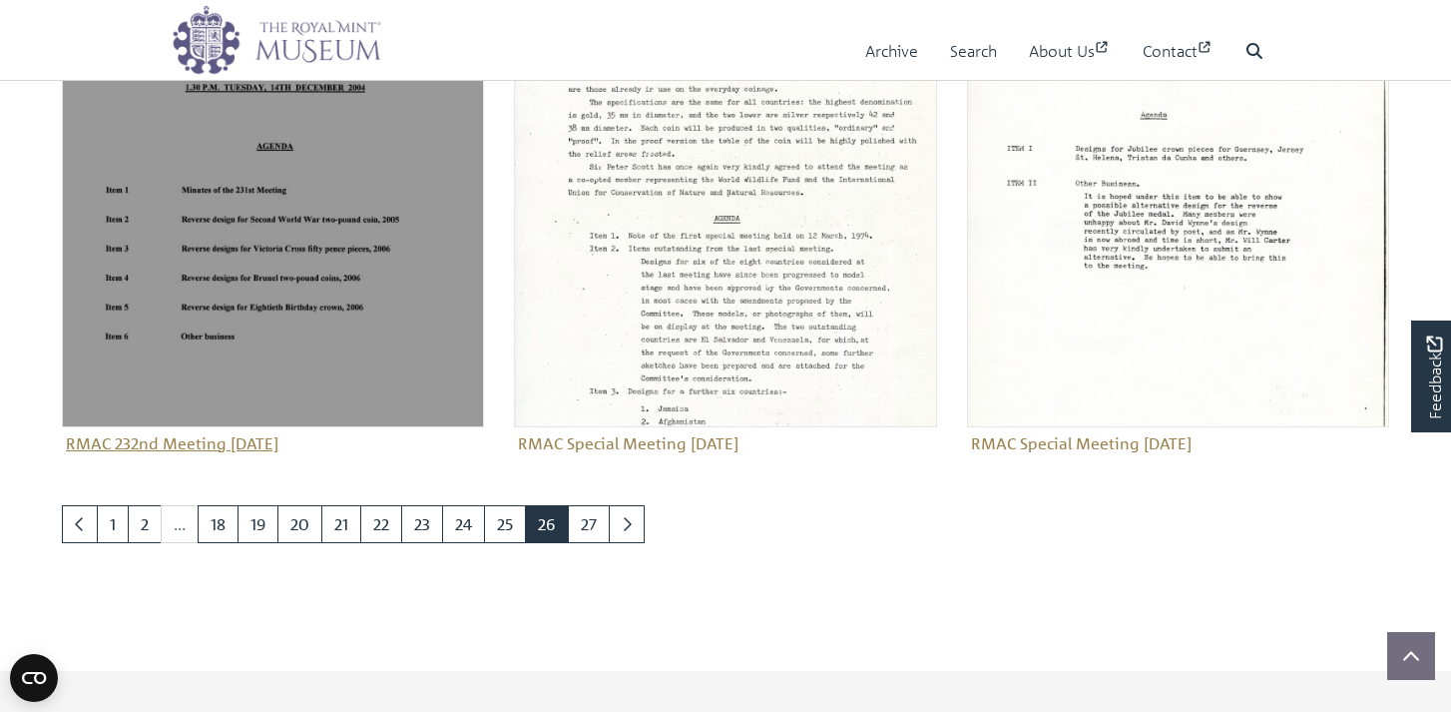
click at [240, 282] on img "Sub-collection" at bounding box center [273, 215] width 422 height 422
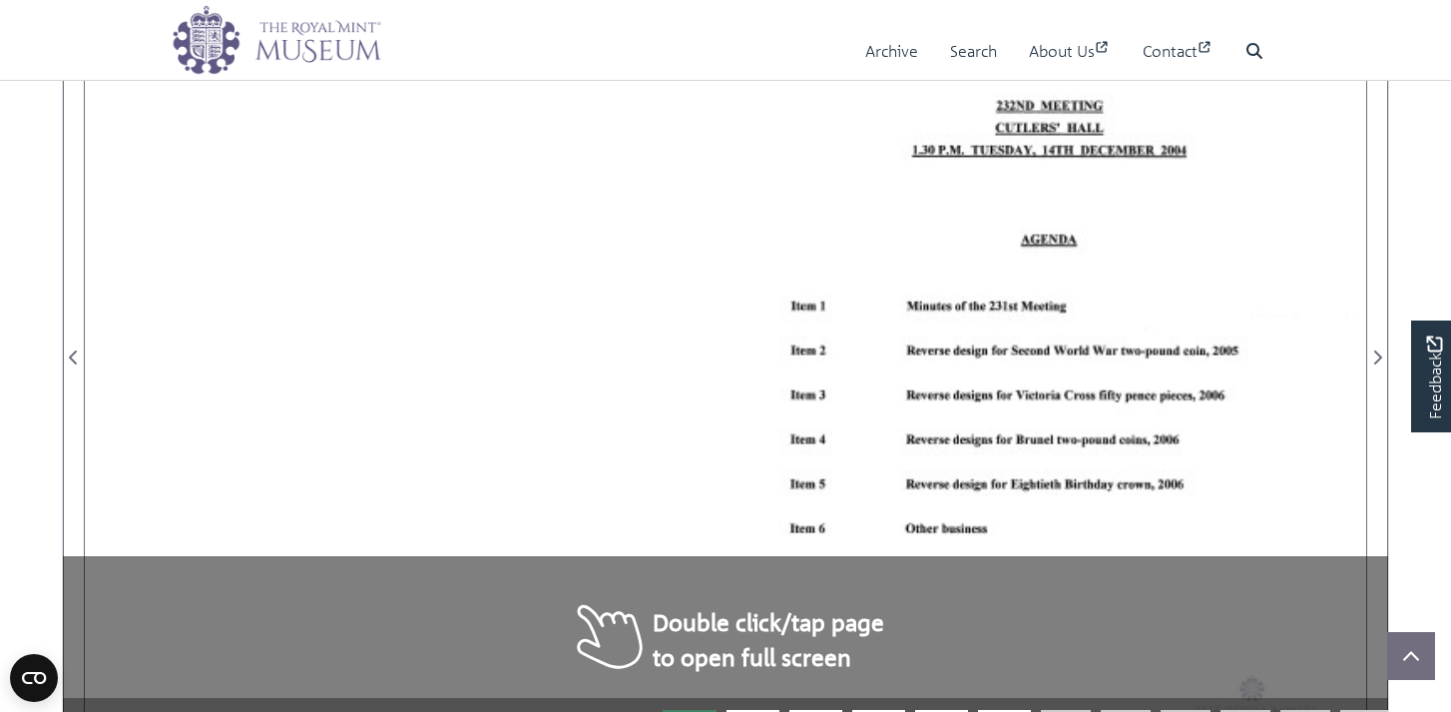
scroll to position [474, 0]
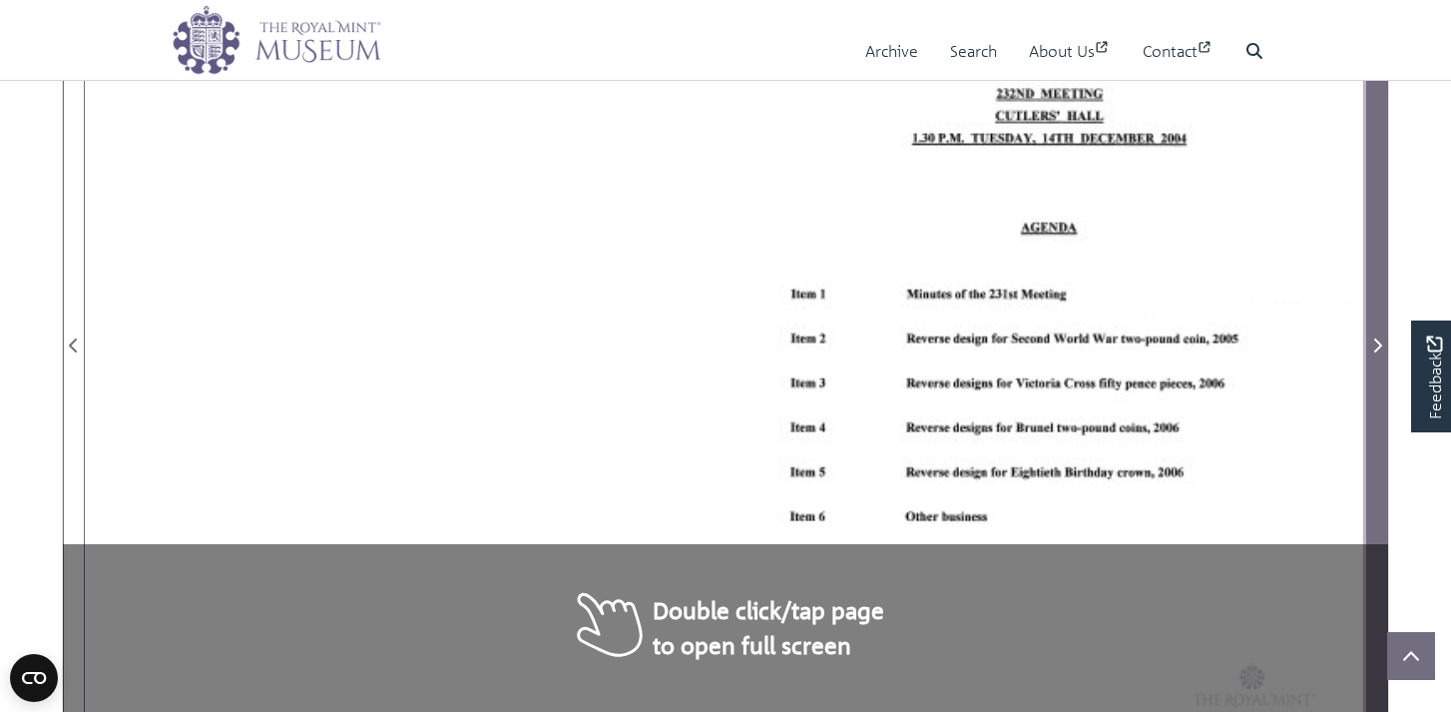
click at [1376, 342] on icon "Next Page" at bounding box center [1377, 345] width 10 height 16
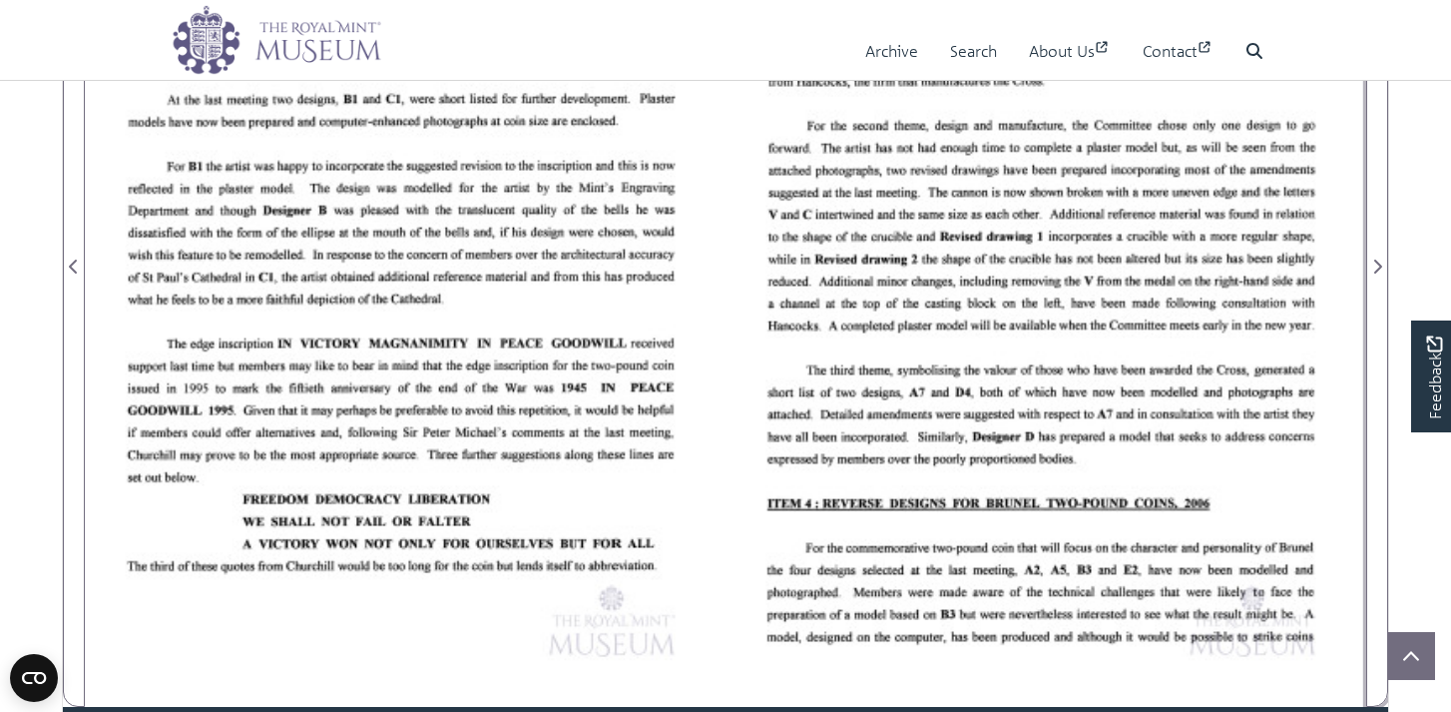
scroll to position [546, 0]
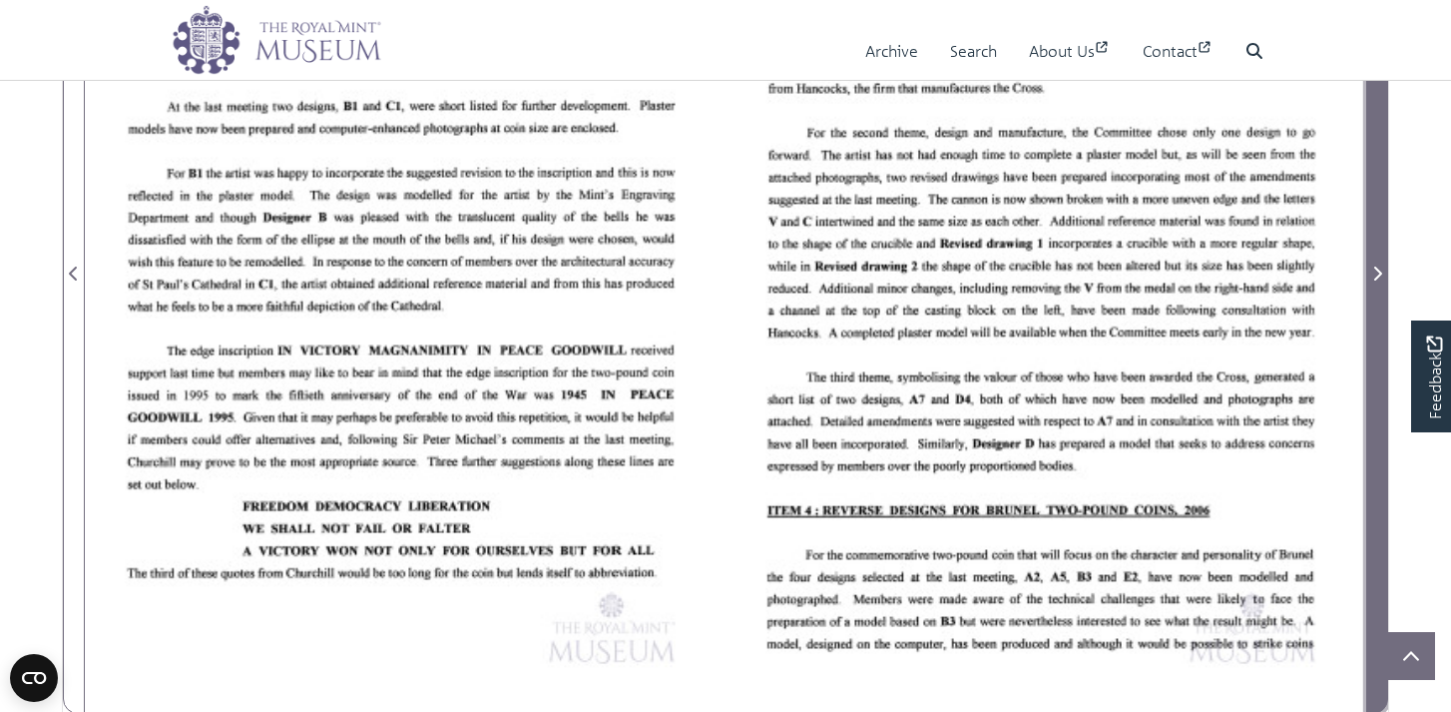
click at [1378, 270] on icon "Next Page" at bounding box center [1378, 273] width 8 height 14
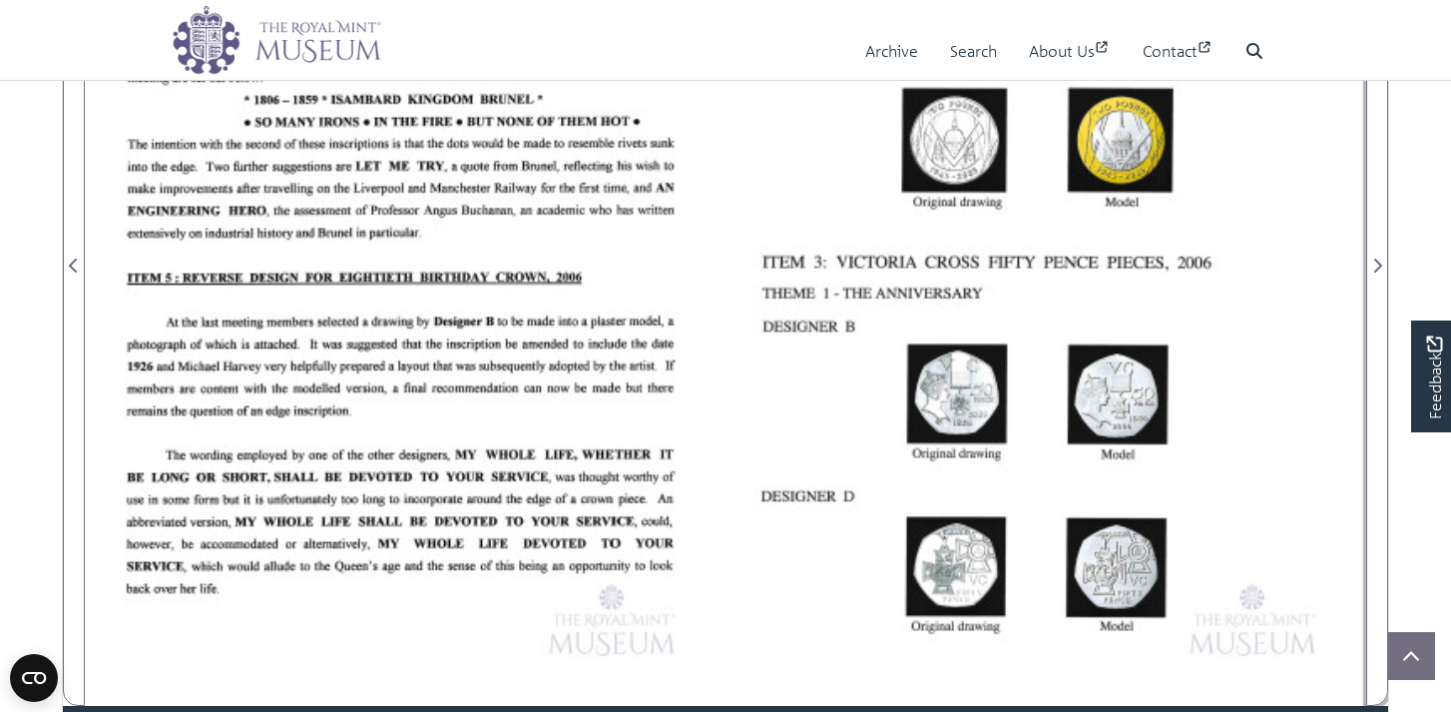
scroll to position [550, 0]
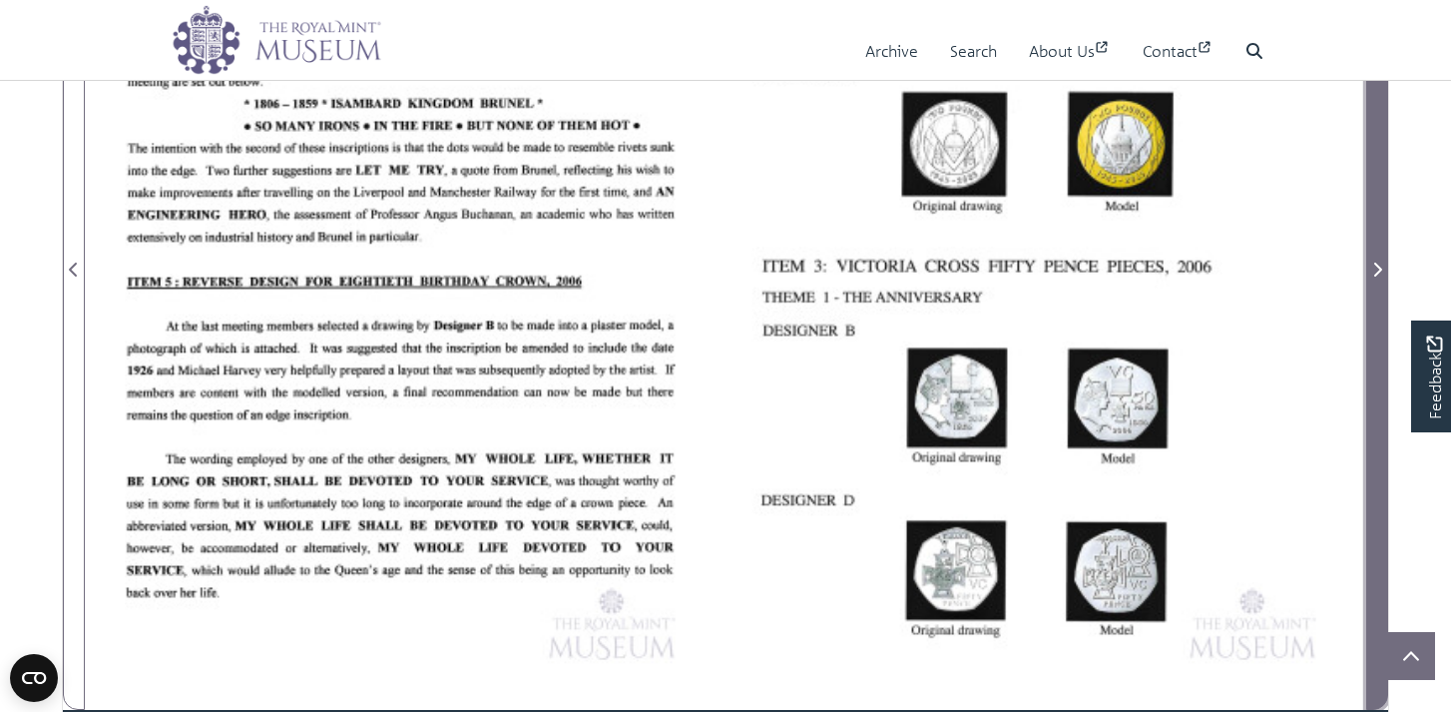
click at [1378, 269] on icon "Next Page" at bounding box center [1377, 269] width 10 height 16
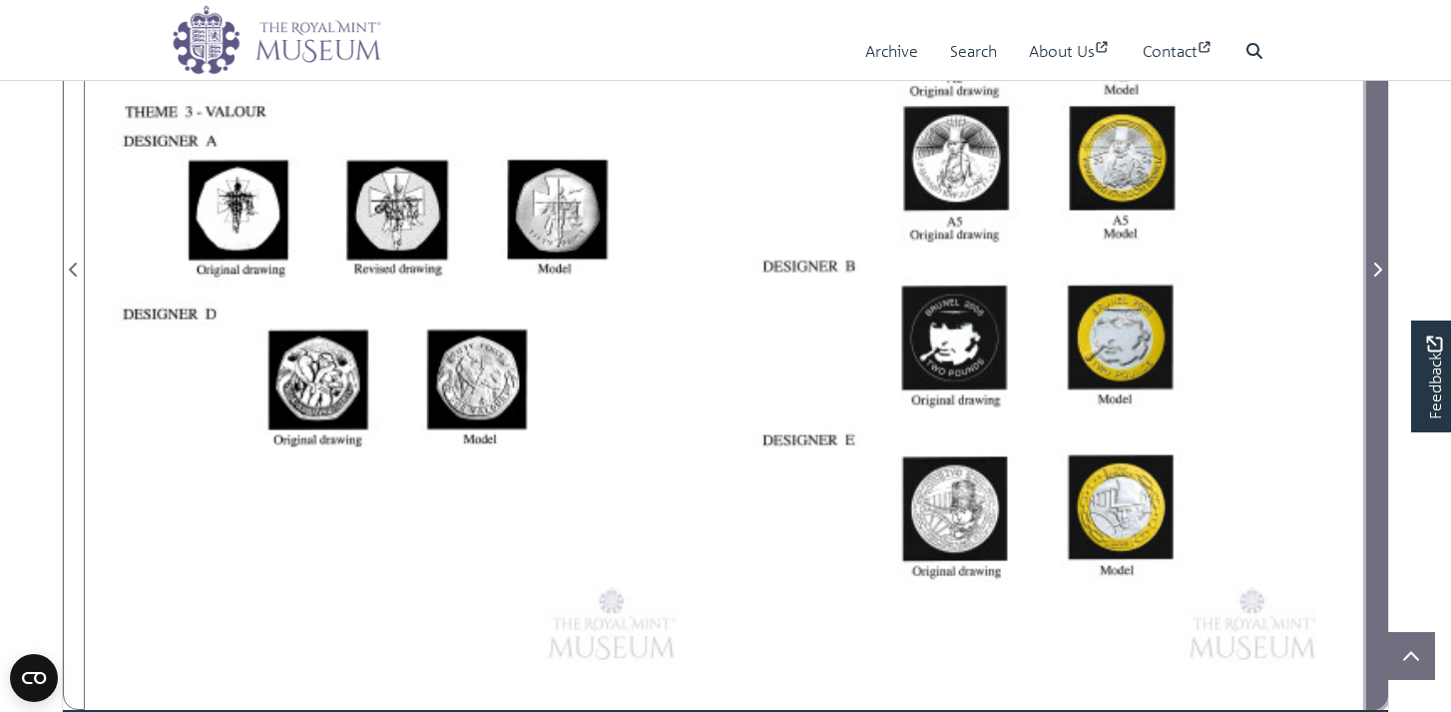
click at [1378, 269] on icon "Next Page" at bounding box center [1377, 269] width 10 height 16
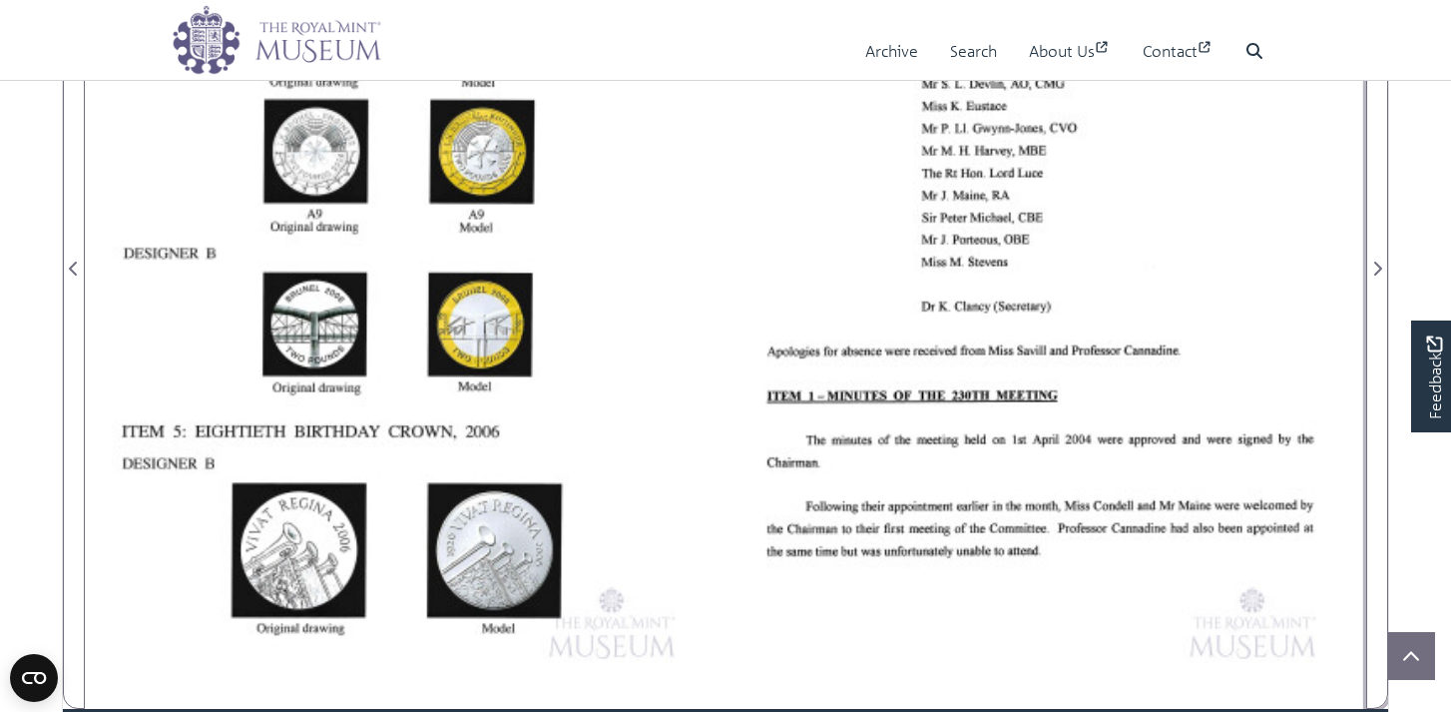
scroll to position [554, 0]
